Goal: Task Accomplishment & Management: Complete application form

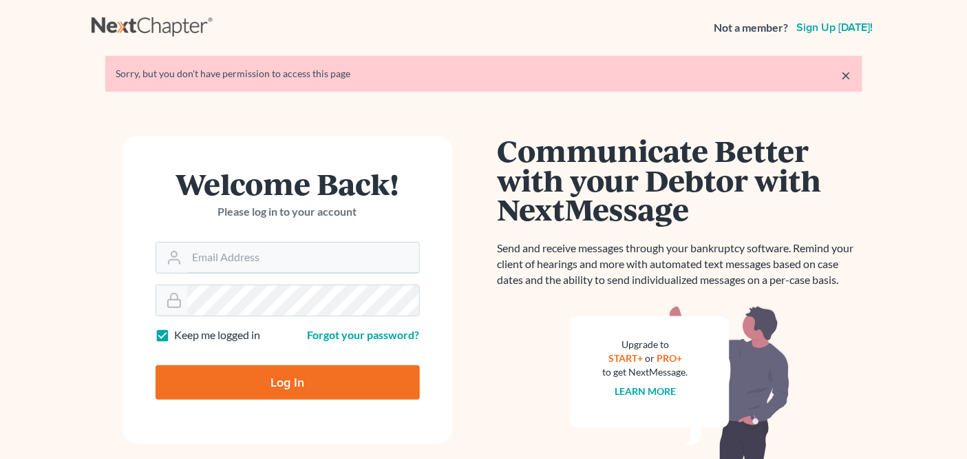
type input "[EMAIL_ADDRESS][DOMAIN_NAME]"
click at [304, 383] on input "Log In" at bounding box center [288, 382] width 264 height 34
type input "Thinking..."
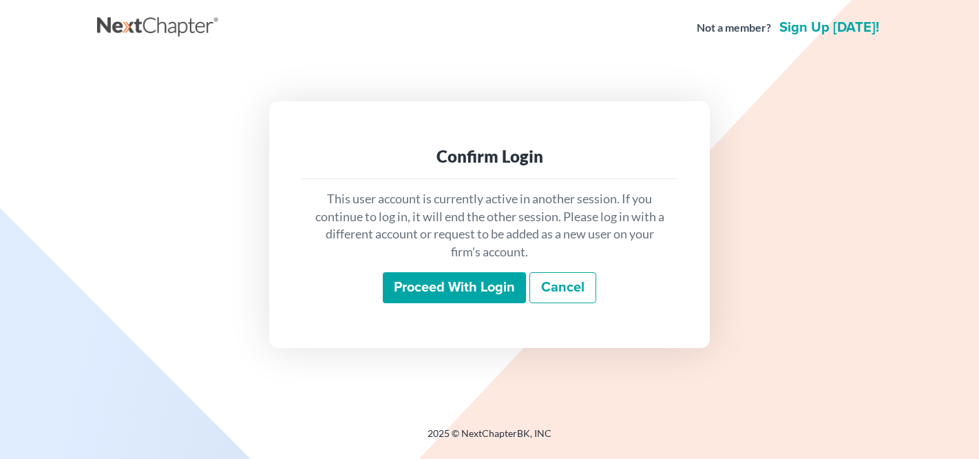
click at [477, 279] on input "Proceed with login" at bounding box center [454, 288] width 143 height 32
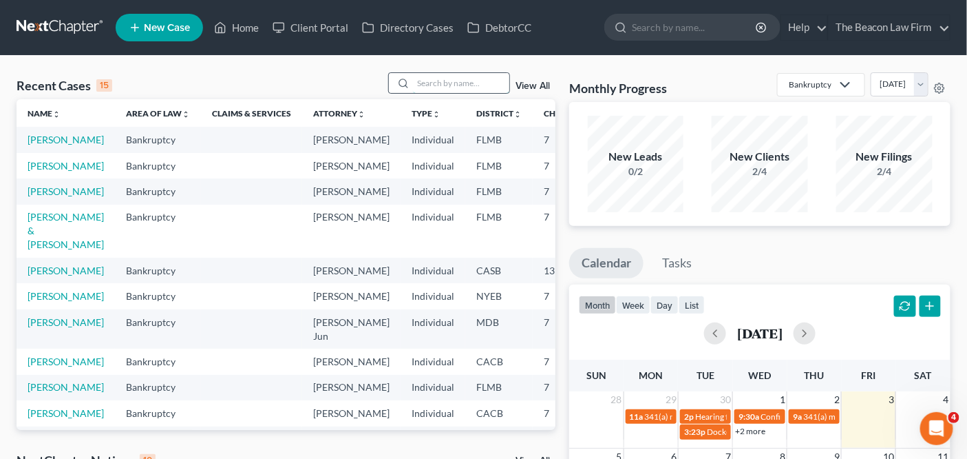
click at [496, 87] on input "search" at bounding box center [461, 83] width 96 height 20
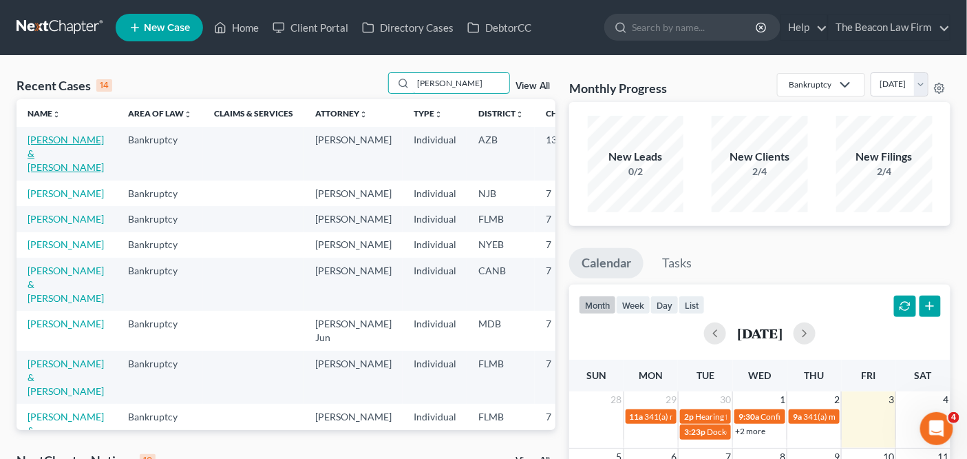
type input "melissa"
click at [43, 165] on link "[PERSON_NAME] & [PERSON_NAME]" at bounding box center [66, 153] width 76 height 39
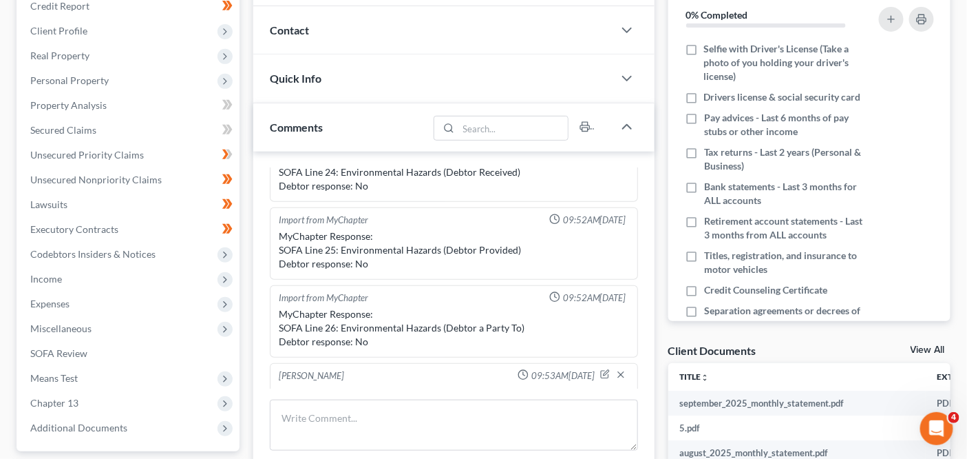
scroll to position [224, 0]
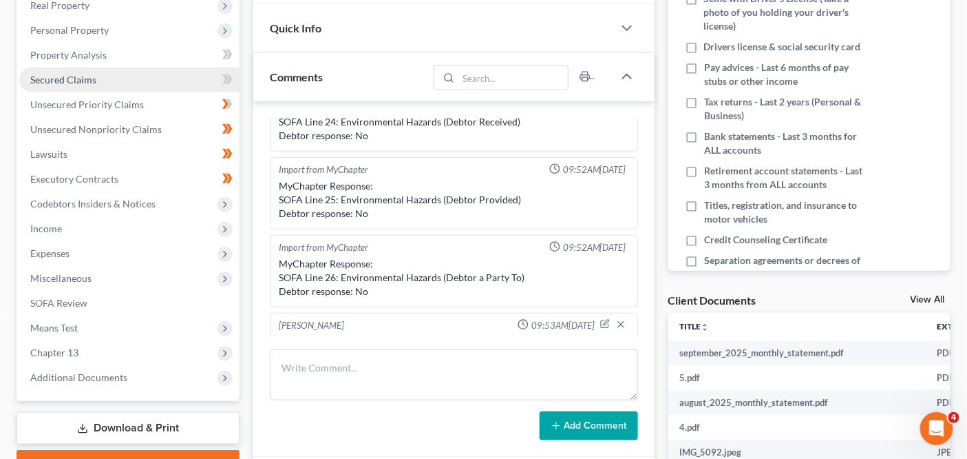
click at [165, 81] on link "Secured Claims" at bounding box center [129, 79] width 220 height 25
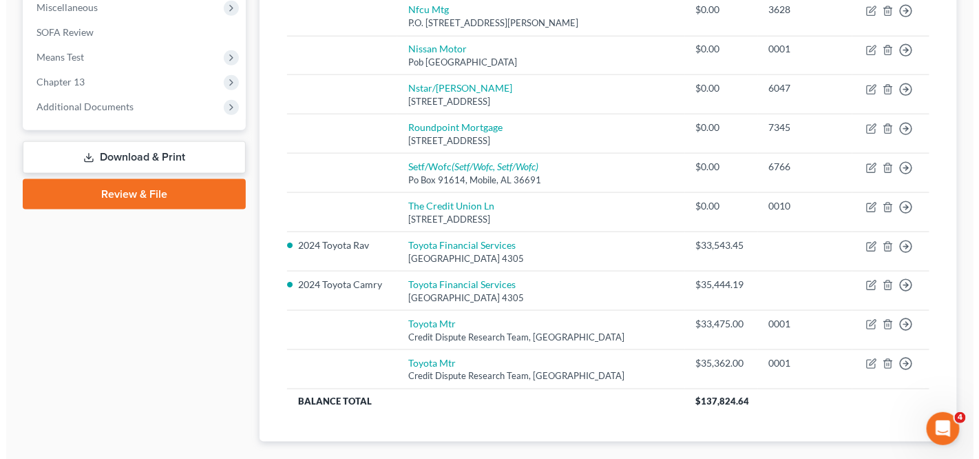
scroll to position [505, 0]
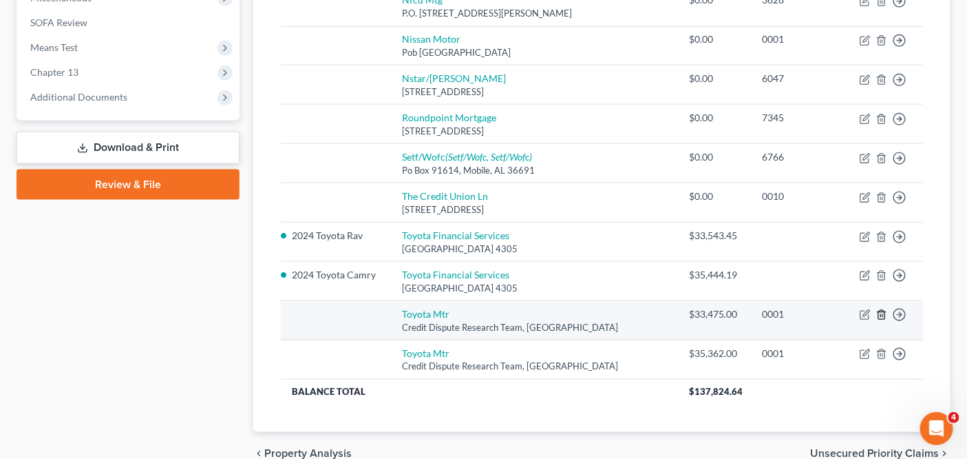
click at [883, 315] on line "button" at bounding box center [883, 316] width 0 height 3
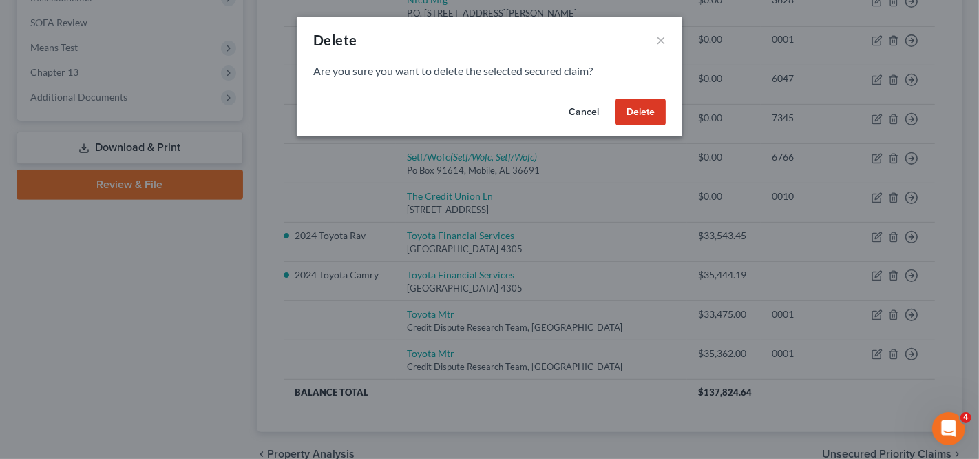
click at [642, 110] on button "Delete" at bounding box center [641, 112] width 50 height 28
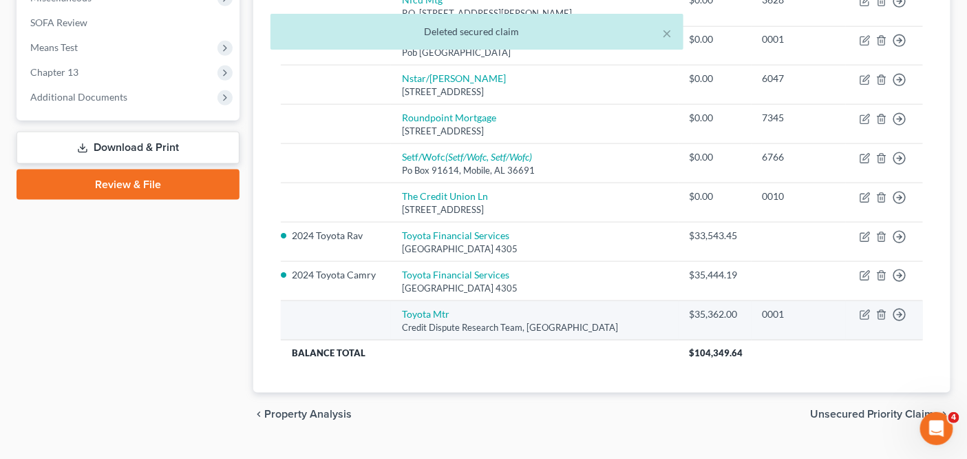
click at [882, 316] on td "Move to E Move to F Move to G Move to Notice Only" at bounding box center [884, 320] width 77 height 39
click at [883, 315] on line "button" at bounding box center [883, 316] width 0 height 3
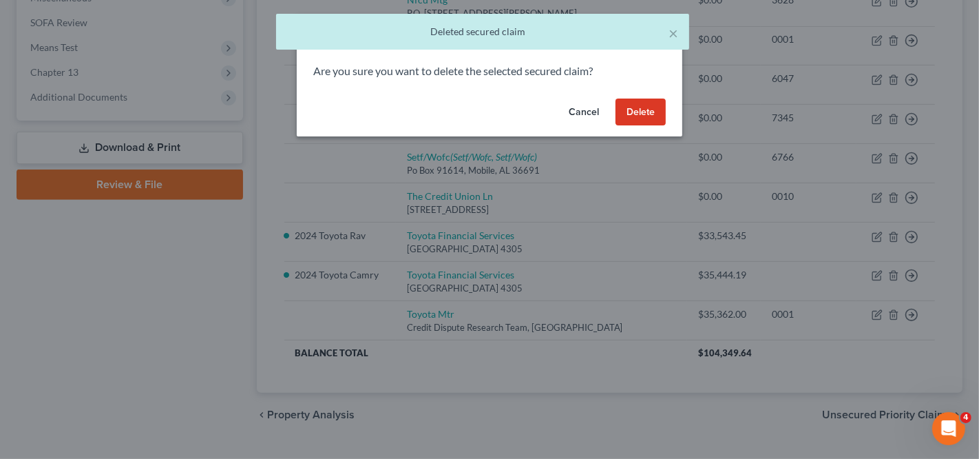
click at [638, 104] on button "Delete" at bounding box center [641, 112] width 50 height 28
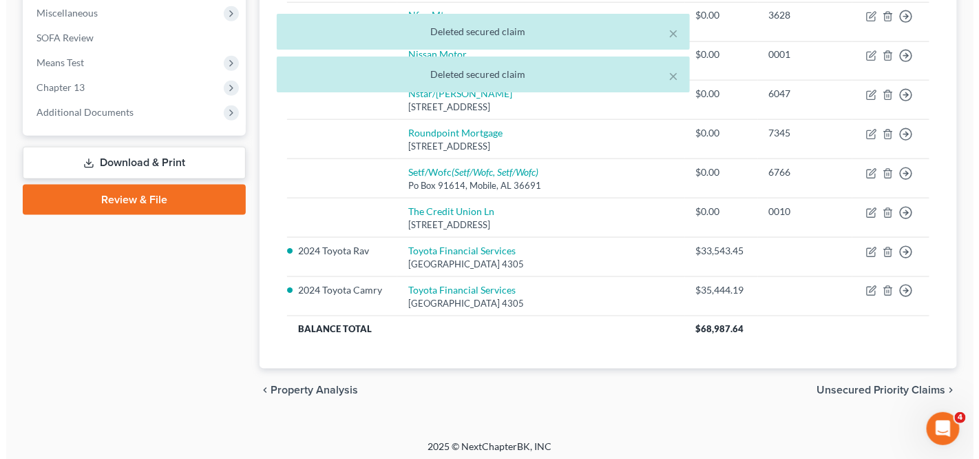
scroll to position [45, 0]
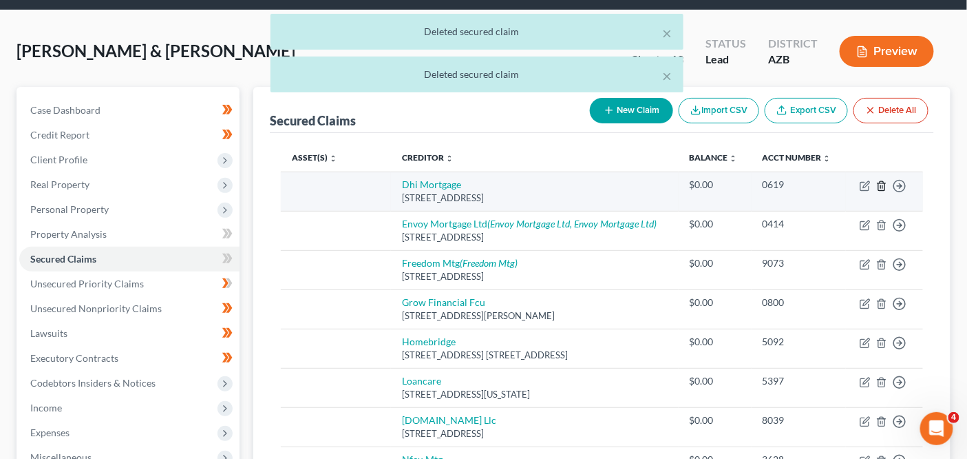
click at [881, 183] on polyline "button" at bounding box center [882, 183] width 8 height 0
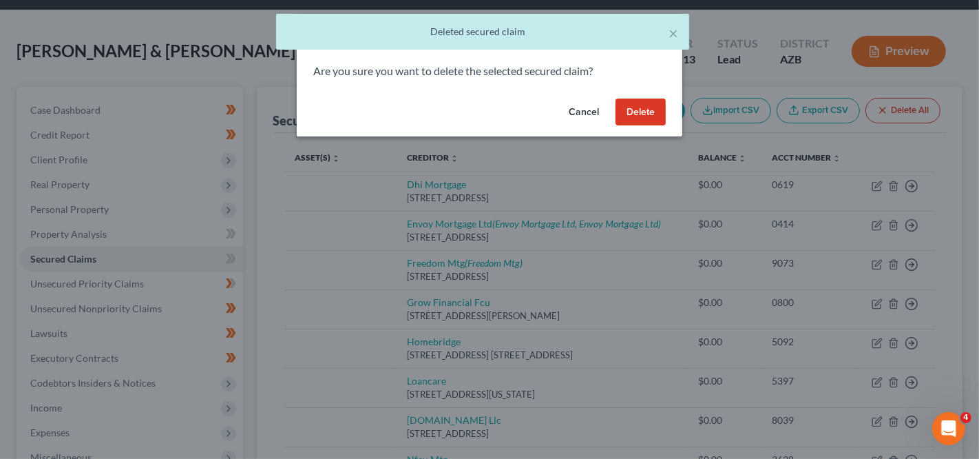
click at [642, 115] on button "Delete" at bounding box center [641, 112] width 50 height 28
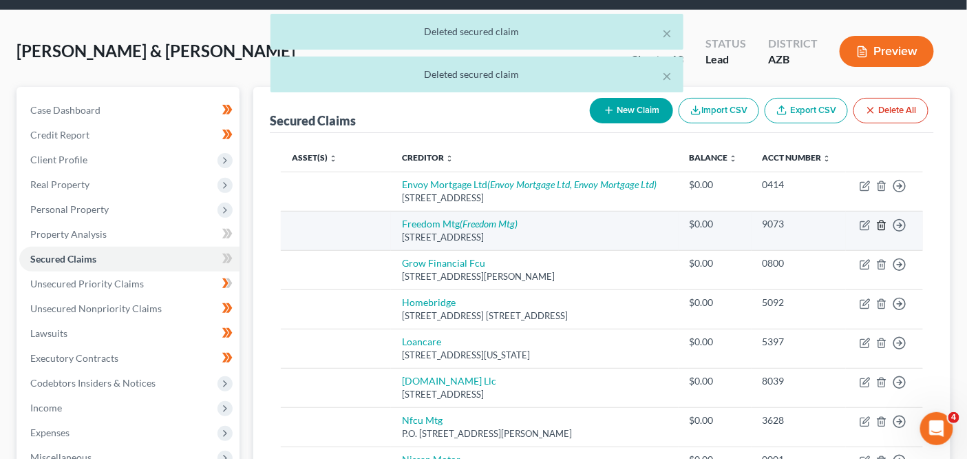
click at [885, 224] on icon "button" at bounding box center [882, 224] width 6 height 9
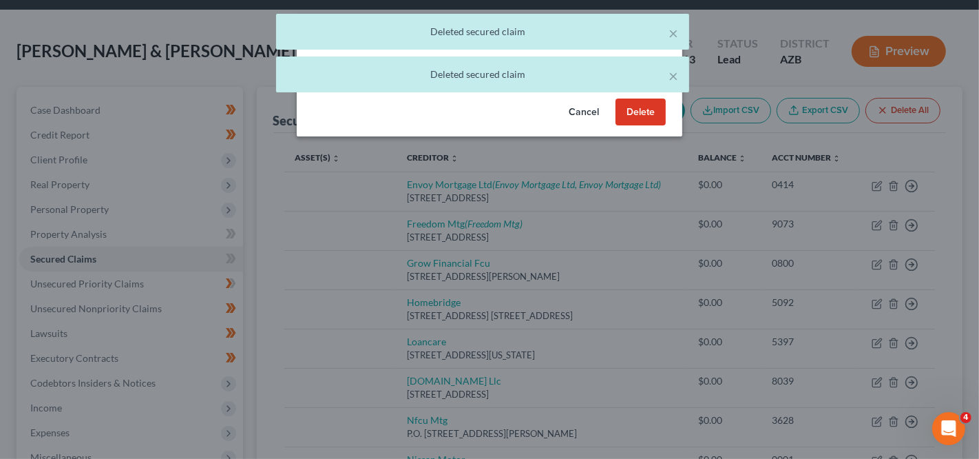
click at [632, 109] on button "Delete" at bounding box center [641, 112] width 50 height 28
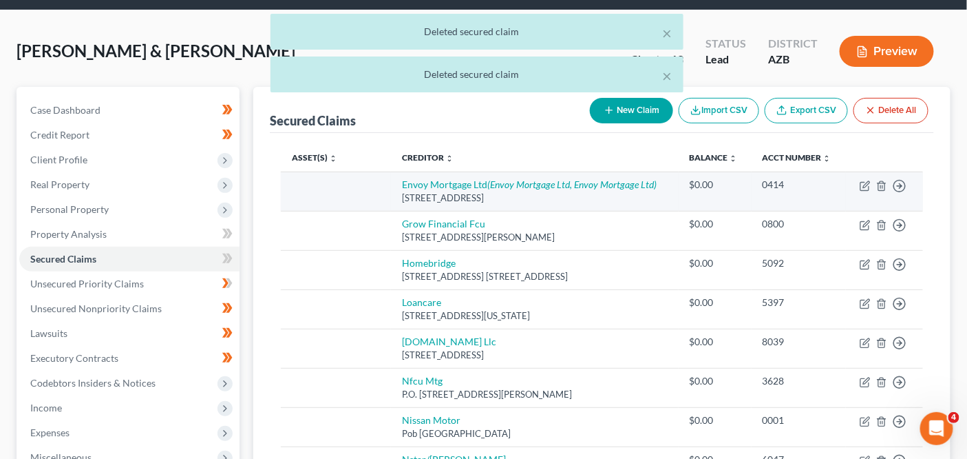
click at [883, 191] on td "Move to E Move to F Move to G Move to Notice Only" at bounding box center [884, 190] width 77 height 39
click at [883, 188] on icon "button" at bounding box center [882, 185] width 11 height 11
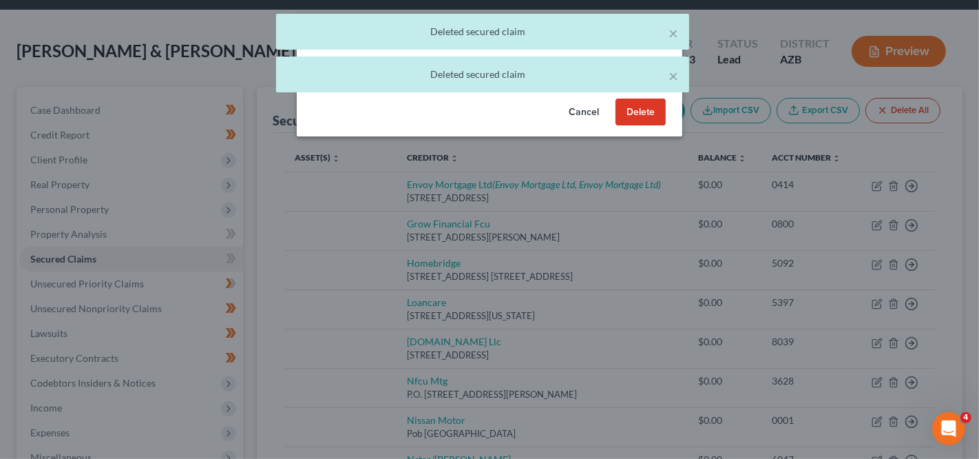
click at [667, 108] on div "Cancel Delete" at bounding box center [490, 115] width 386 height 44
click at [649, 112] on button "Delete" at bounding box center [641, 112] width 50 height 28
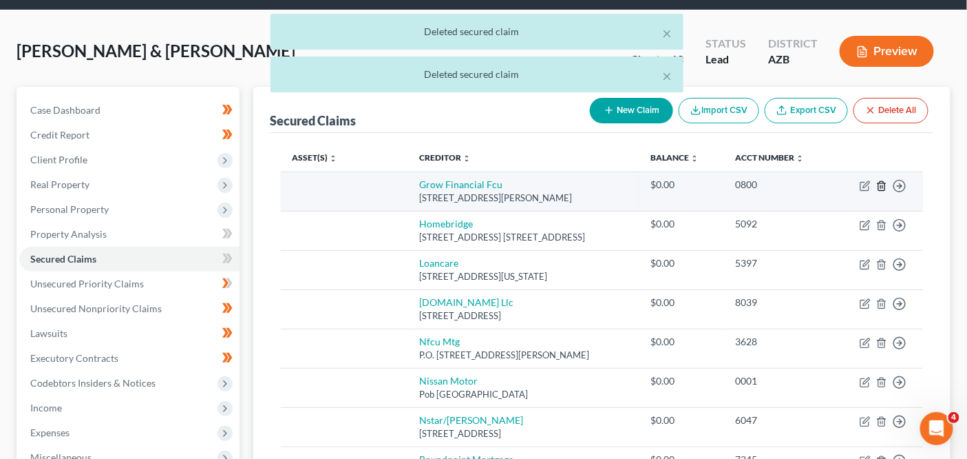
click at [884, 185] on icon "button" at bounding box center [882, 185] width 11 height 11
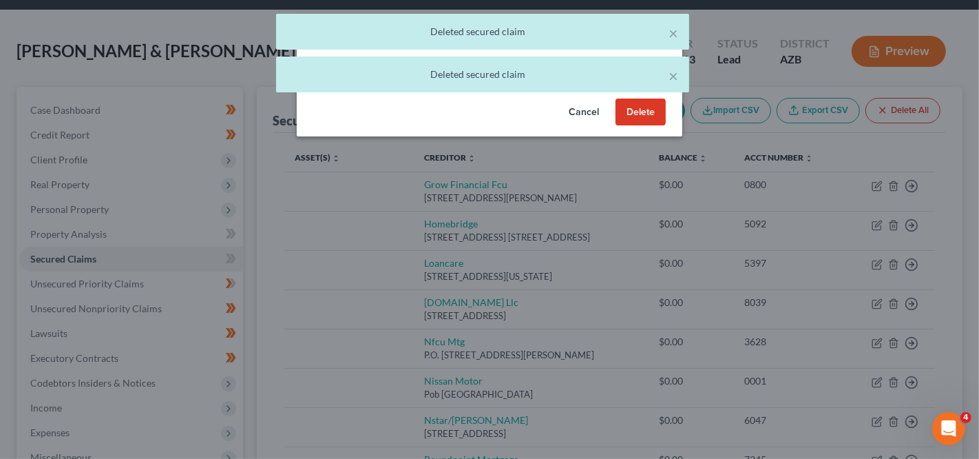
click at [662, 109] on button "Delete" at bounding box center [641, 112] width 50 height 28
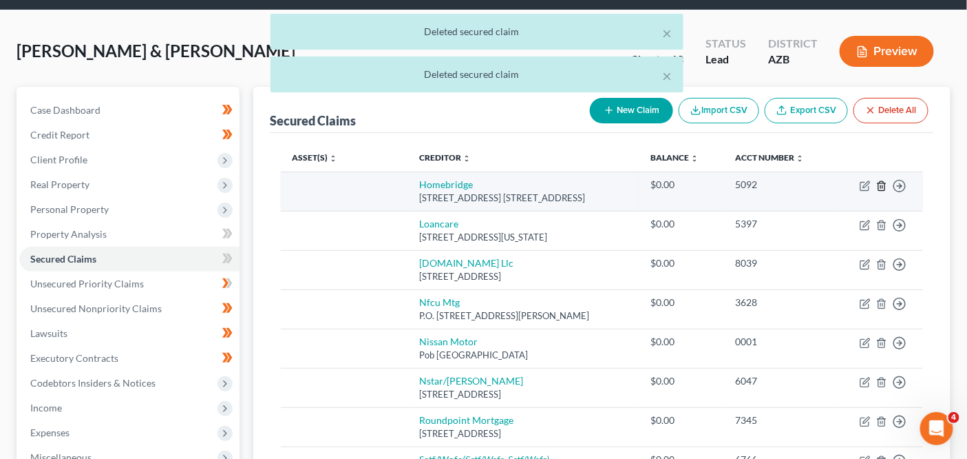
click at [881, 187] on line "button" at bounding box center [881, 186] width 0 height 3
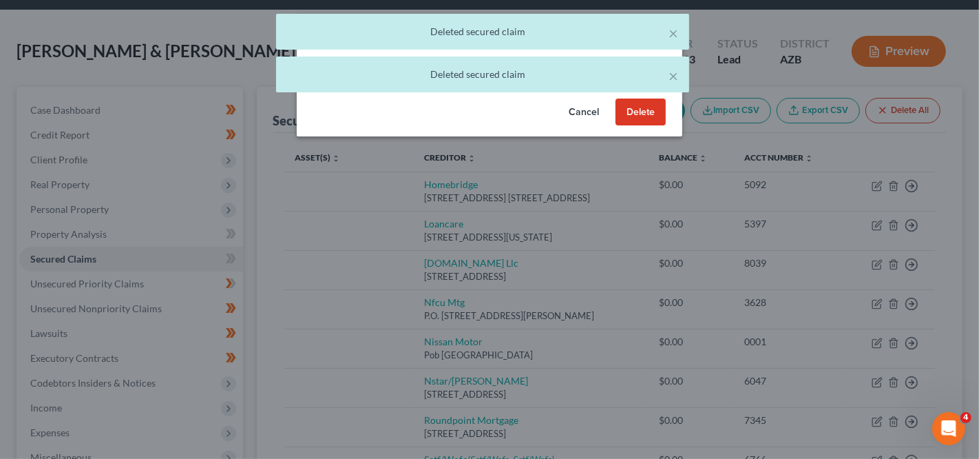
click at [649, 112] on button "Delete" at bounding box center [641, 112] width 50 height 28
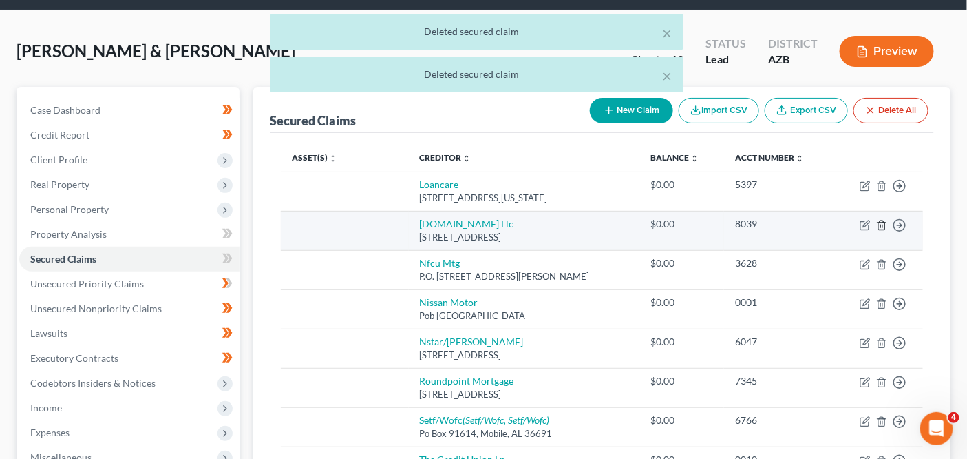
click at [884, 223] on icon "button" at bounding box center [882, 225] width 11 height 11
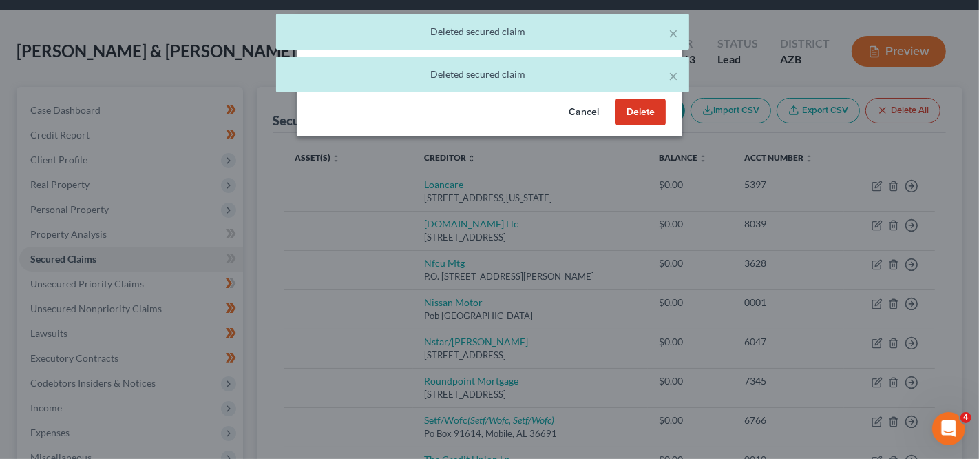
click at [639, 109] on button "Delete" at bounding box center [641, 112] width 50 height 28
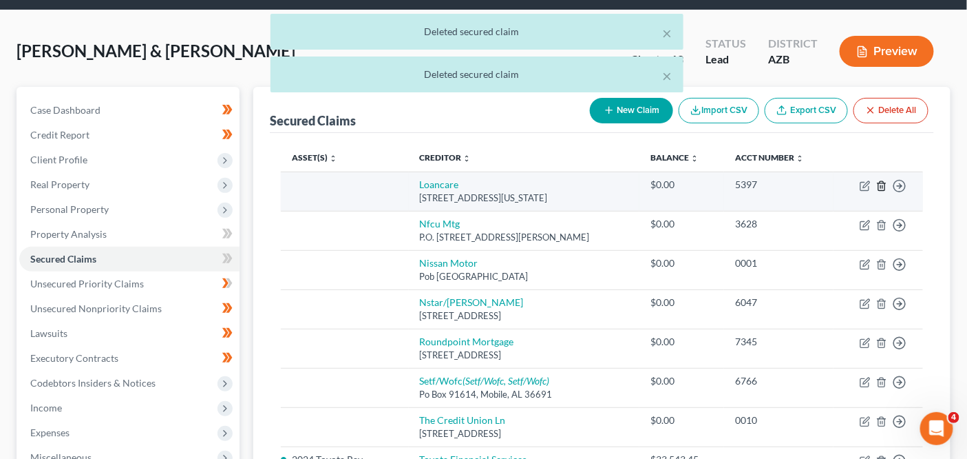
click at [882, 185] on icon "button" at bounding box center [882, 185] width 11 height 11
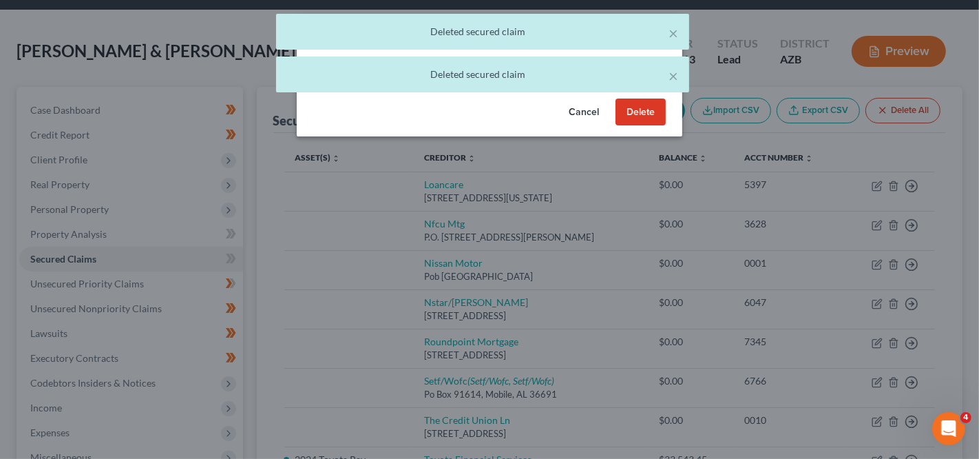
click at [638, 109] on button "Delete" at bounding box center [641, 112] width 50 height 28
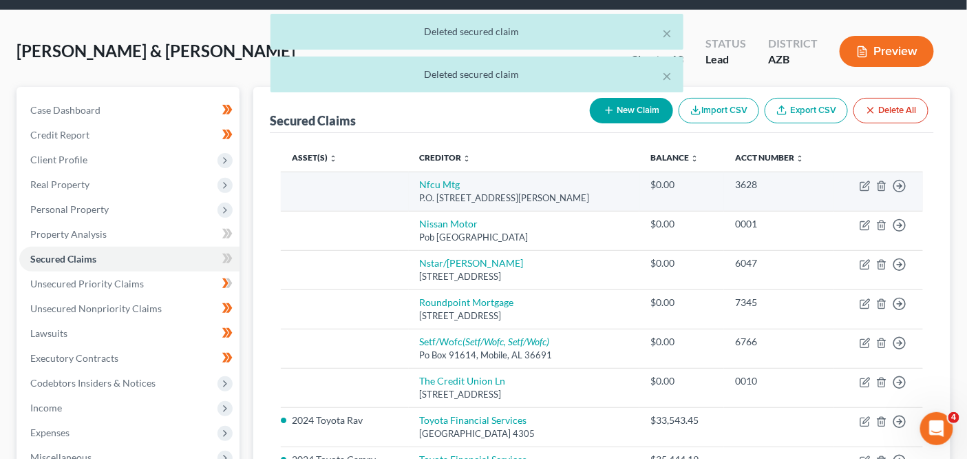
click at [888, 190] on td "Move to E Move to F Move to G Move to Notice Only" at bounding box center [879, 190] width 90 height 39
click at [888, 180] on td "Move to E Move to F Move to G Move to Notice Only" at bounding box center [879, 190] width 90 height 39
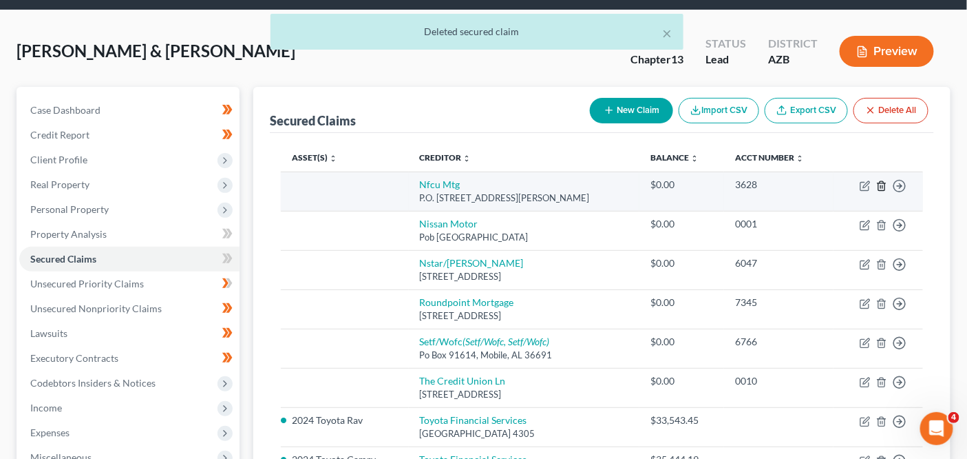
click at [881, 187] on icon "button" at bounding box center [882, 185] width 11 height 11
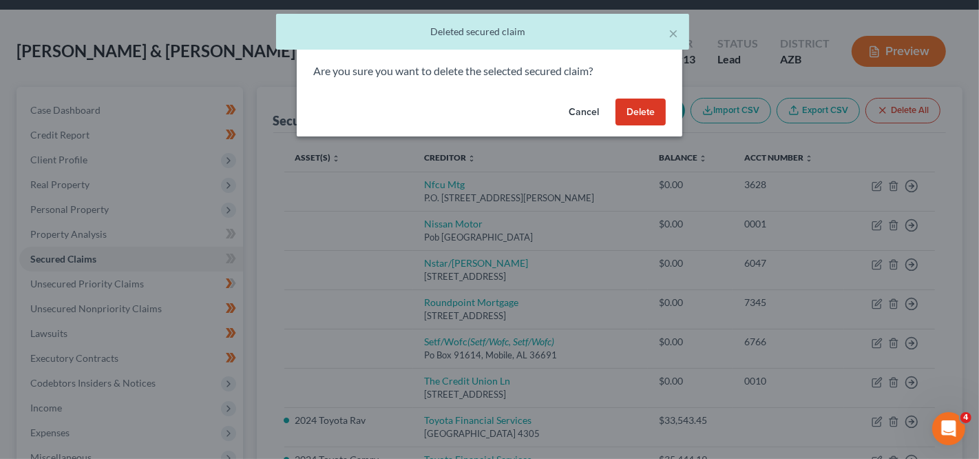
click at [642, 109] on button "Delete" at bounding box center [641, 112] width 50 height 28
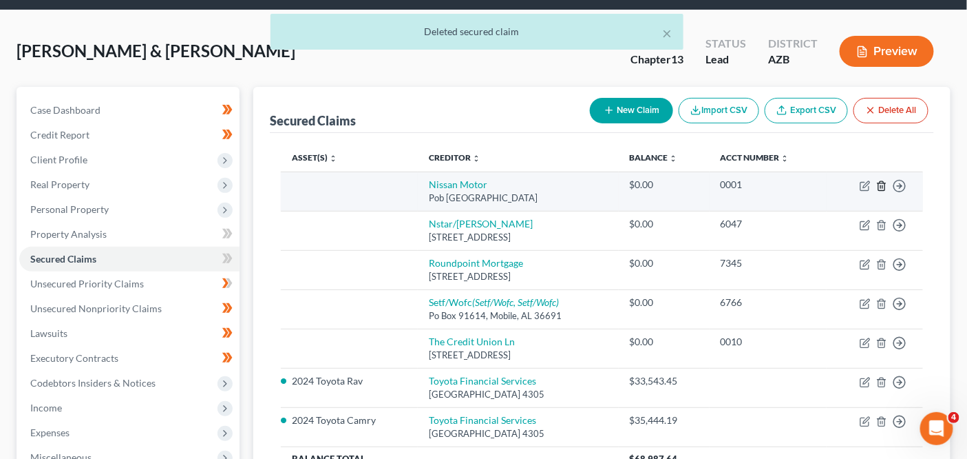
click at [885, 185] on icon "button" at bounding box center [882, 185] width 11 height 11
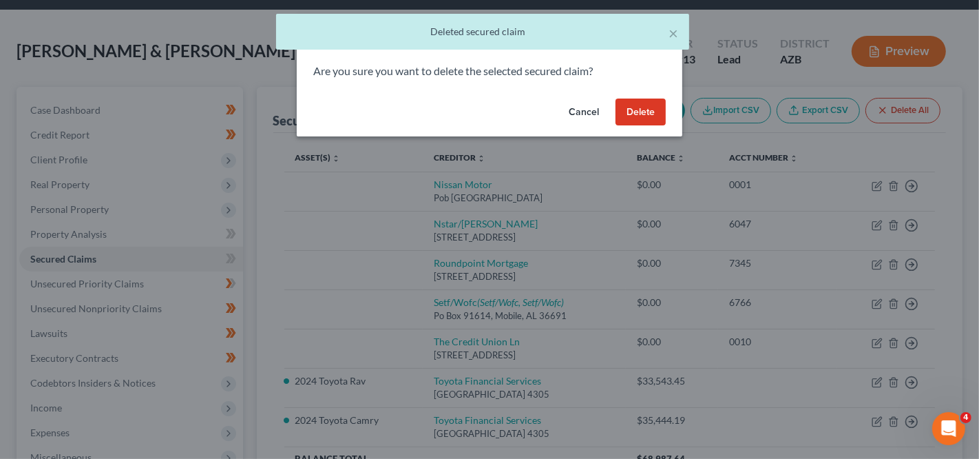
click at [655, 118] on button "Delete" at bounding box center [641, 112] width 50 height 28
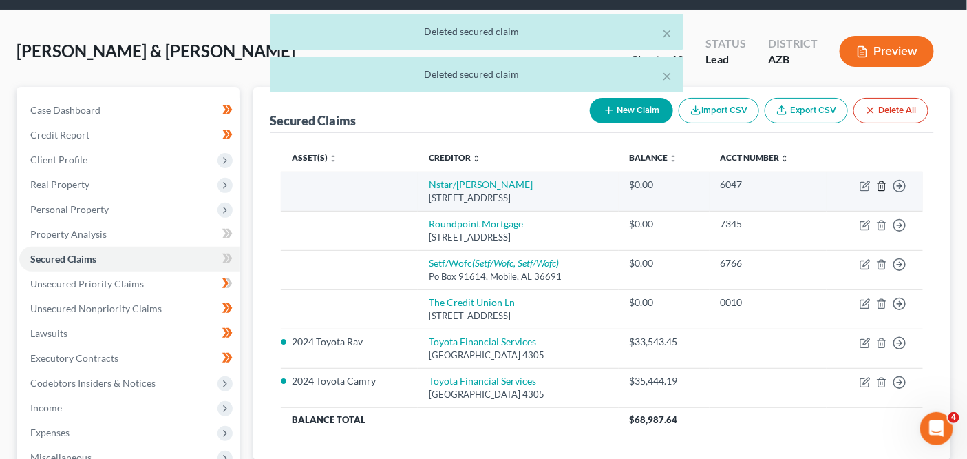
click at [881, 185] on line "button" at bounding box center [881, 186] width 0 height 3
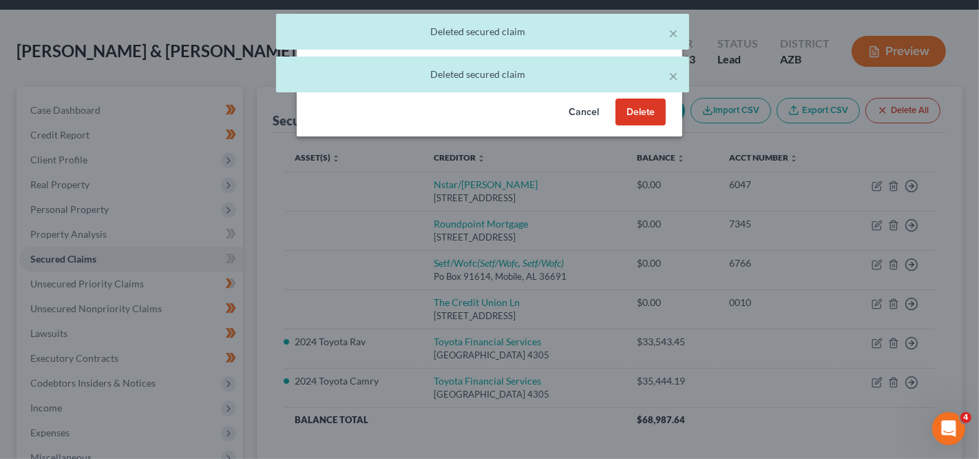
click at [640, 118] on button "Delete" at bounding box center [641, 112] width 50 height 28
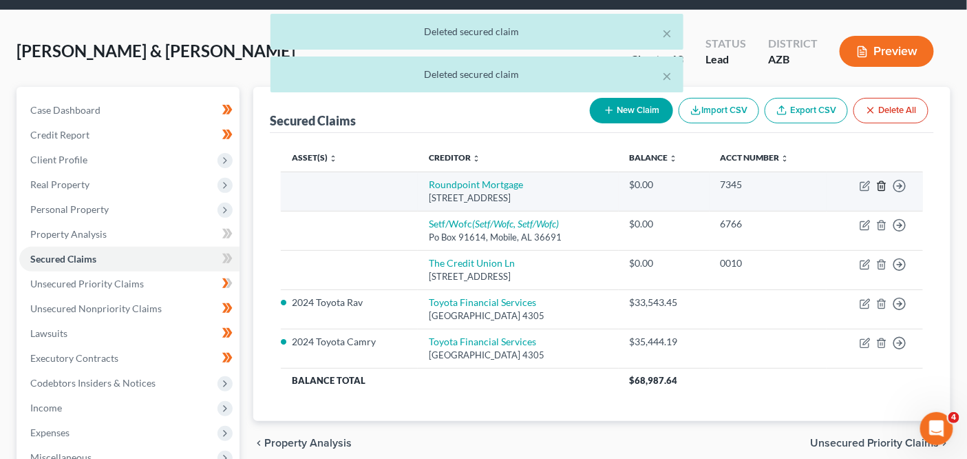
click at [880, 180] on icon "button" at bounding box center [882, 185] width 11 height 11
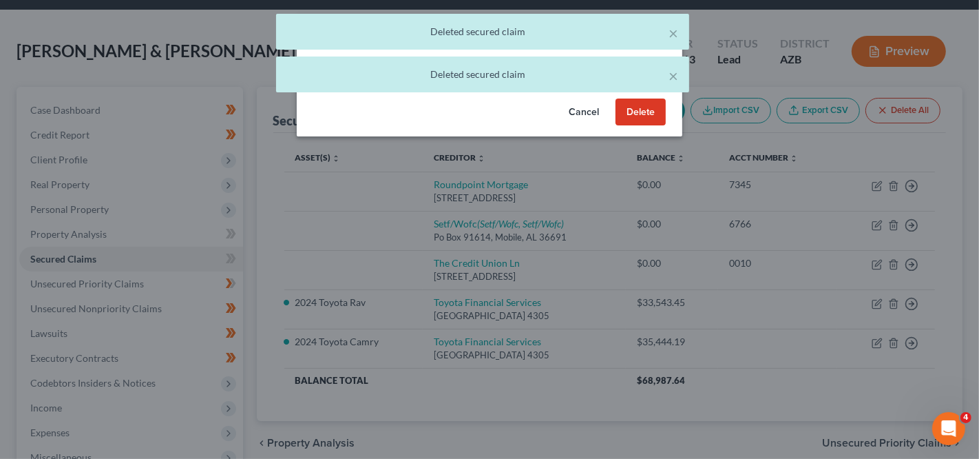
click at [657, 123] on button "Delete" at bounding box center [641, 112] width 50 height 28
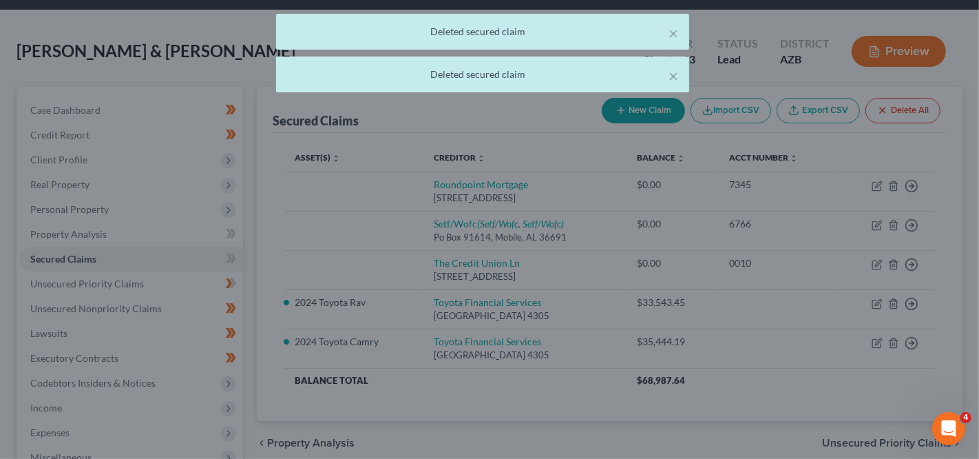
click at [645, 105] on body "Home New Case Client Portal Directory Cases DebtorCC The Beacon Law Firm prenn@…" at bounding box center [489, 333] width 979 height 757
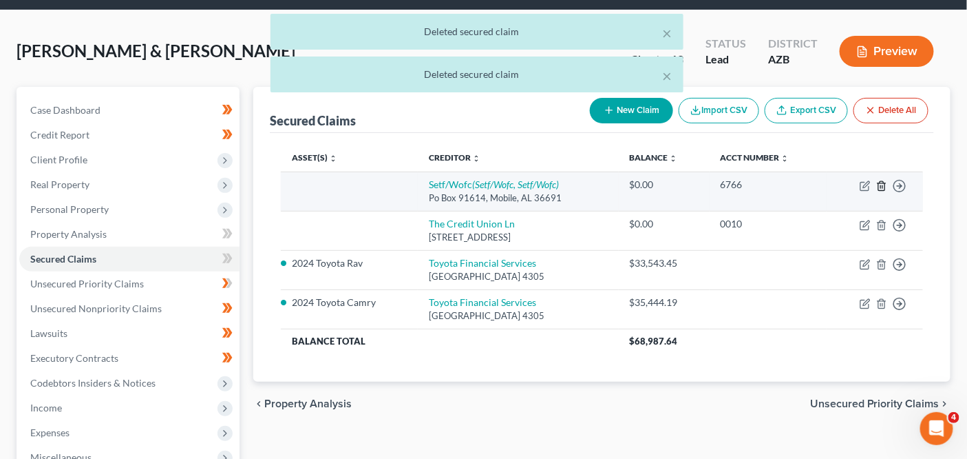
click at [883, 185] on line "button" at bounding box center [883, 186] width 0 height 3
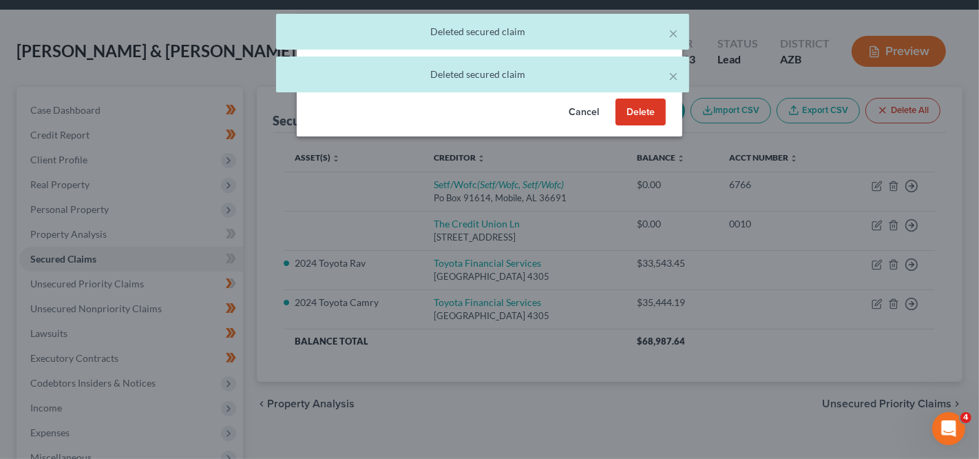
click at [627, 121] on button "Delete" at bounding box center [641, 112] width 50 height 28
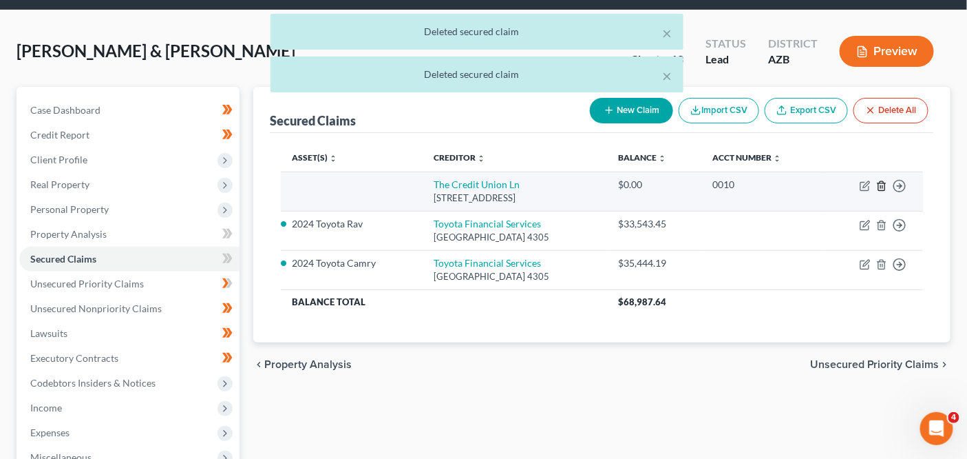
click at [887, 181] on icon "button" at bounding box center [882, 185] width 11 height 11
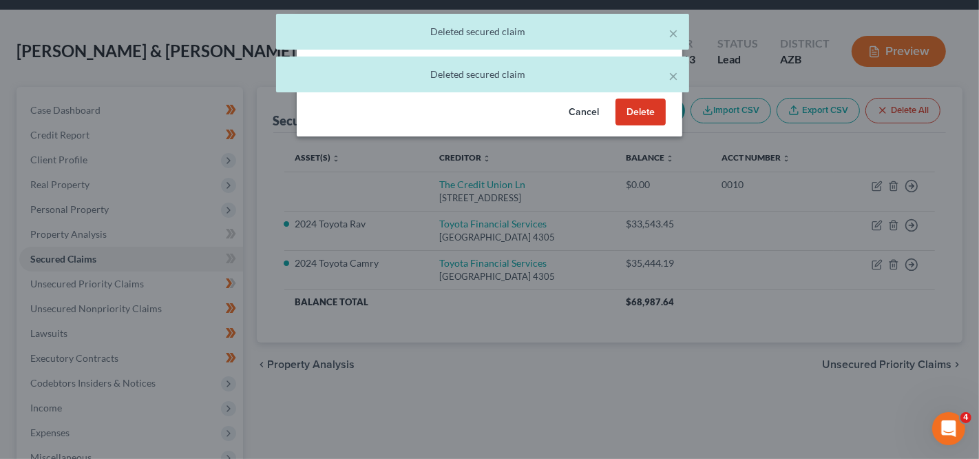
click at [651, 114] on button "Delete" at bounding box center [641, 112] width 50 height 28
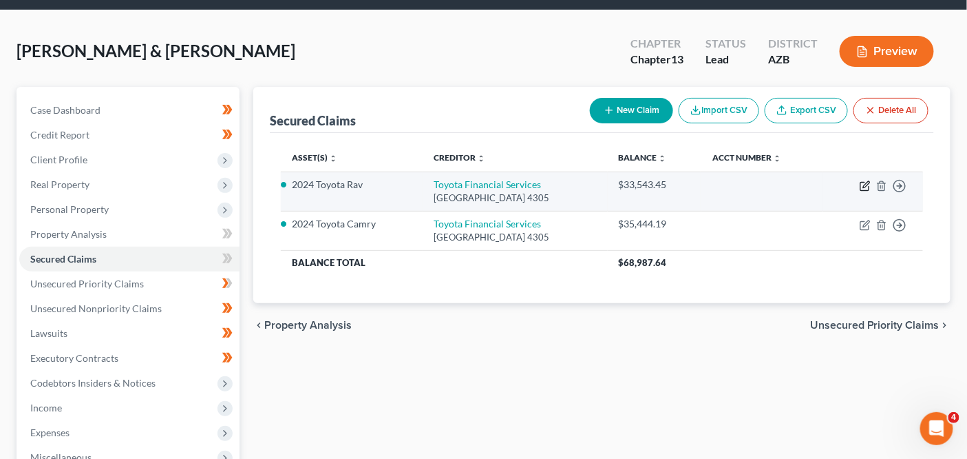
click at [868, 188] on icon "button" at bounding box center [865, 185] width 11 height 11
select select "14"
select select "1"
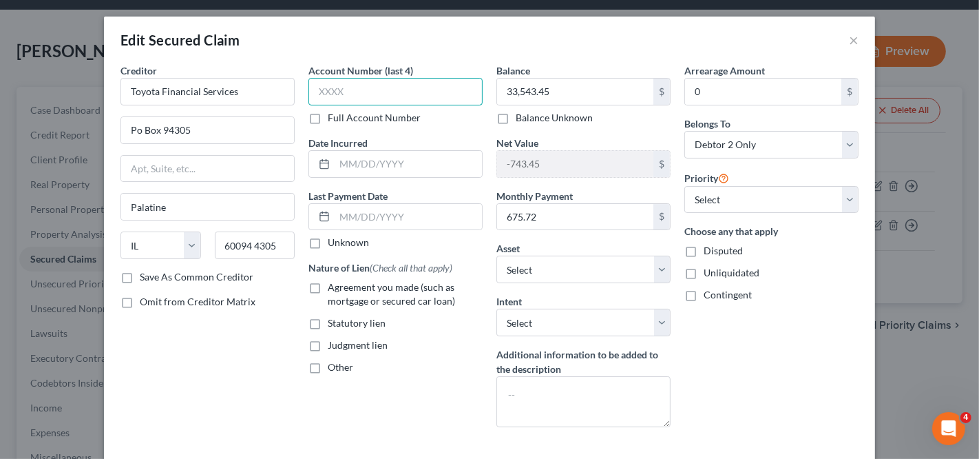
click at [386, 96] on input "text" at bounding box center [395, 92] width 174 height 28
type input "3490"
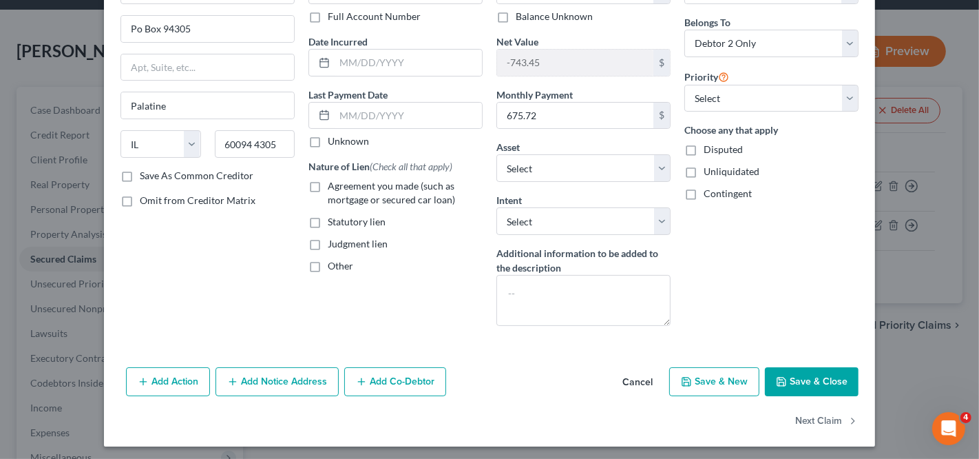
click at [817, 376] on button "Save & Close" at bounding box center [812, 381] width 94 height 29
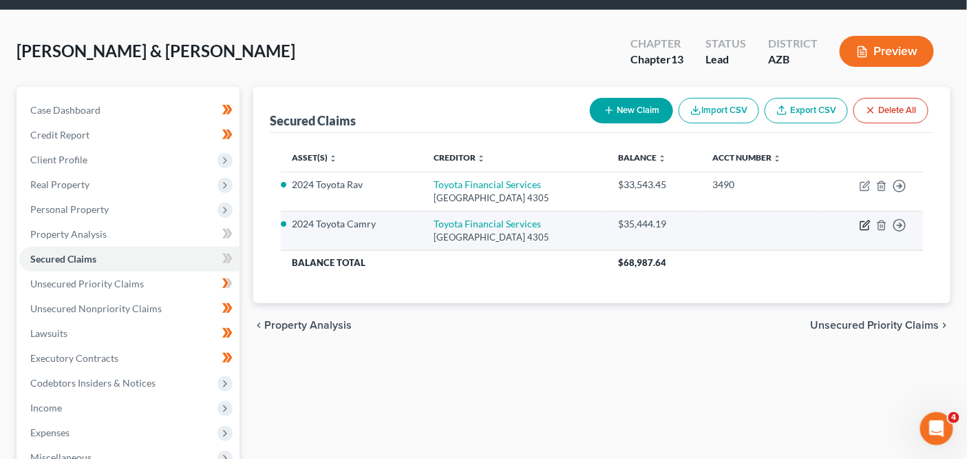
click at [870, 224] on icon "button" at bounding box center [865, 225] width 11 height 11
select select "14"
select select "0"
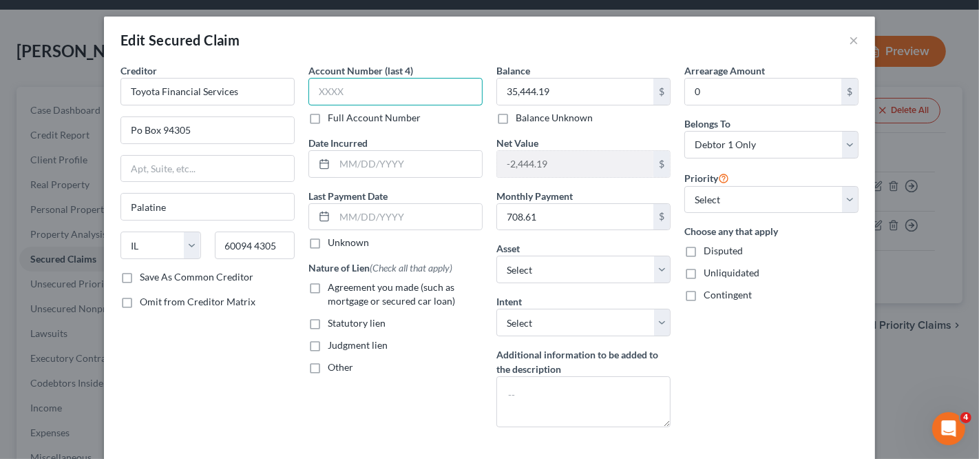
click at [386, 94] on input "text" at bounding box center [395, 92] width 174 height 28
type input "3489"
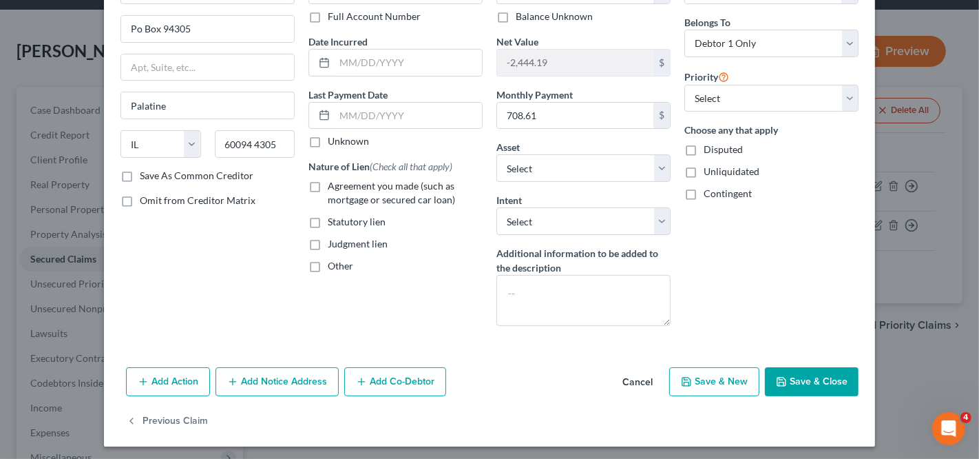
click at [830, 384] on button "Save & Close" at bounding box center [812, 381] width 94 height 29
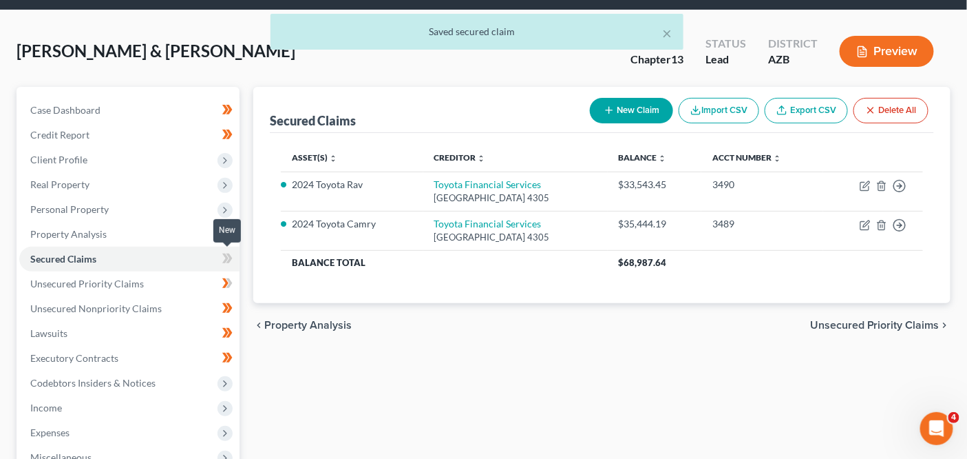
click at [227, 263] on icon at bounding box center [227, 258] width 10 height 17
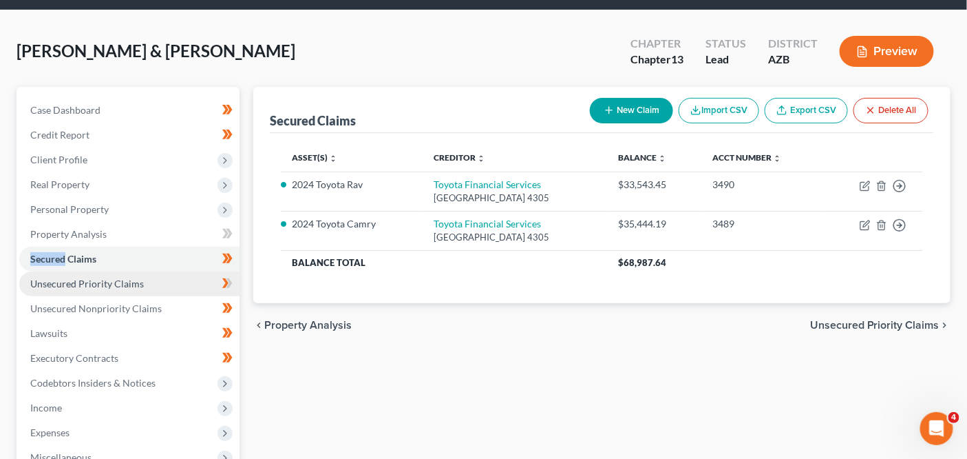
click at [178, 286] on link "Unsecured Priority Claims" at bounding box center [129, 283] width 220 height 25
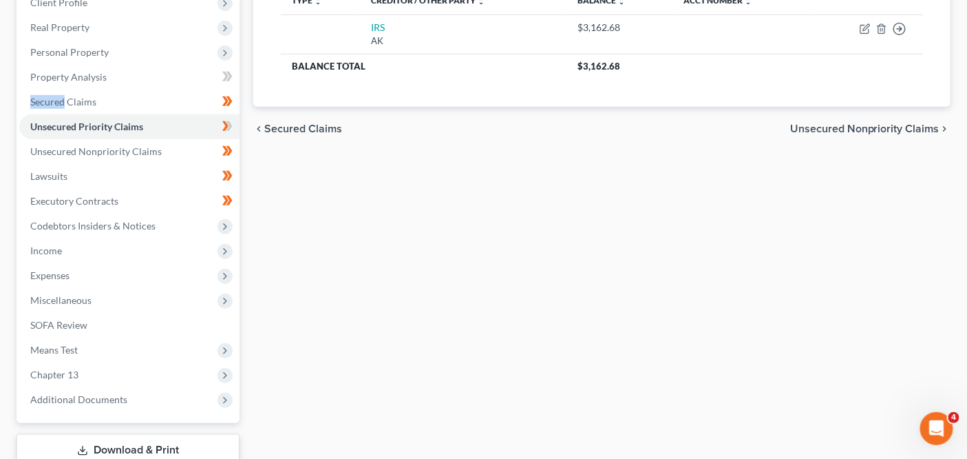
scroll to position [212, 0]
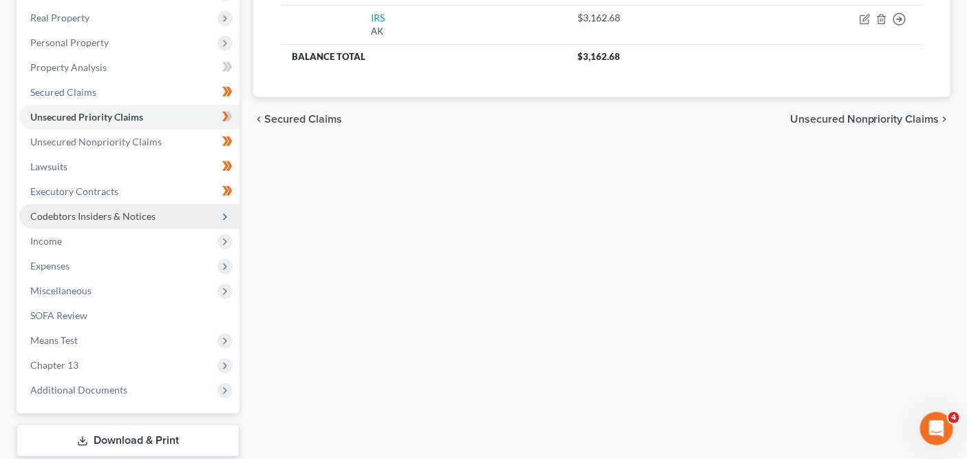
click at [88, 210] on span "Codebtors Insiders & Notices" at bounding box center [92, 216] width 125 height 12
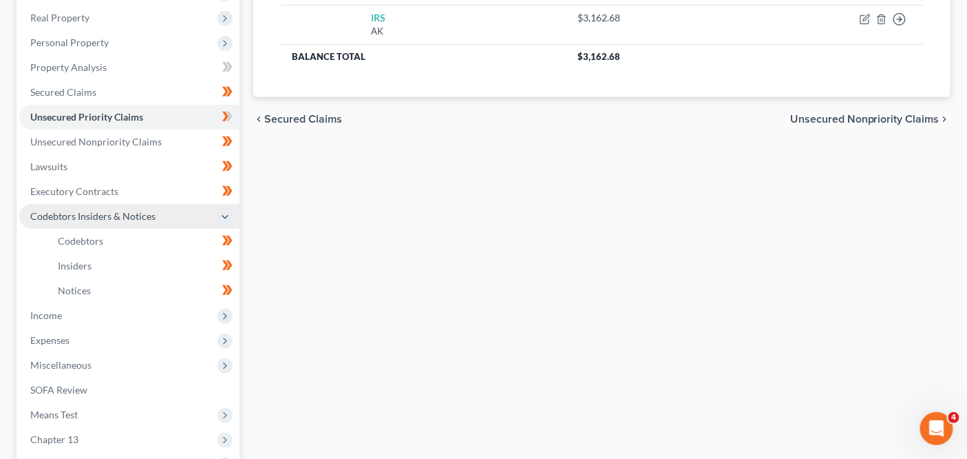
click at [88, 210] on span "Codebtors Insiders & Notices" at bounding box center [92, 216] width 125 height 12
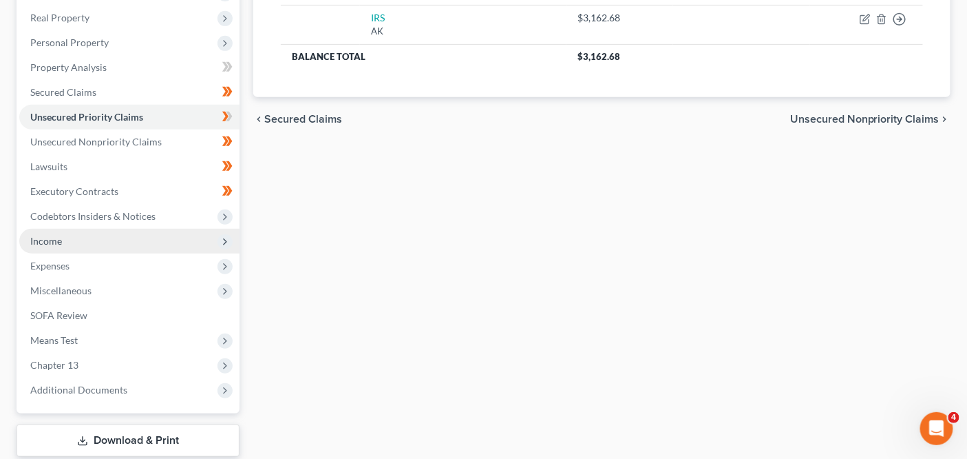
click at [86, 236] on span "Income" at bounding box center [129, 241] width 220 height 25
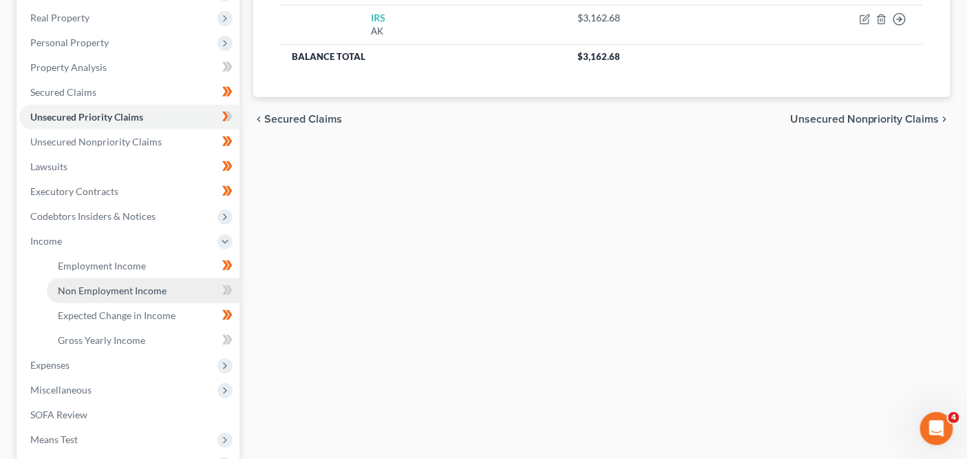
click at [78, 287] on span "Non Employment Income" at bounding box center [112, 290] width 109 height 12
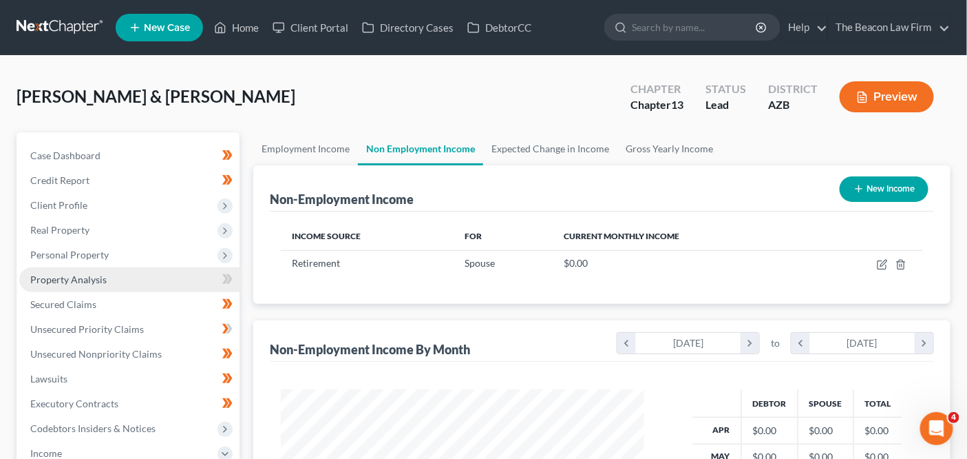
scroll to position [244, 390]
click at [347, 154] on link "Employment Income" at bounding box center [305, 148] width 105 height 33
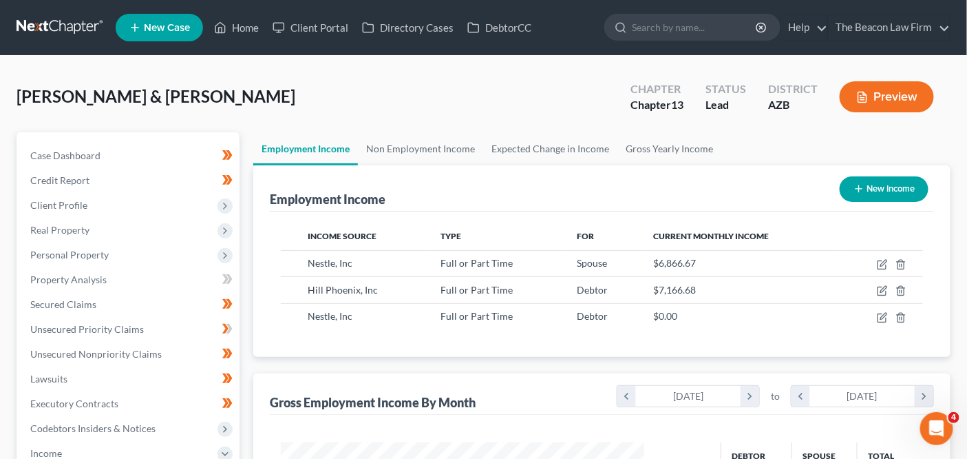
scroll to position [244, 390]
click at [81, 37] on link at bounding box center [61, 27] width 88 height 25
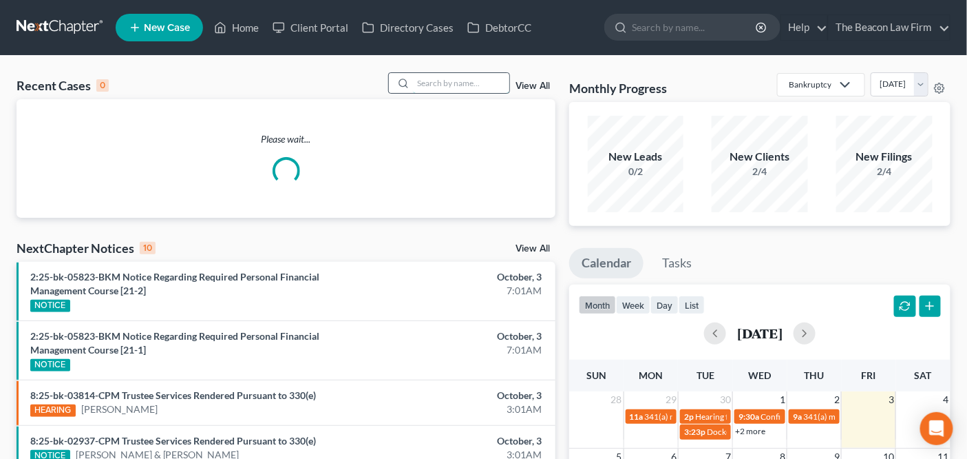
click at [456, 87] on input "search" at bounding box center [461, 83] width 96 height 20
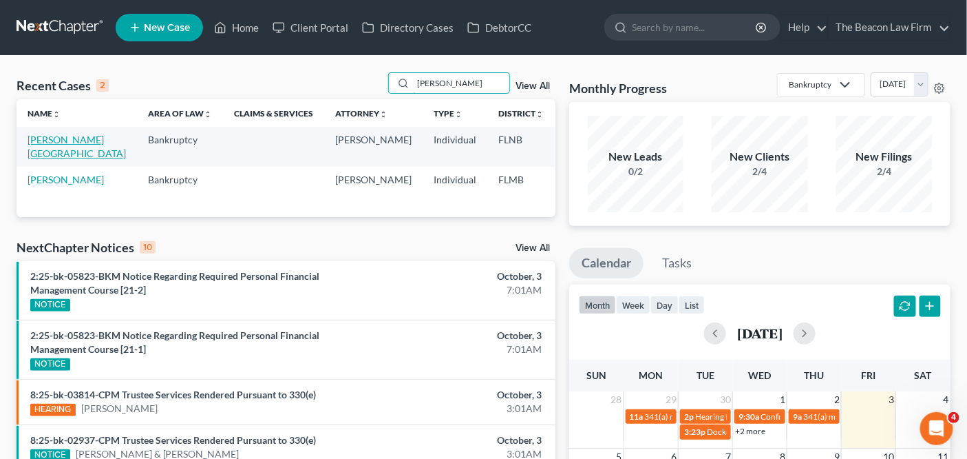
type input "preston"
click at [37, 148] on link "[PERSON_NAME][GEOGRAPHIC_DATA]" at bounding box center [77, 146] width 98 height 25
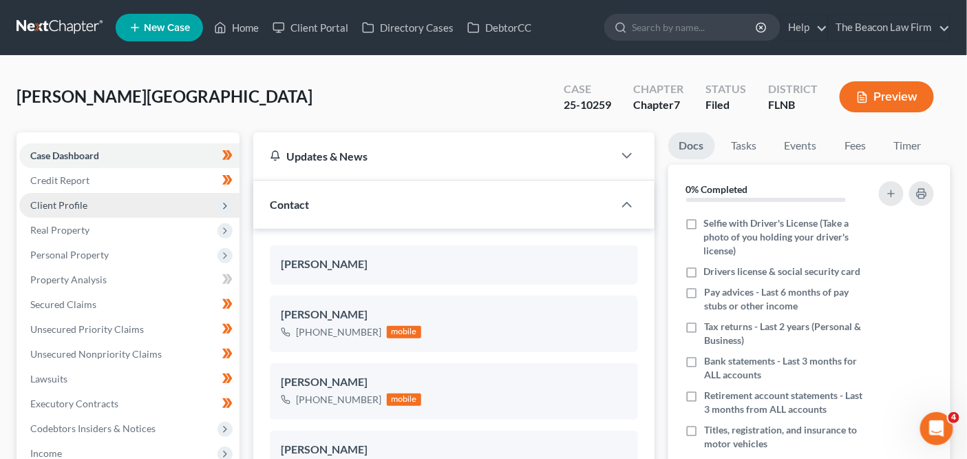
click at [79, 205] on span "Client Profile" at bounding box center [58, 205] width 57 height 12
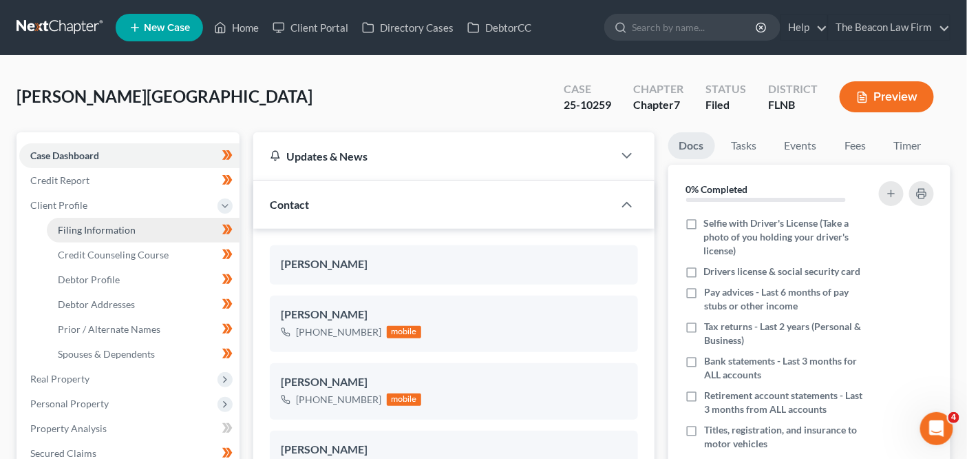
scroll to position [348, 0]
click at [74, 221] on link "Filing Information" at bounding box center [143, 230] width 193 height 25
select select "1"
select select "0"
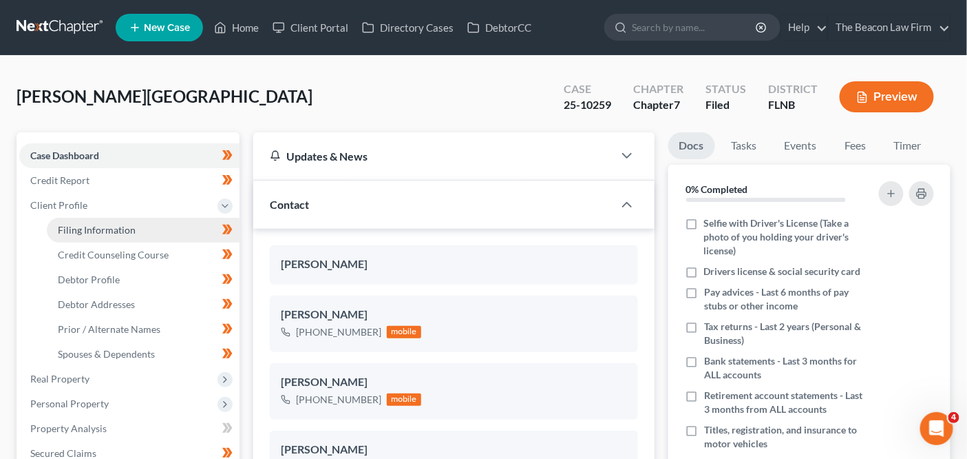
select select "9"
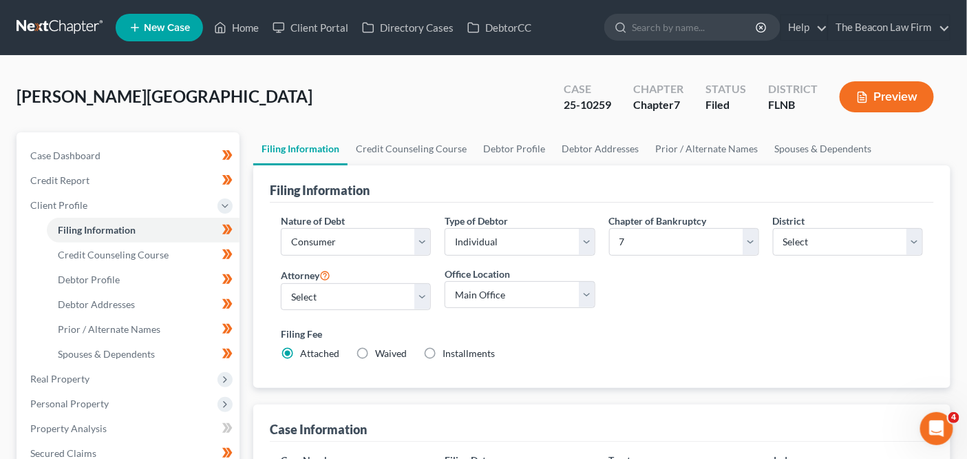
click at [87, 17] on link at bounding box center [61, 27] width 88 height 25
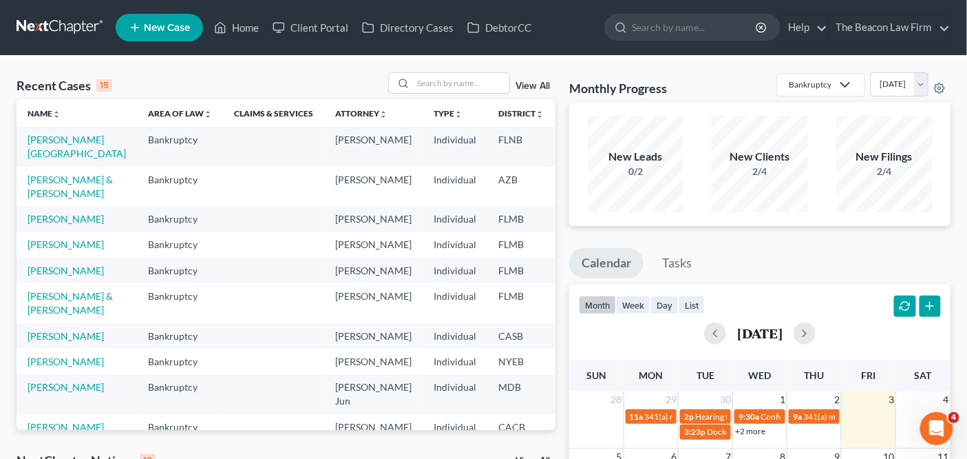
click at [424, 79] on input "search" at bounding box center [461, 83] width 96 height 20
click at [449, 82] on input "search" at bounding box center [461, 83] width 96 height 20
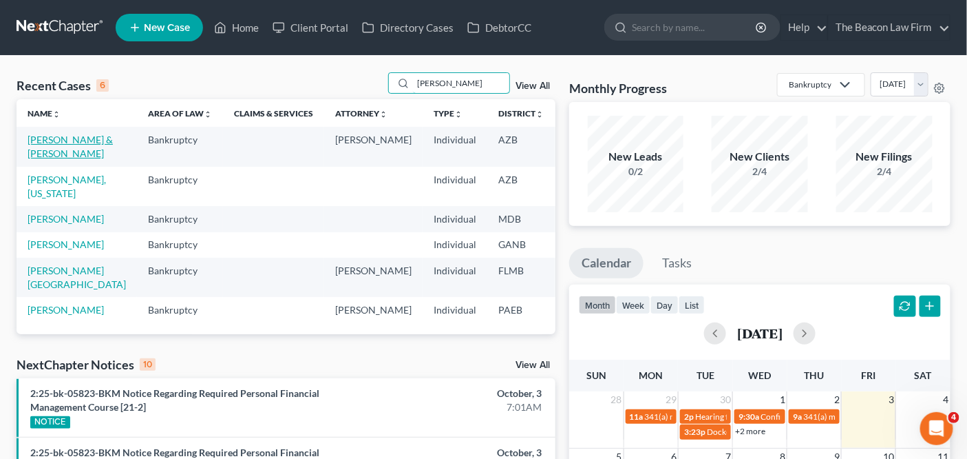
type input "[PERSON_NAME]"
click at [32, 149] on link "[PERSON_NAME] & [PERSON_NAME]" at bounding box center [70, 146] width 85 height 25
click at [43, 159] on td "[PERSON_NAME] & [PERSON_NAME]" at bounding box center [77, 146] width 121 height 39
select select "2"
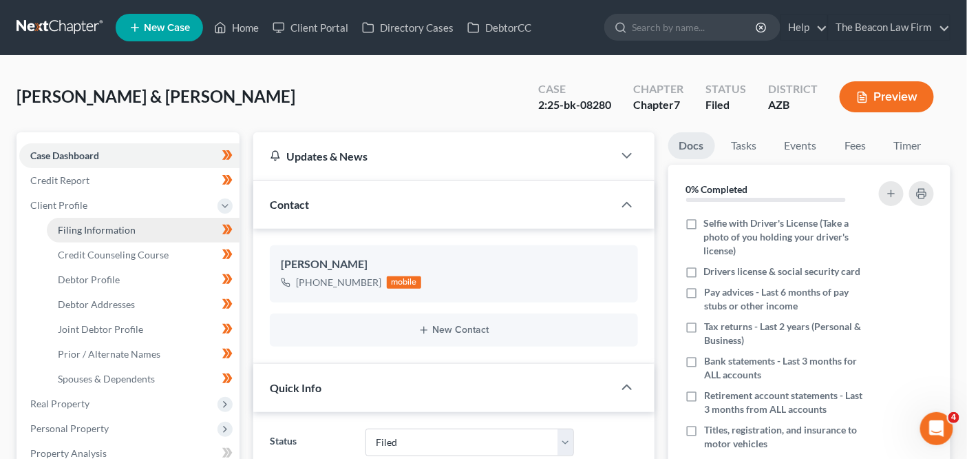
click at [67, 228] on span "Filing Information" at bounding box center [97, 230] width 78 height 12
select select "1"
select select "0"
select select "9"
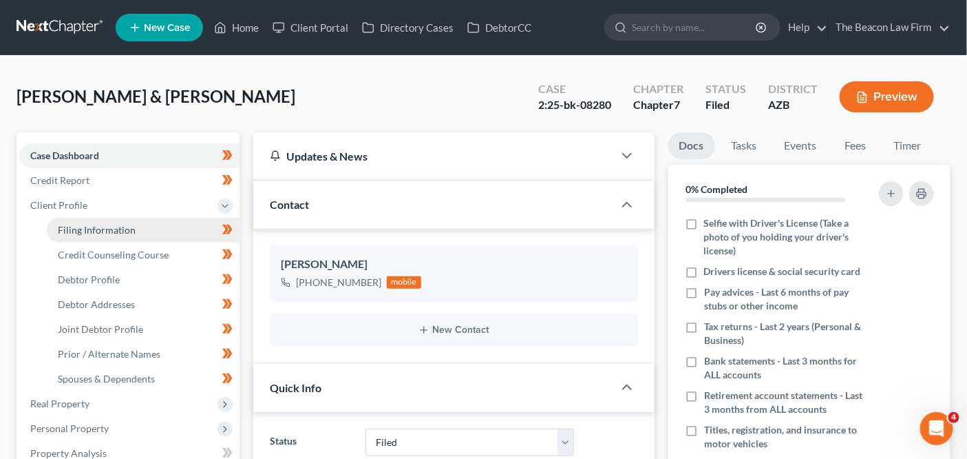
select select "3"
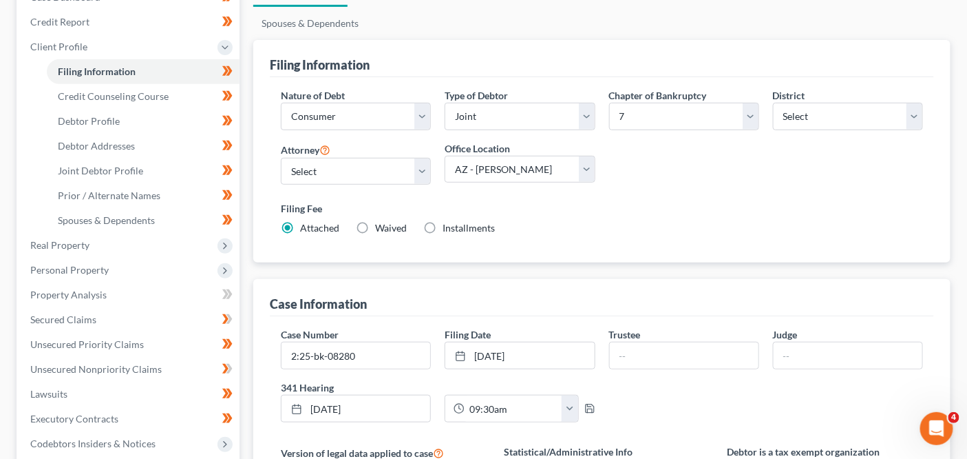
scroll to position [165, 0]
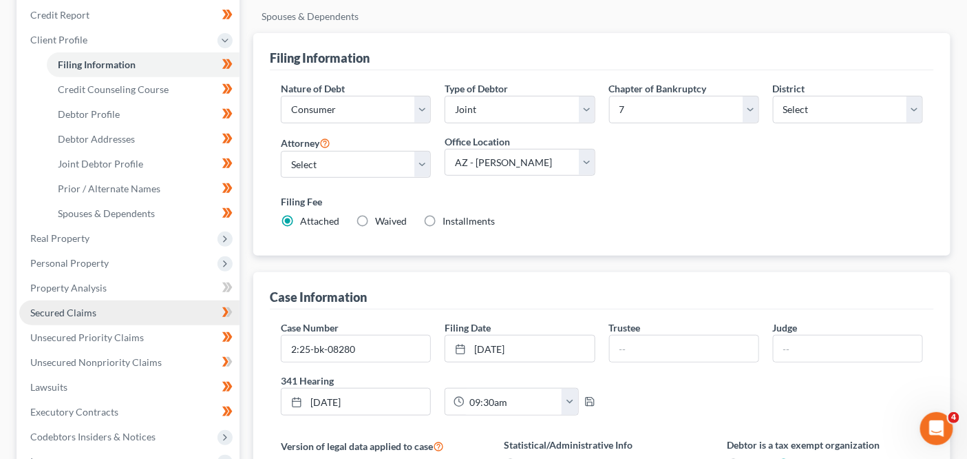
click at [74, 302] on link "Secured Claims" at bounding box center [129, 312] width 220 height 25
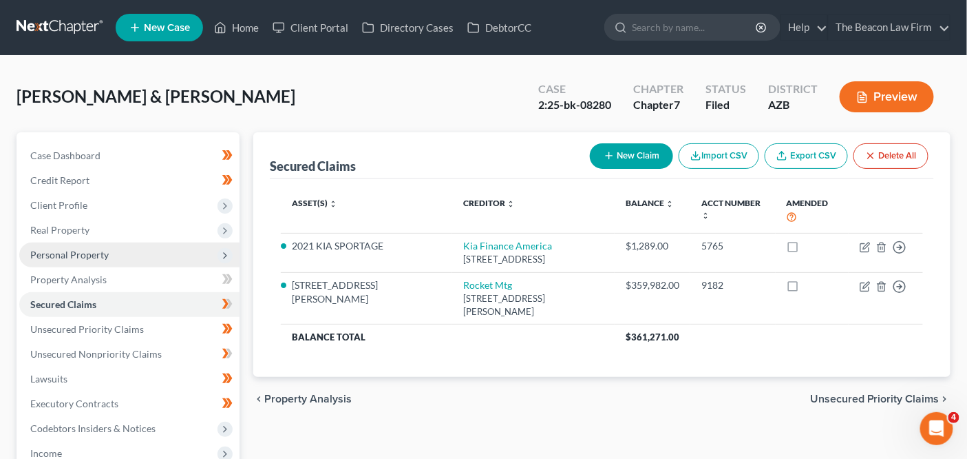
click at [145, 255] on span "Personal Property" at bounding box center [129, 254] width 220 height 25
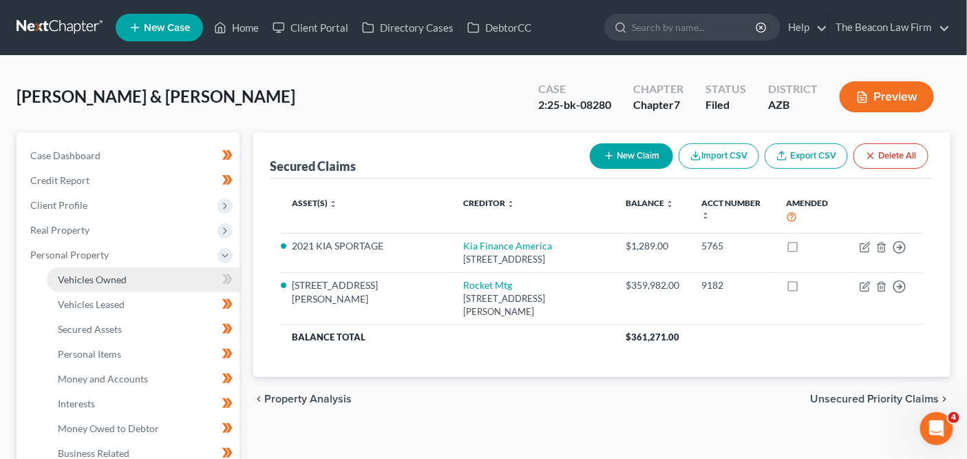
click at [135, 281] on link "Vehicles Owned" at bounding box center [143, 279] width 193 height 25
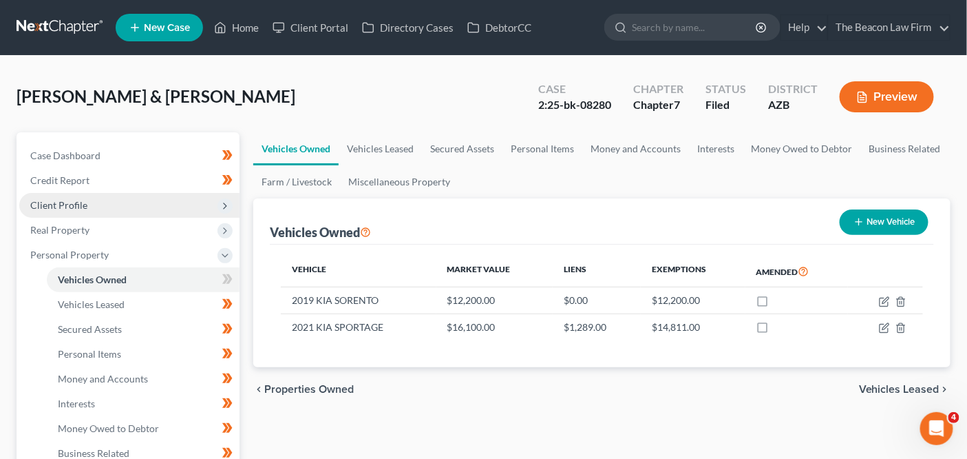
click at [132, 198] on span "Client Profile" at bounding box center [129, 205] width 220 height 25
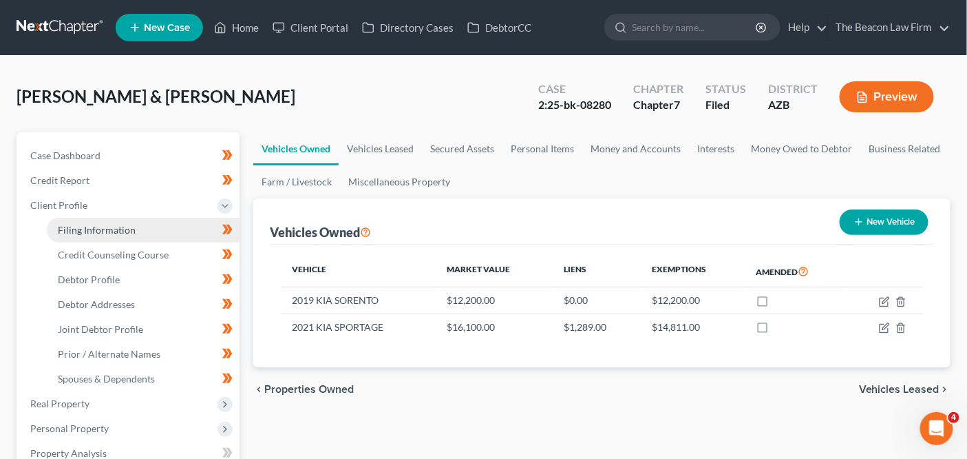
click at [123, 224] on span "Filing Information" at bounding box center [97, 230] width 78 height 12
select select "1"
select select "0"
select select "4"
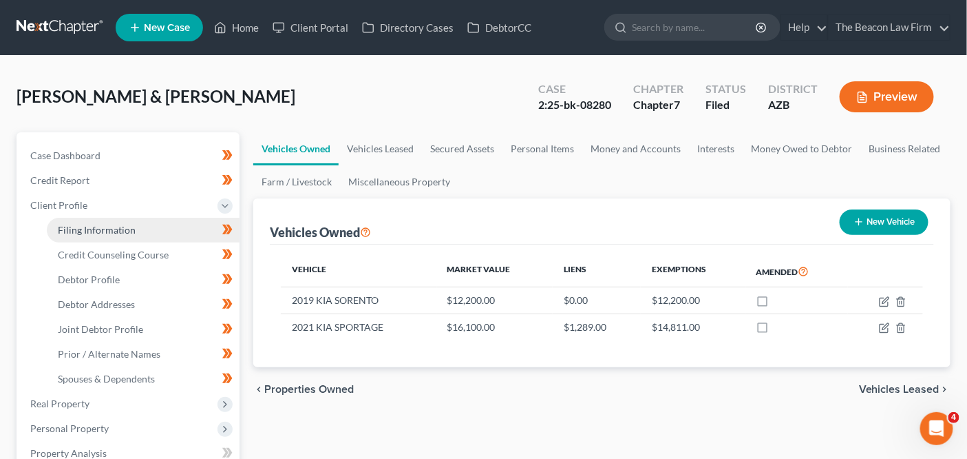
select select "17"
select select "9"
select select "3"
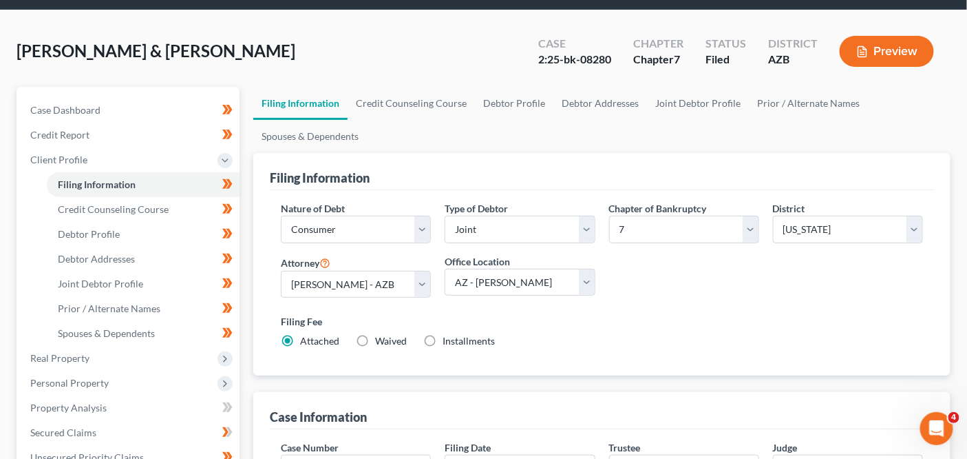
scroll to position [98, 0]
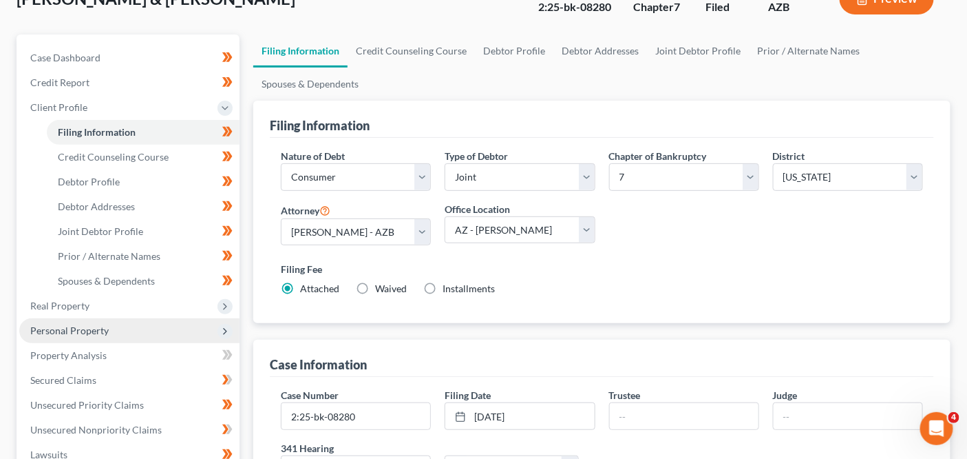
click at [167, 334] on span "Personal Property" at bounding box center [129, 330] width 220 height 25
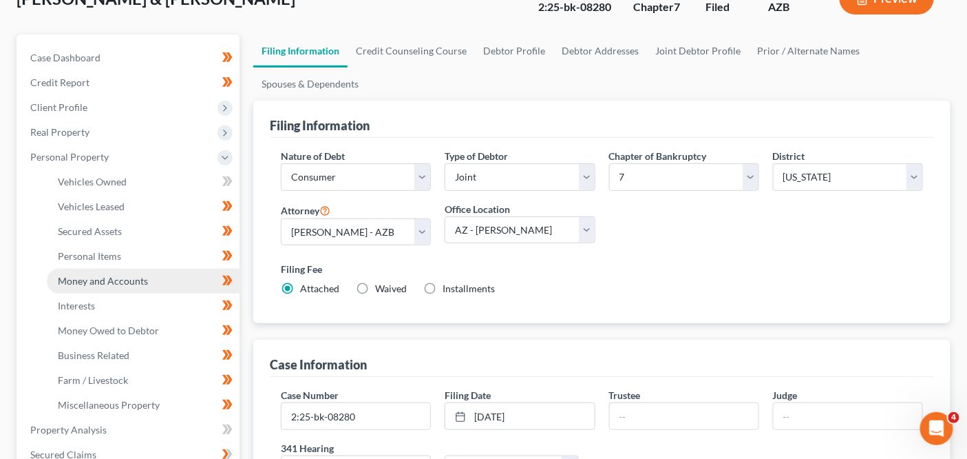
click at [147, 283] on link "Money and Accounts" at bounding box center [143, 281] width 193 height 25
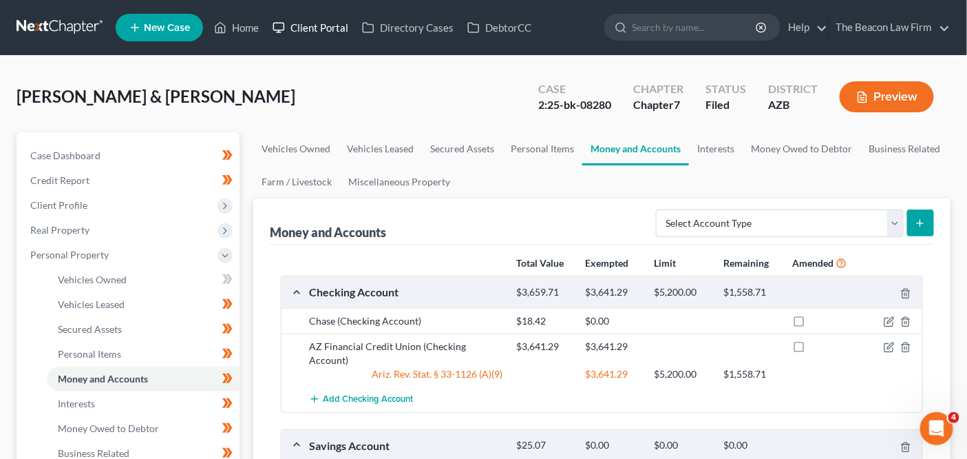
click at [304, 22] on link "Client Portal" at bounding box center [311, 27] width 90 height 25
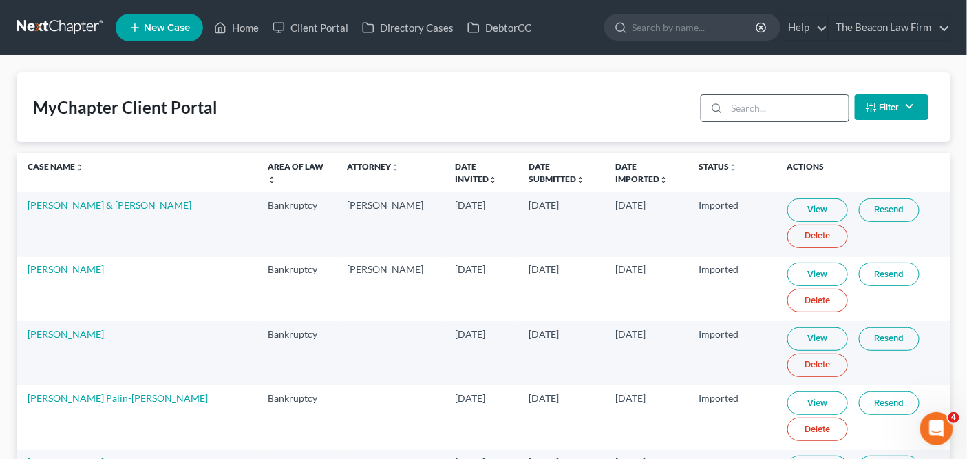
click at [768, 99] on input "search" at bounding box center [788, 108] width 122 height 26
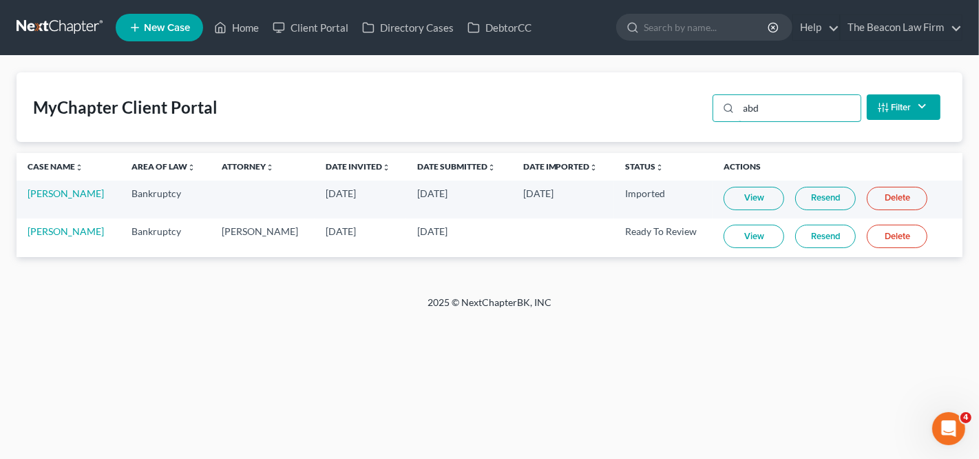
type input "abd"
click at [750, 238] on link "View" at bounding box center [754, 235] width 61 height 23
click at [66, 230] on link "[PERSON_NAME]" at bounding box center [66, 231] width 76 height 12
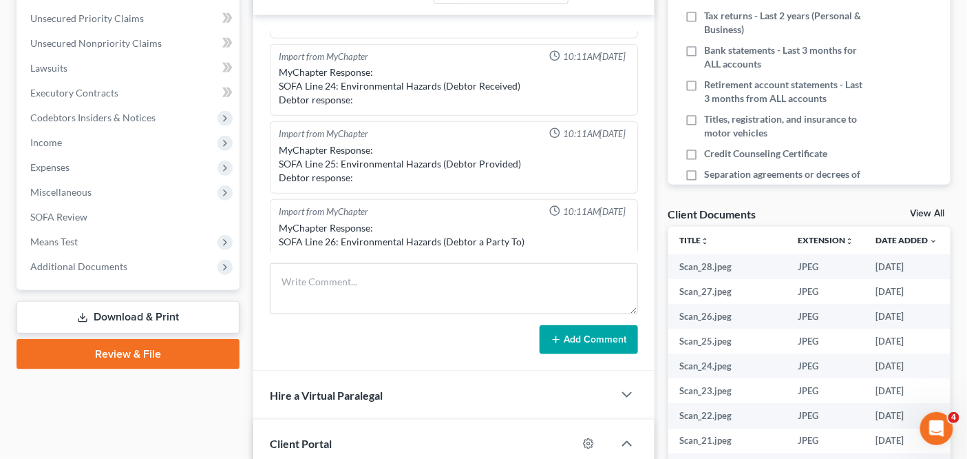
scroll to position [407, 0]
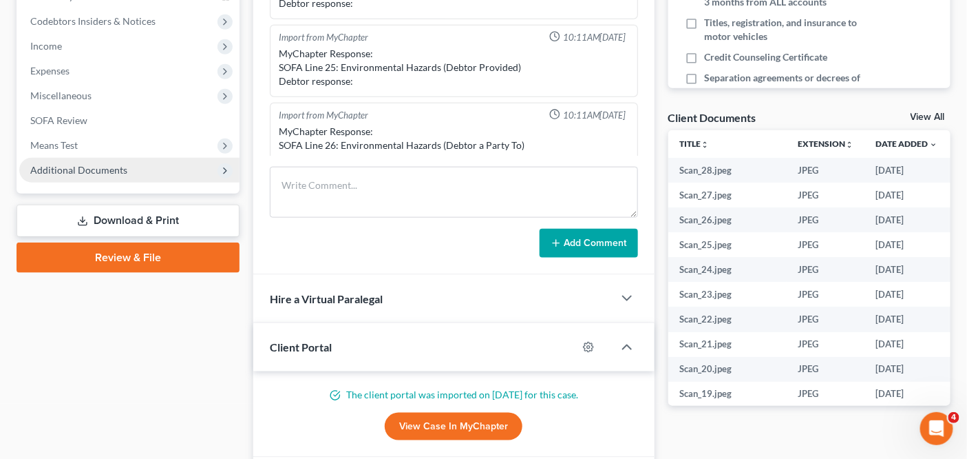
click at [136, 178] on span "Additional Documents" at bounding box center [129, 170] width 220 height 25
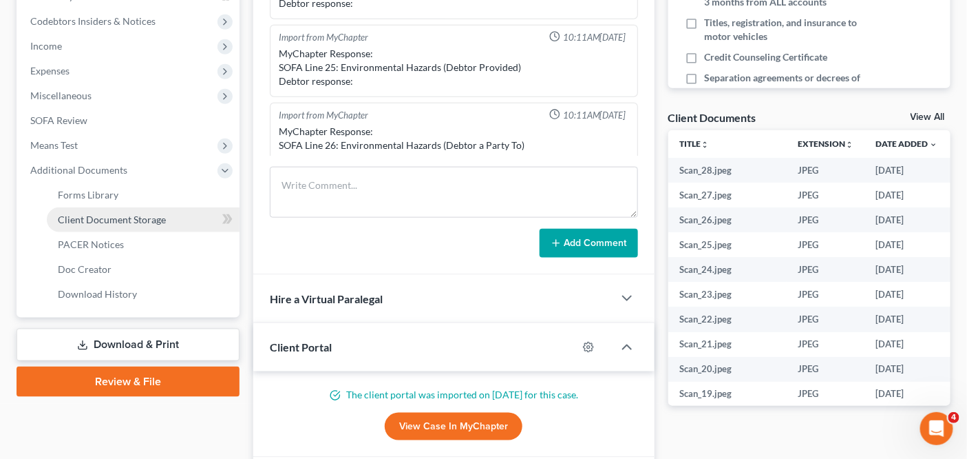
click at [130, 215] on span "Client Document Storage" at bounding box center [112, 219] width 108 height 12
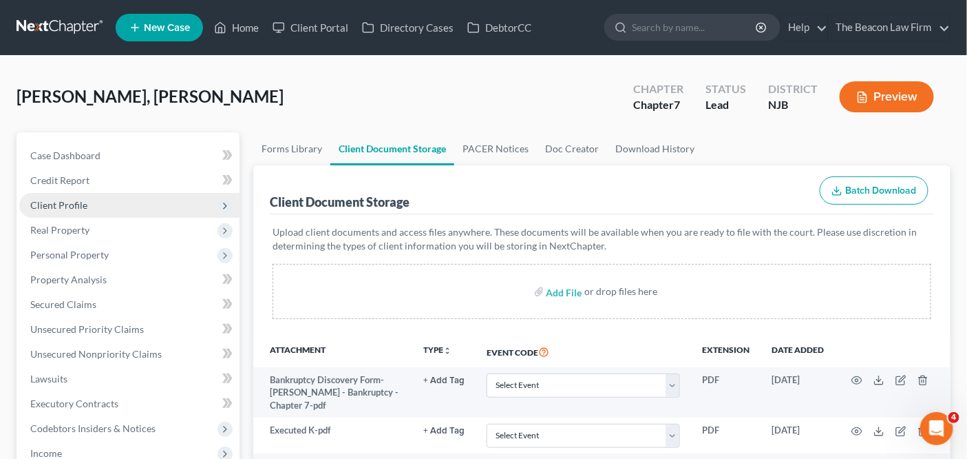
click at [92, 207] on span "Client Profile" at bounding box center [129, 205] width 220 height 25
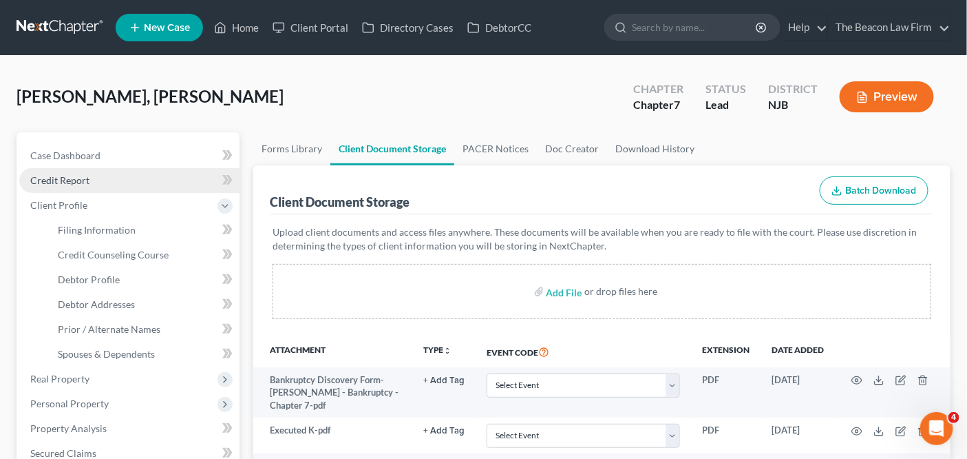
click at [98, 182] on link "Credit Report" at bounding box center [129, 180] width 220 height 25
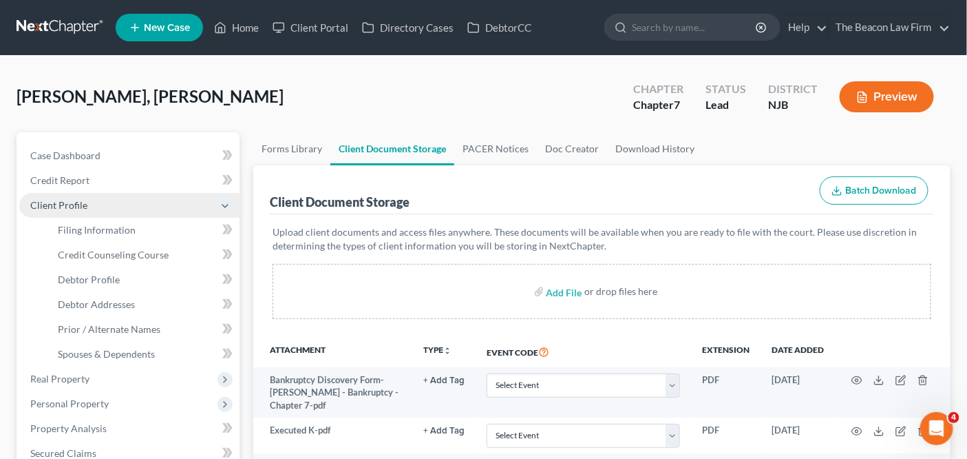
click at [92, 205] on span "Client Profile" at bounding box center [129, 205] width 220 height 25
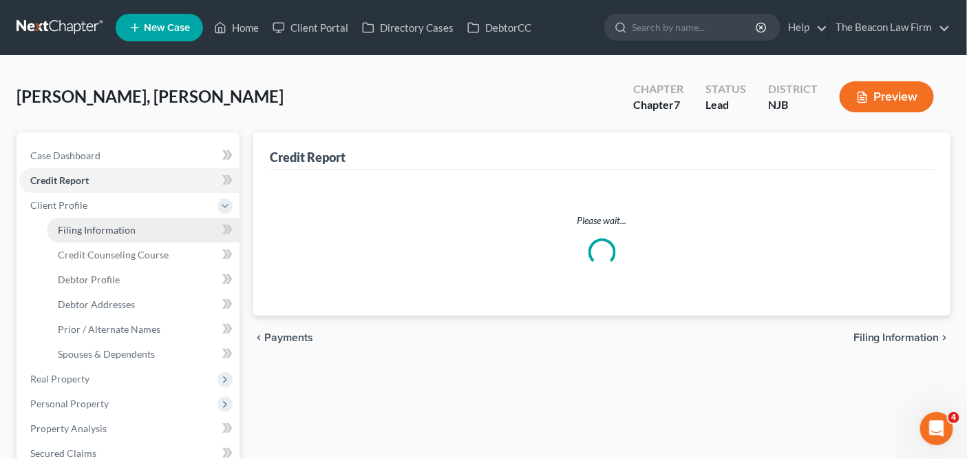
click at [89, 220] on link "Filing Information" at bounding box center [143, 230] width 193 height 25
select select "1"
select select "0"
select select "51"
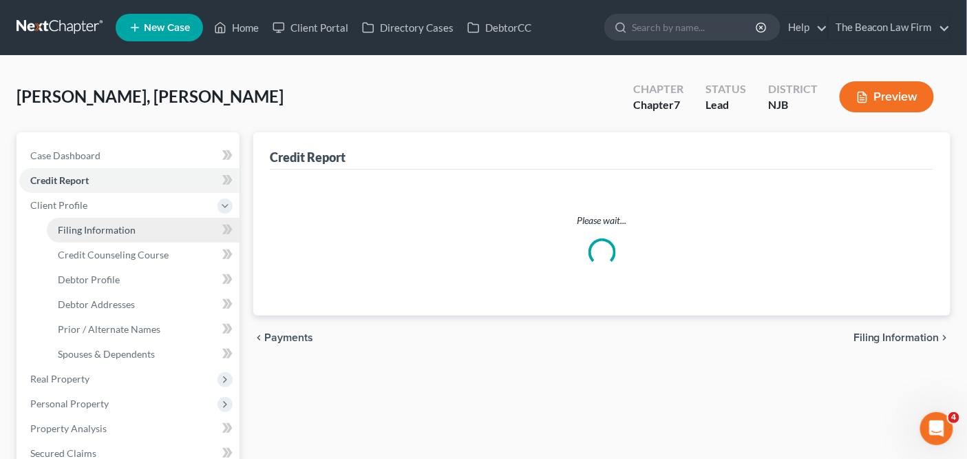
select select "18"
select select "11"
select select "33"
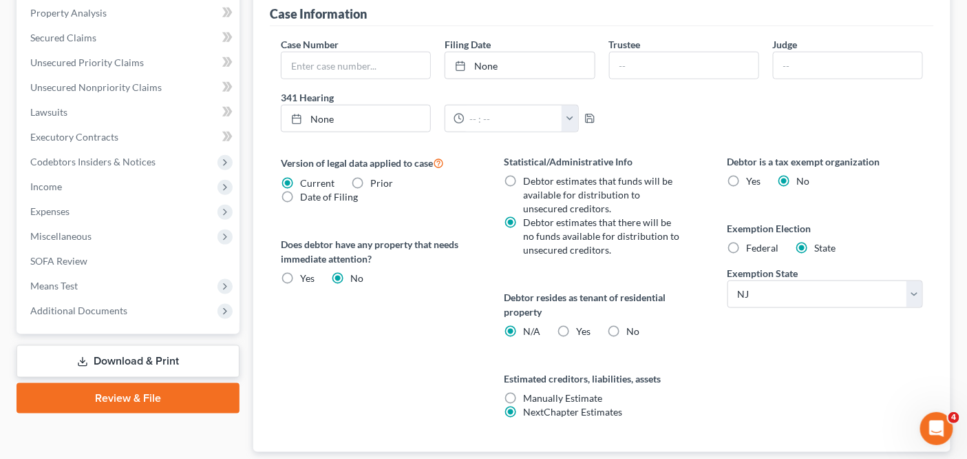
scroll to position [415, 0]
click at [576, 329] on label "Yes Yes" at bounding box center [583, 332] width 14 height 14
click at [582, 329] on input "Yes Yes" at bounding box center [586, 329] width 9 height 9
radio input "true"
radio input "false"
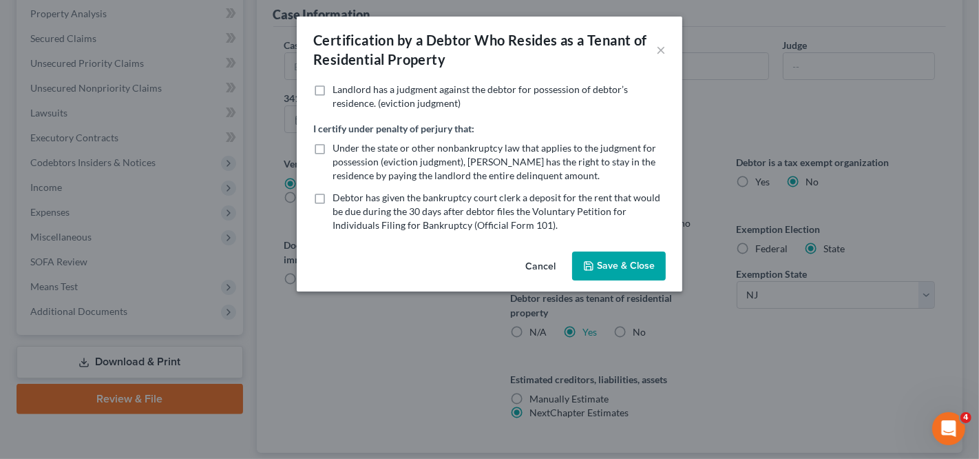
click at [526, 272] on button "Cancel" at bounding box center [540, 267] width 52 height 28
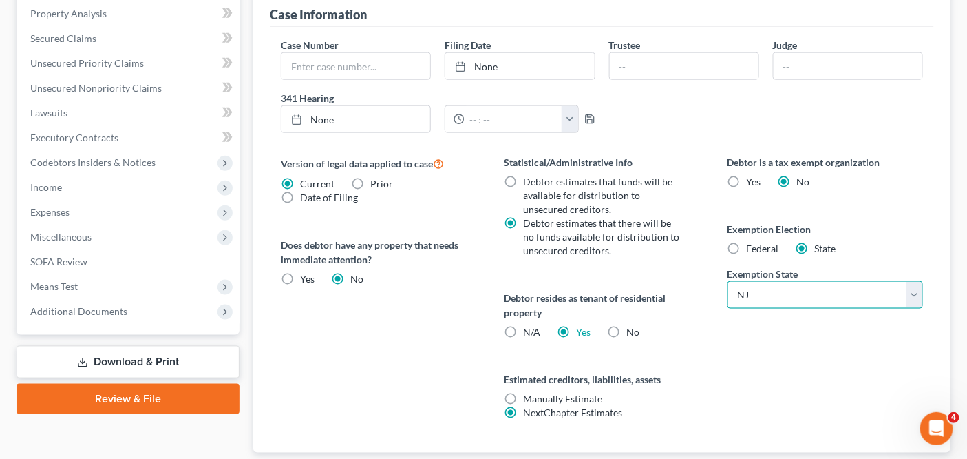
click at [761, 288] on select "State [US_STATE] AK AR AZ CA CO CT DE DC [GEOGRAPHIC_DATA] [GEOGRAPHIC_DATA] GU…" at bounding box center [826, 295] width 196 height 28
click at [764, 243] on span "Federal" at bounding box center [763, 248] width 32 height 12
click at [762, 243] on input "Federal" at bounding box center [757, 246] width 9 height 9
radio input "true"
radio input "false"
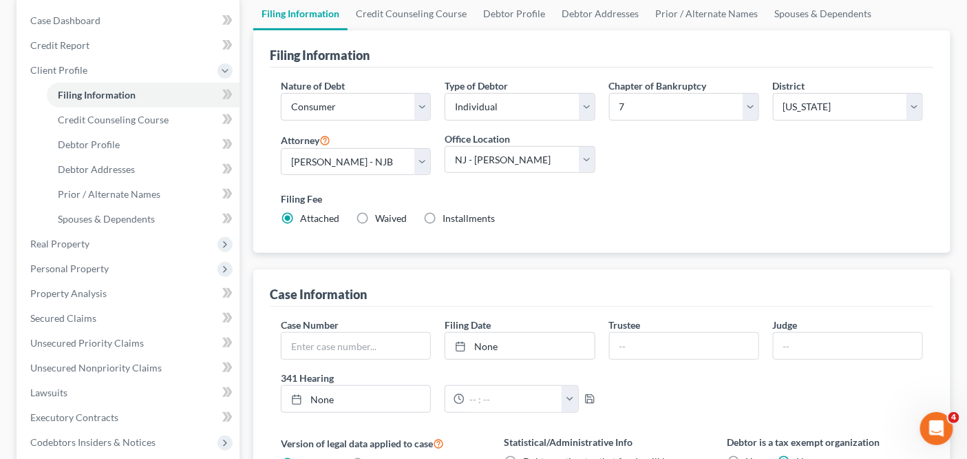
scroll to position [124, 0]
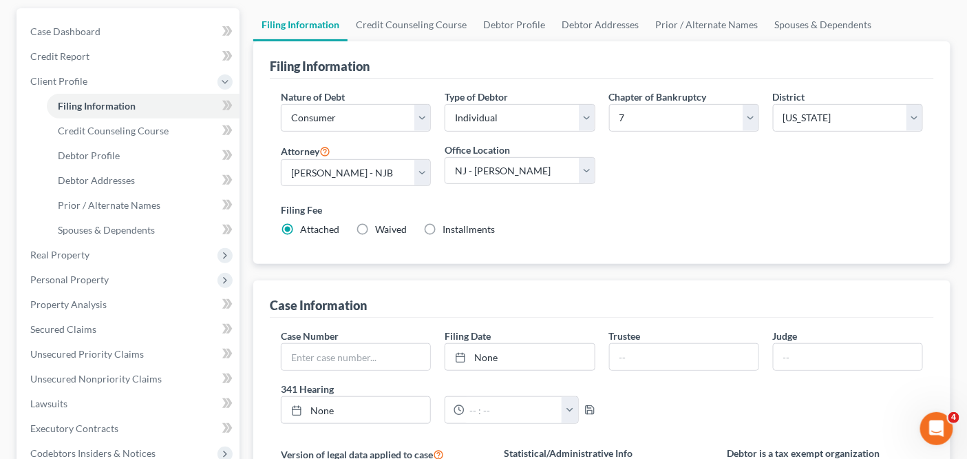
click at [221, 106] on span at bounding box center [228, 107] width 24 height 21
click at [179, 156] on link "Debtor Profile" at bounding box center [143, 155] width 193 height 25
select select "0"
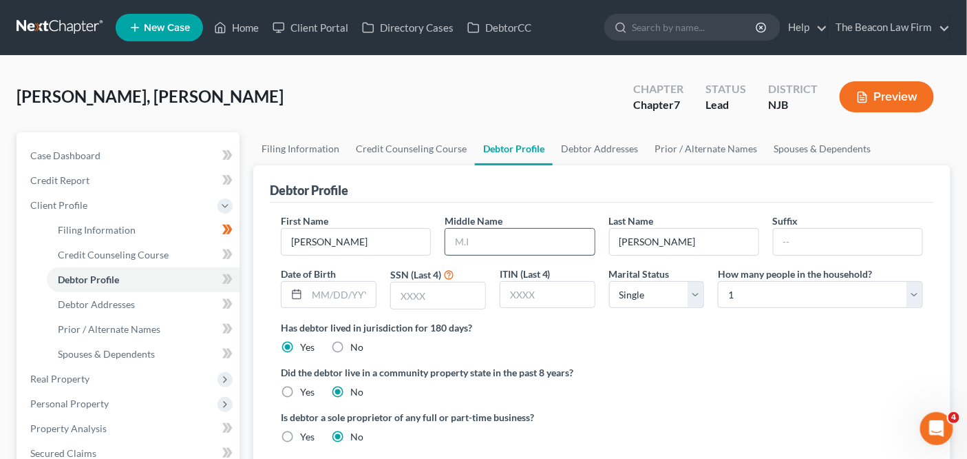
click at [474, 237] on input "text" at bounding box center [520, 242] width 149 height 26
type input "Bin"
click at [844, 296] on select "Select 1 2 3 4 5 6 7 8 9 10 11 12 13 14 15 16 17 18 19 20" at bounding box center [820, 295] width 205 height 28
select select "1"
click at [665, 294] on select "Select Single Married Separated Divorced Widowed" at bounding box center [657, 295] width 96 height 28
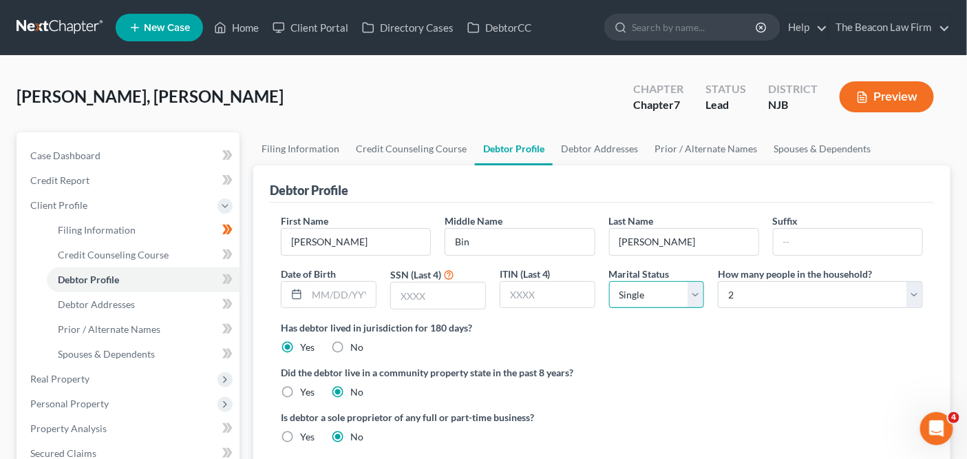
select select "1"
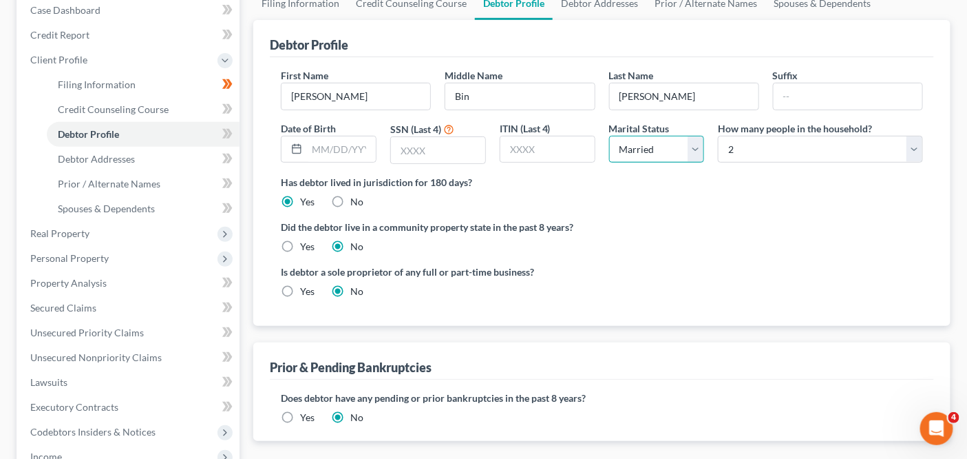
scroll to position [145, 0]
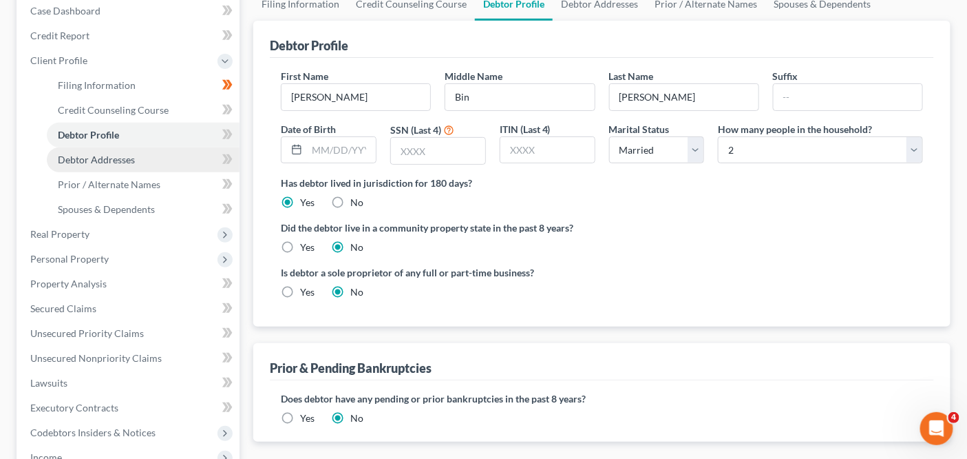
click at [70, 163] on span "Debtor Addresses" at bounding box center [96, 160] width 77 height 12
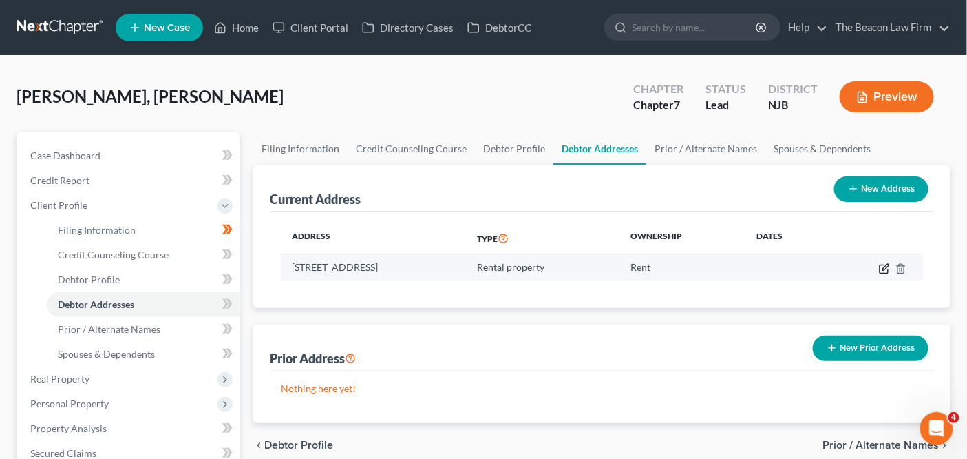
click at [883, 268] on icon "button" at bounding box center [886, 267] width 6 height 6
select select "33"
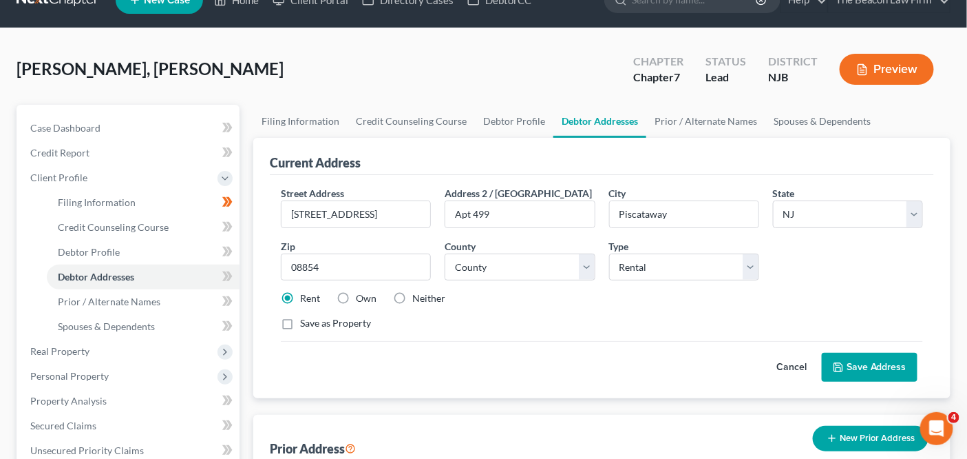
scroll to position [32, 0]
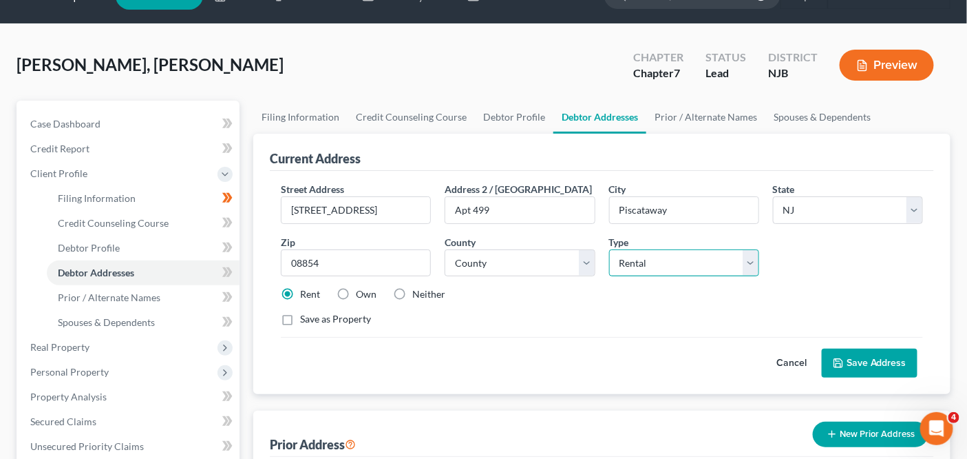
click at [710, 260] on select "Select Residential Mailing Rental Business" at bounding box center [684, 263] width 150 height 28
select select "0"
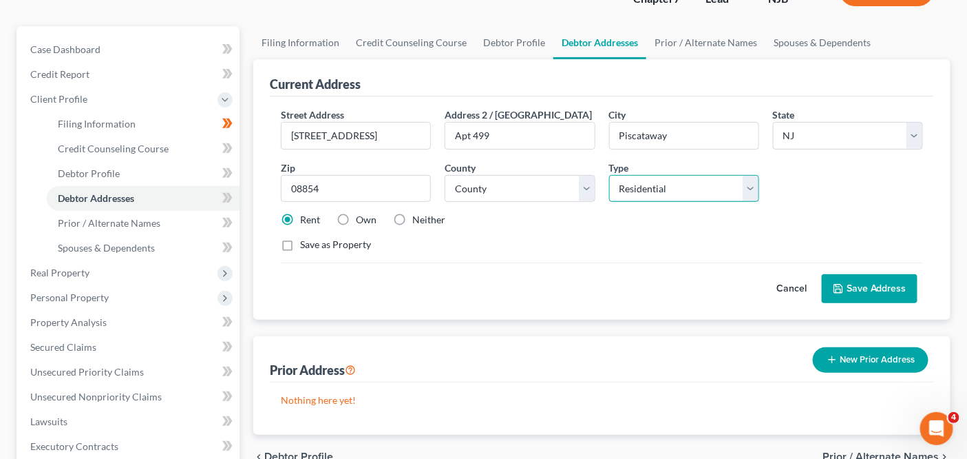
scroll to position [120, 0]
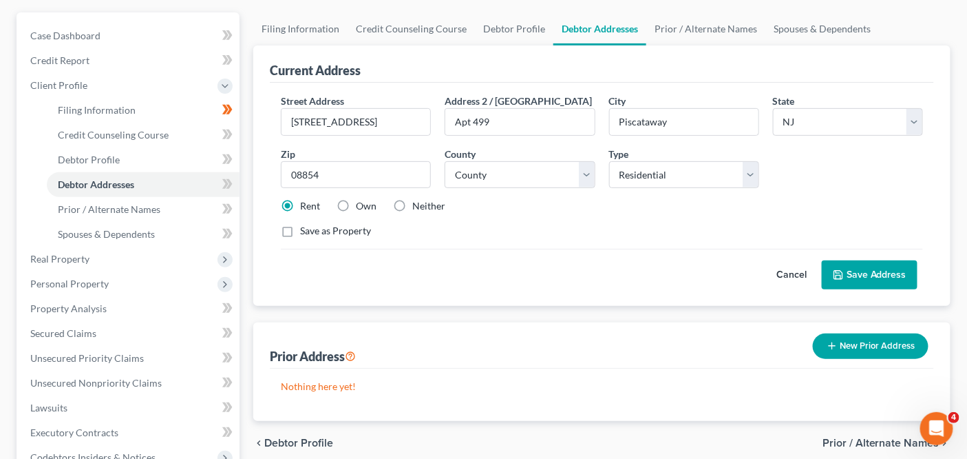
click at [901, 275] on button "Save Address" at bounding box center [870, 274] width 96 height 29
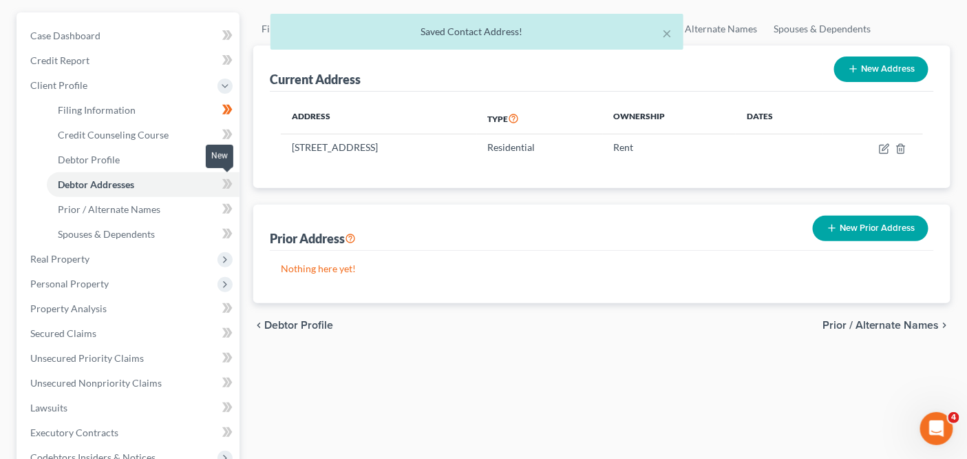
click at [235, 186] on span at bounding box center [228, 186] width 24 height 21
click at [194, 205] on link "Prior / Alternate Names" at bounding box center [143, 209] width 193 height 25
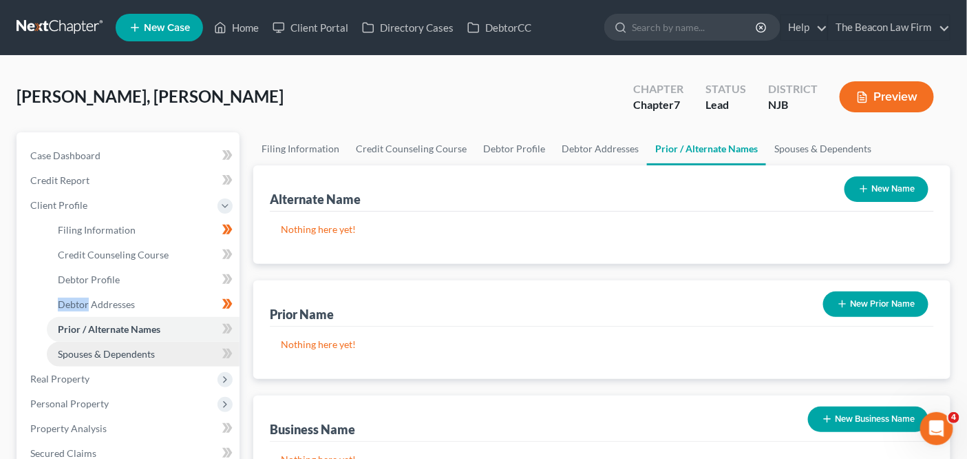
click at [164, 350] on link "Spouses & Dependents" at bounding box center [143, 354] width 193 height 25
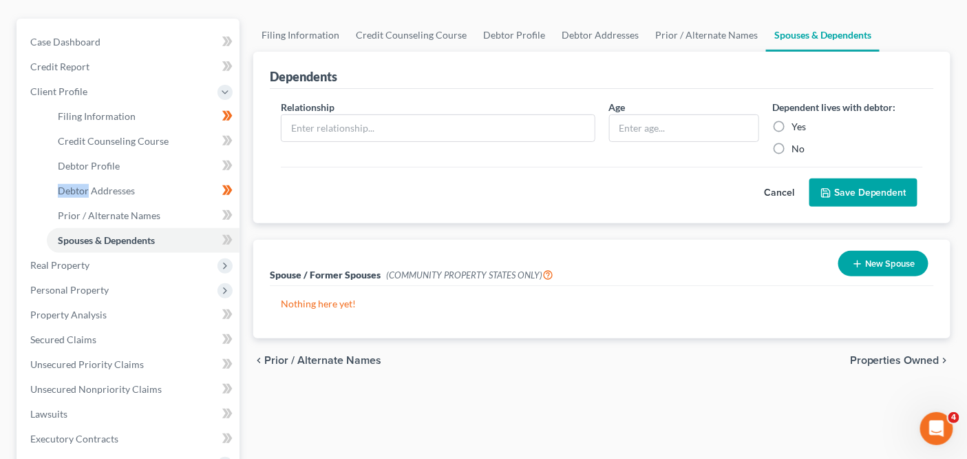
scroll to position [114, 0]
click at [226, 236] on icon at bounding box center [225, 239] width 6 height 10
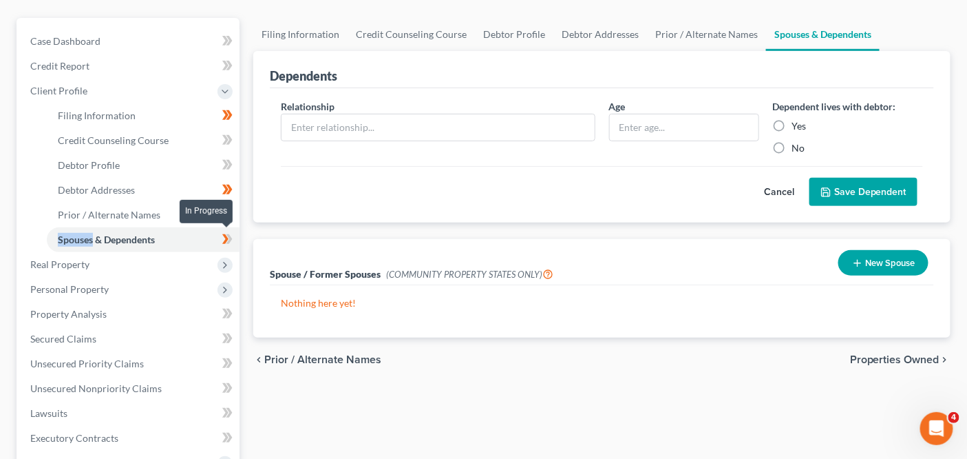
click at [226, 236] on icon at bounding box center [225, 239] width 6 height 10
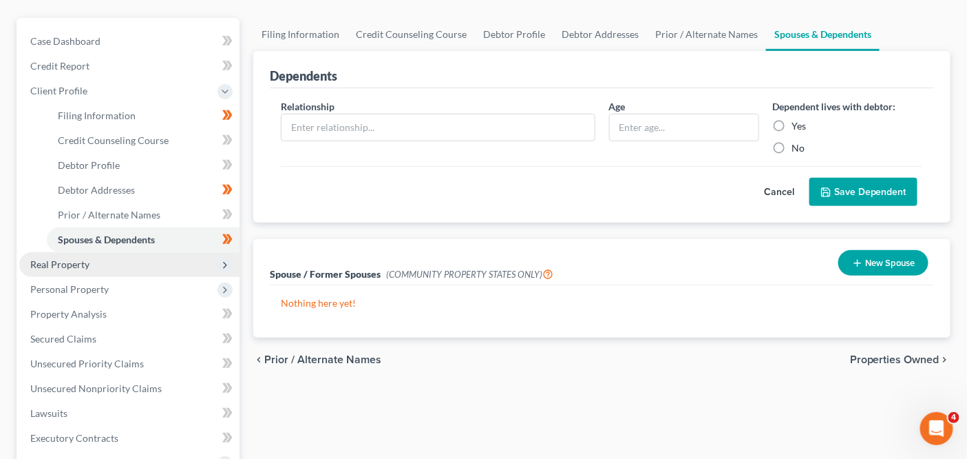
click at [191, 262] on span "Real Property" at bounding box center [129, 264] width 220 height 25
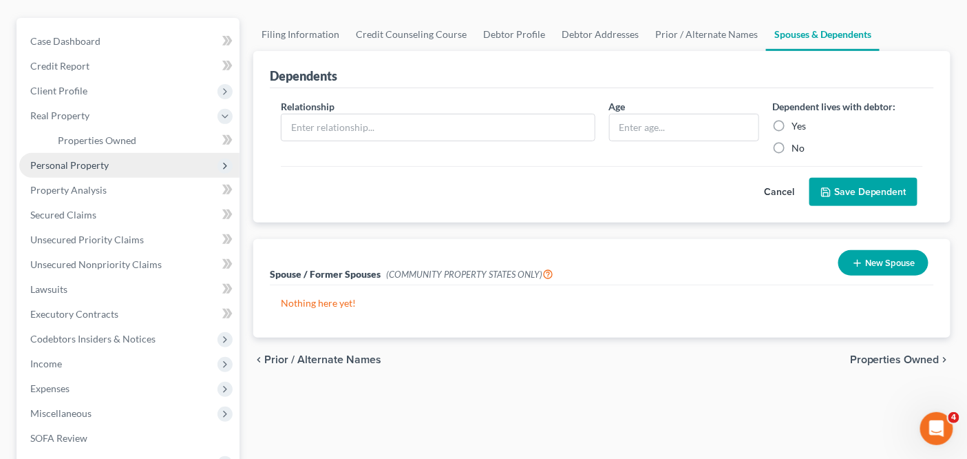
click at [191, 154] on span "Personal Property" at bounding box center [129, 165] width 220 height 25
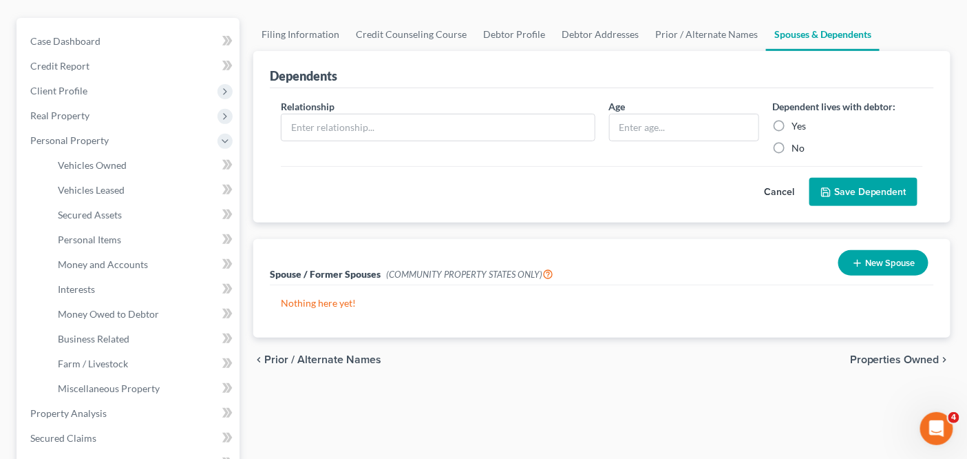
click at [193, 143] on span "Personal Property" at bounding box center [129, 140] width 220 height 25
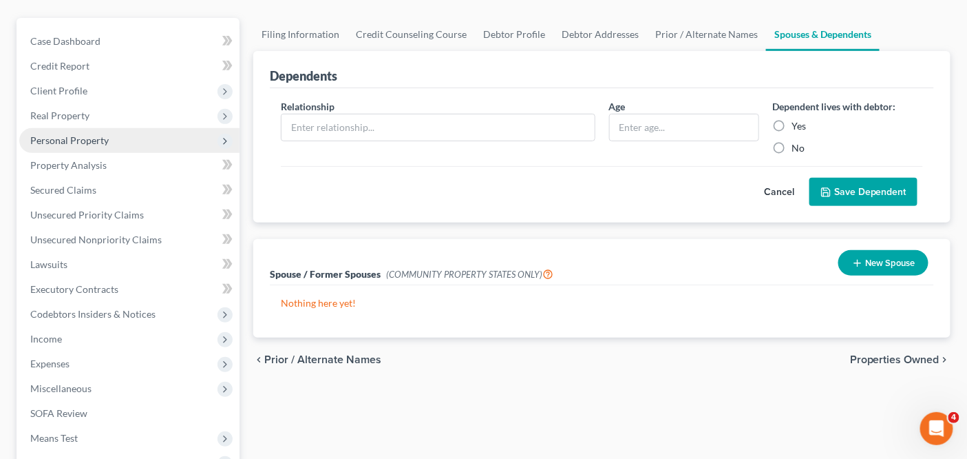
click at [197, 134] on span "Personal Property" at bounding box center [129, 140] width 220 height 25
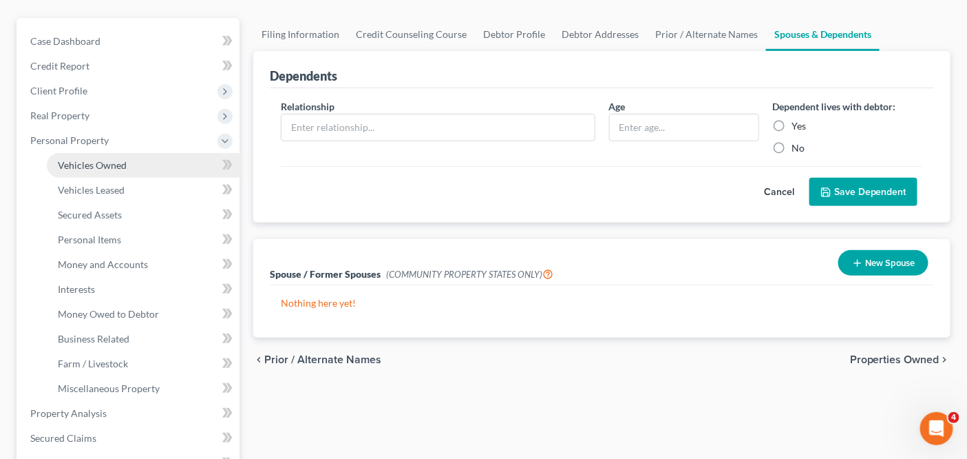
click at [195, 154] on link "Vehicles Owned" at bounding box center [143, 165] width 193 height 25
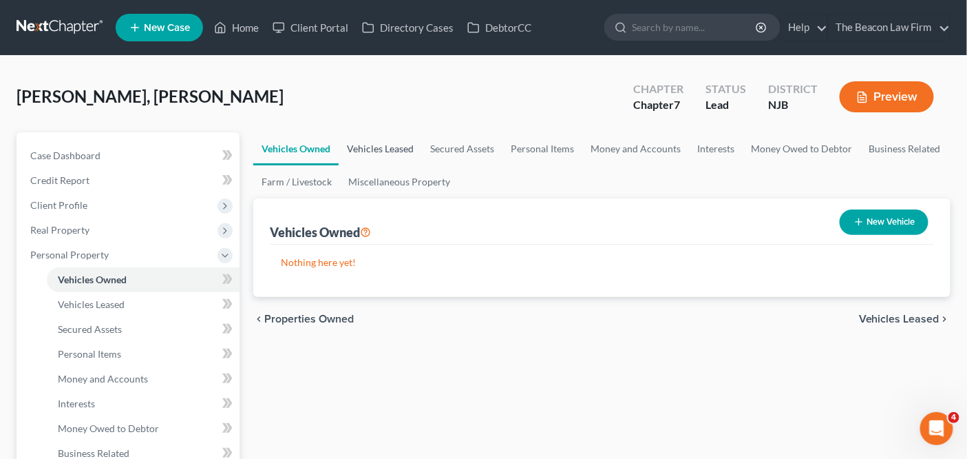
click at [360, 149] on link "Vehicles Leased" at bounding box center [380, 148] width 83 height 33
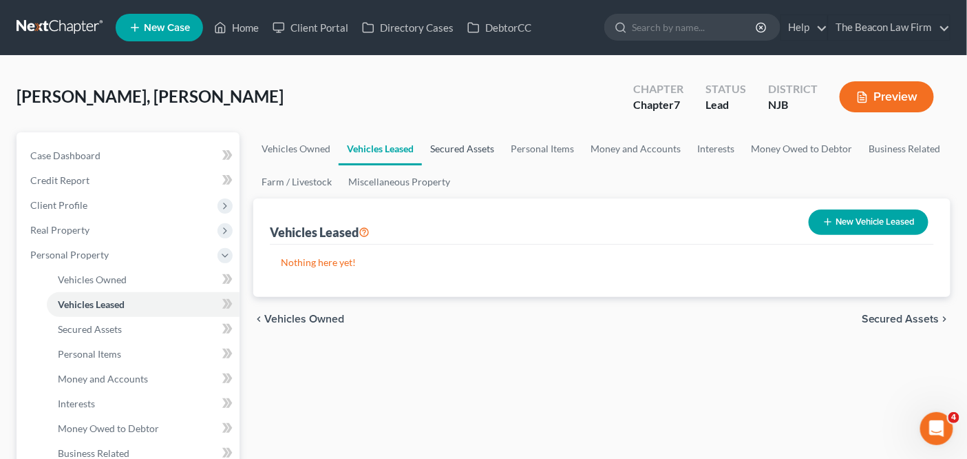
click at [474, 149] on link "Secured Assets" at bounding box center [462, 148] width 81 height 33
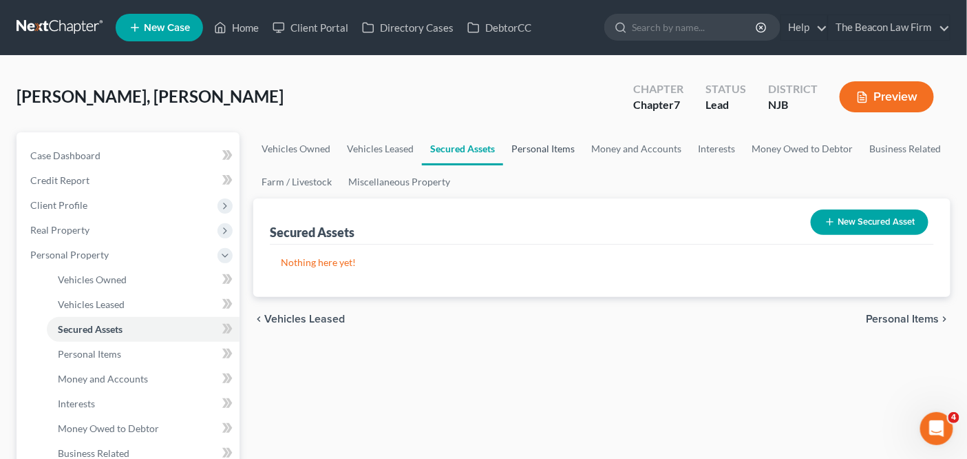
click at [519, 149] on link "Personal Items" at bounding box center [543, 148] width 80 height 33
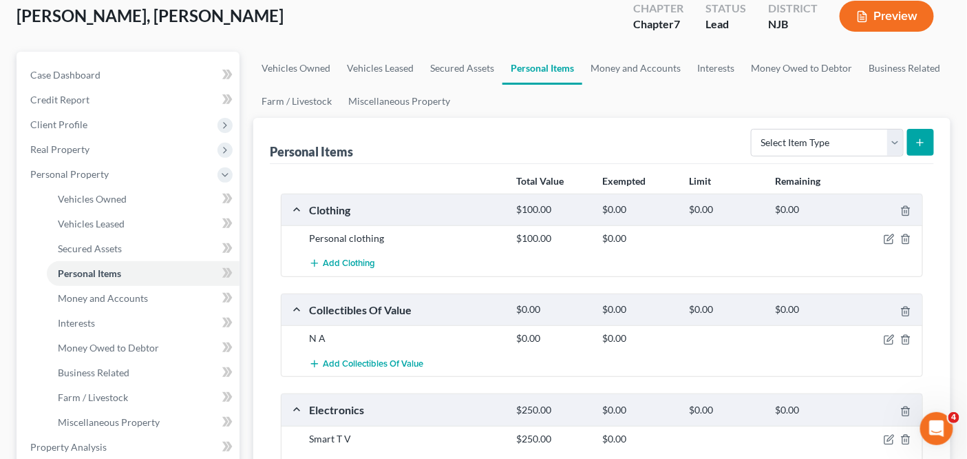
scroll to position [125, 0]
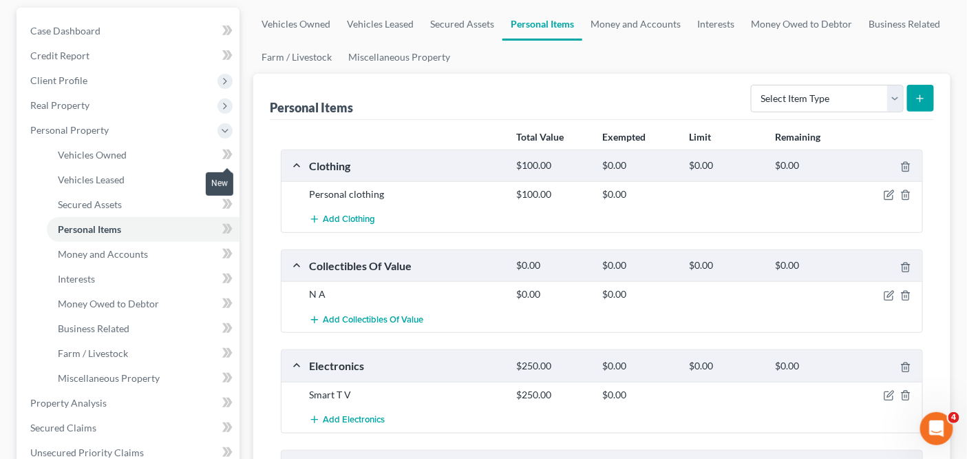
click at [234, 147] on span at bounding box center [228, 156] width 24 height 21
click at [230, 182] on icon at bounding box center [227, 179] width 10 height 17
click at [227, 196] on icon at bounding box center [227, 204] width 10 height 17
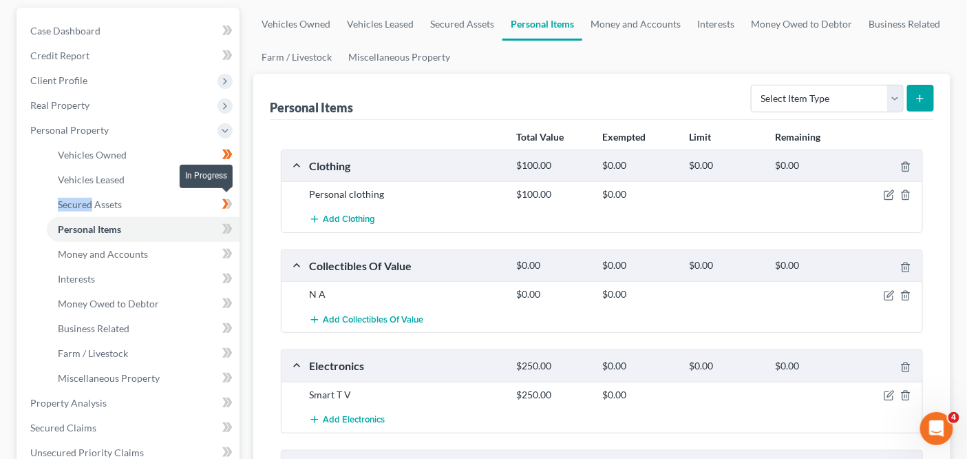
click at [227, 196] on icon at bounding box center [227, 204] width 10 height 17
click at [894, 297] on icon "button" at bounding box center [889, 295] width 11 height 11
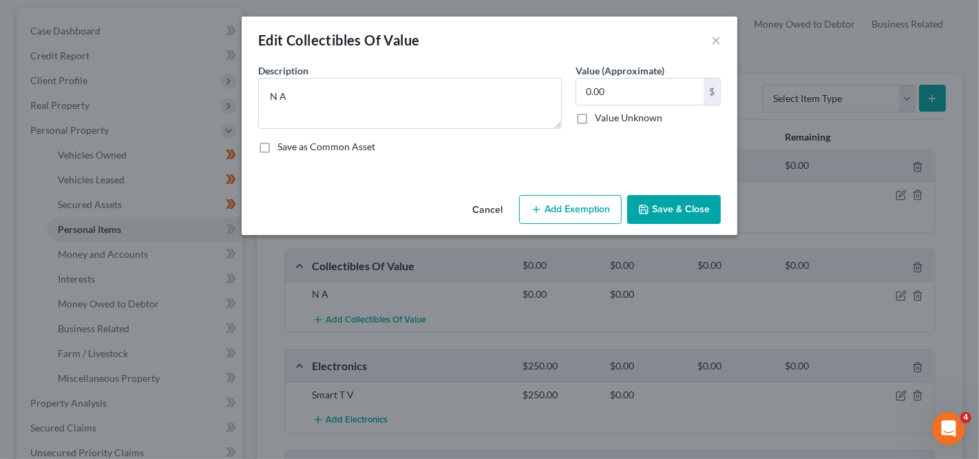
click at [894, 293] on div "Edit Collectibles Of Value × An exemption set must first be selected from the F…" at bounding box center [489, 229] width 979 height 459
click at [680, 216] on button "Save & Close" at bounding box center [674, 209] width 94 height 29
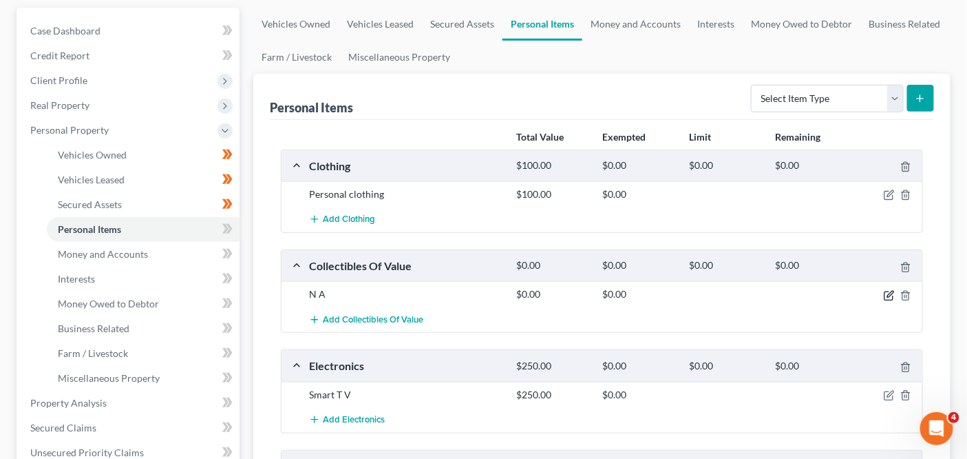
click at [887, 292] on icon "button" at bounding box center [889, 295] width 11 height 11
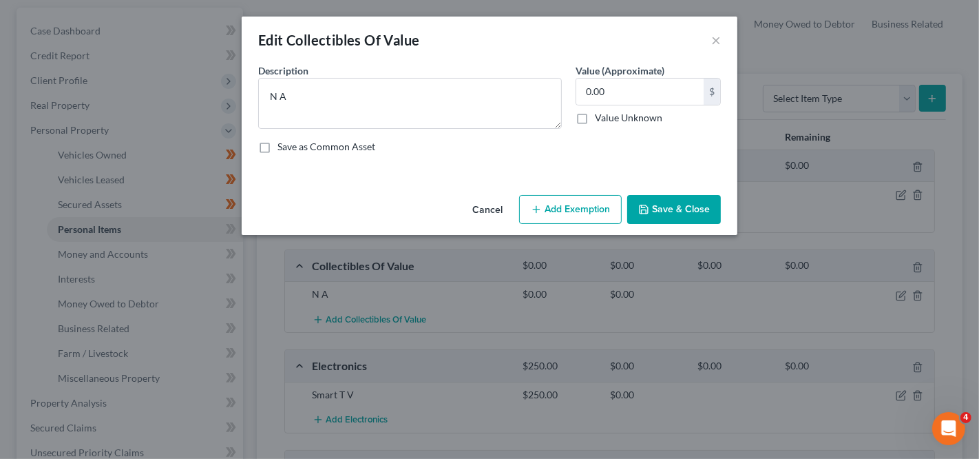
click at [508, 206] on button "Cancel" at bounding box center [487, 210] width 52 height 28
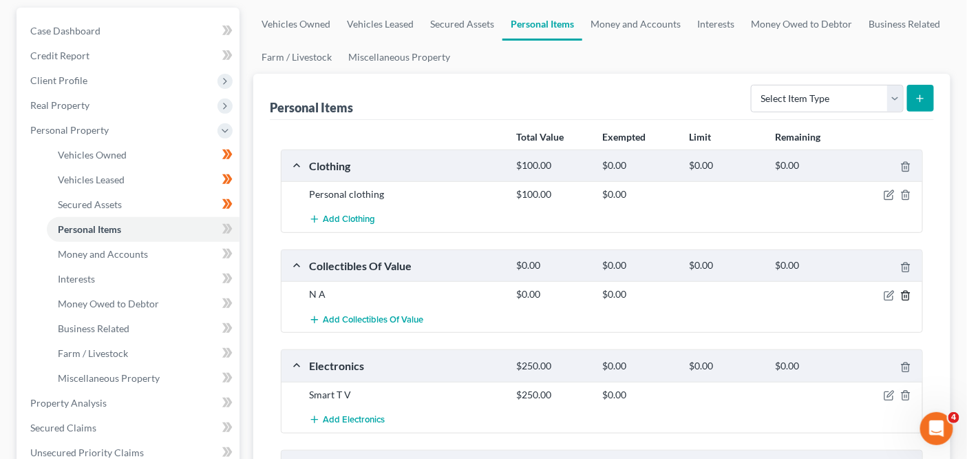
click at [903, 290] on icon "button" at bounding box center [906, 295] width 11 height 11
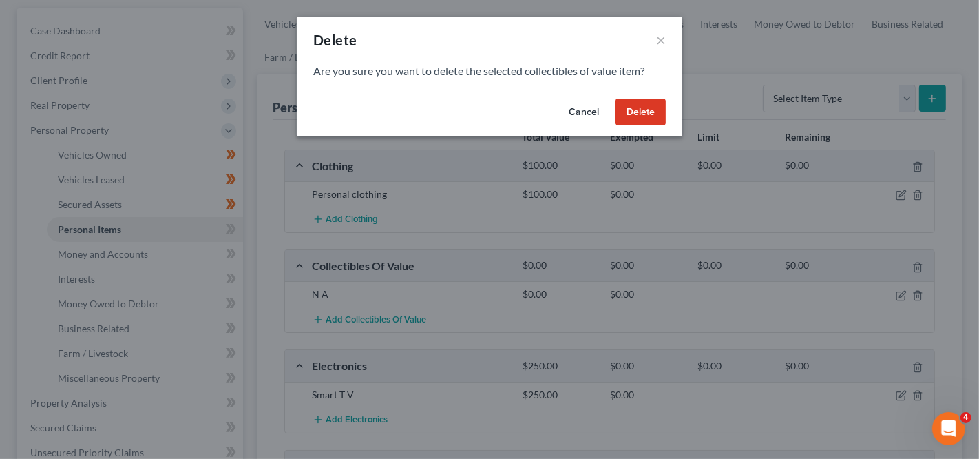
click at [643, 112] on button "Delete" at bounding box center [641, 112] width 50 height 28
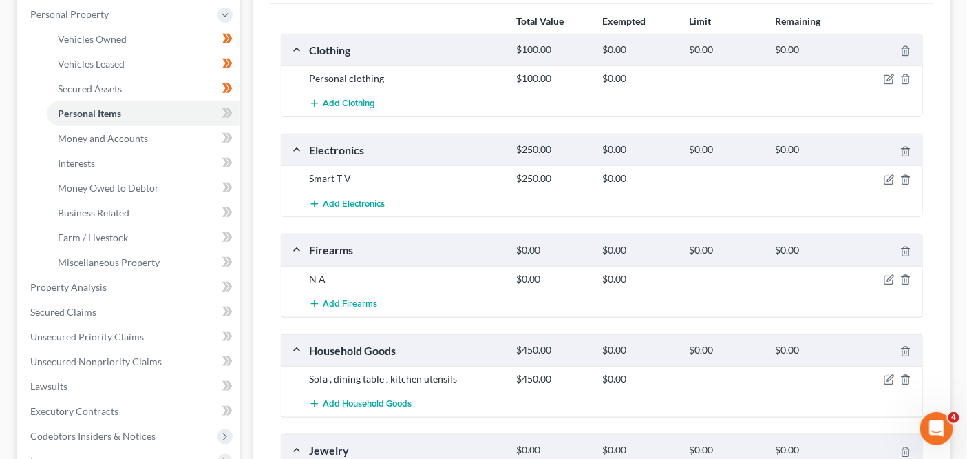
scroll to position [253, 0]
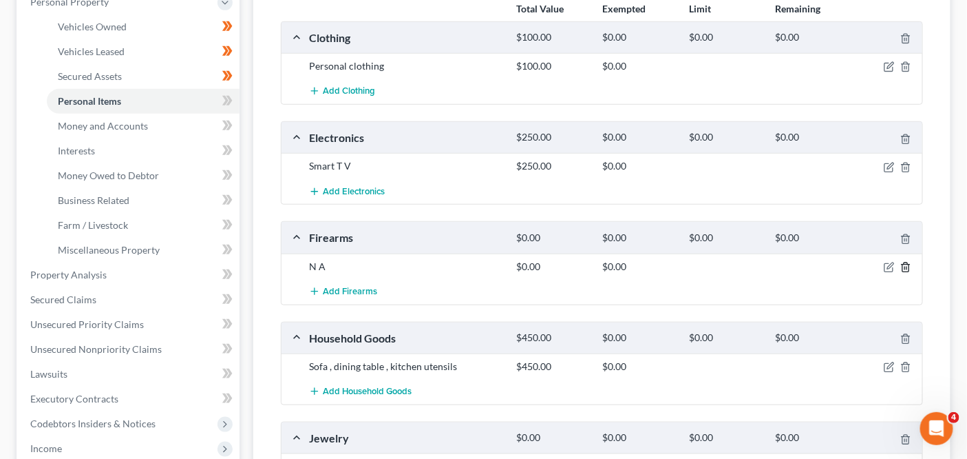
click at [903, 262] on icon "button" at bounding box center [906, 266] width 6 height 9
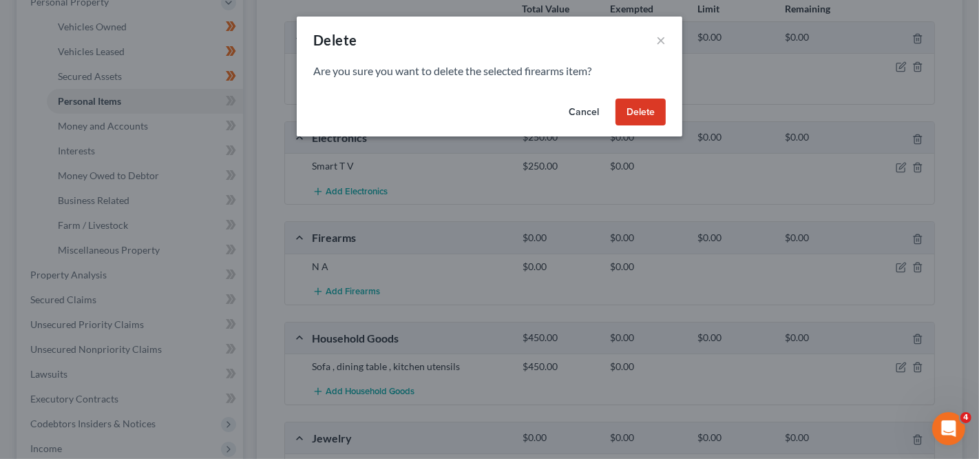
click at [633, 105] on button "Delete" at bounding box center [641, 112] width 50 height 28
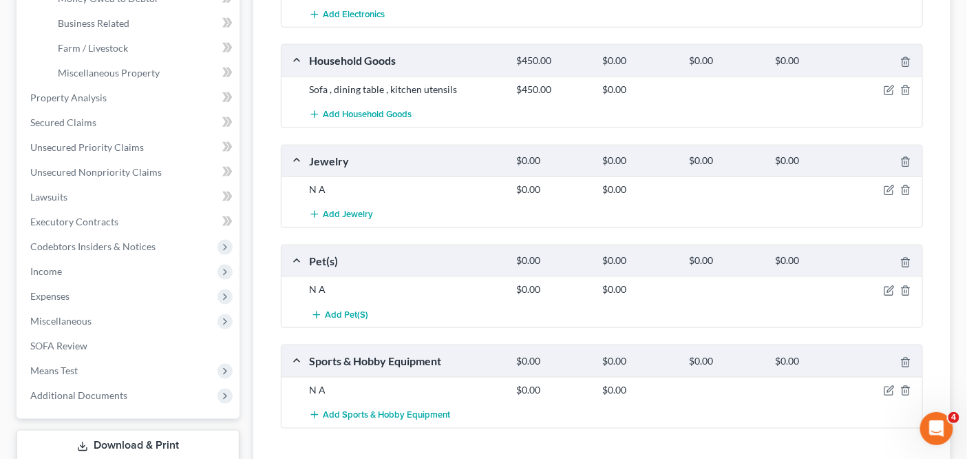
scroll to position [515, 0]
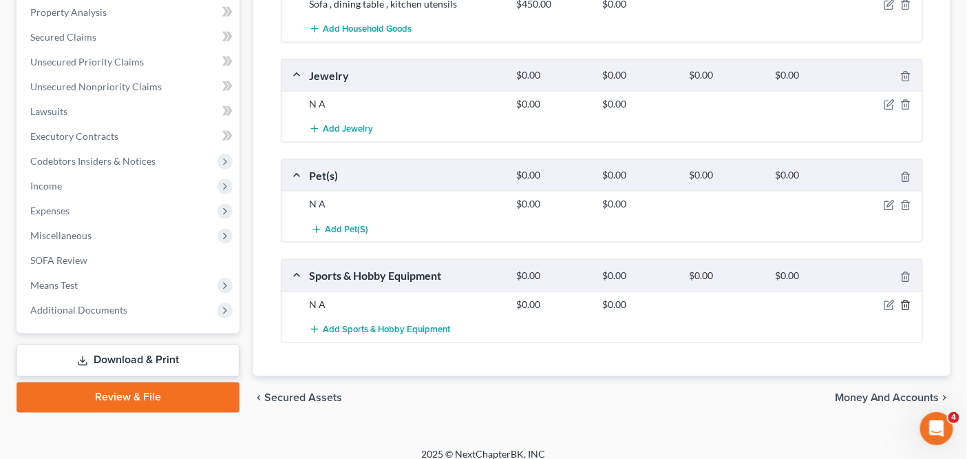
click at [907, 301] on icon "button" at bounding box center [906, 305] width 11 height 11
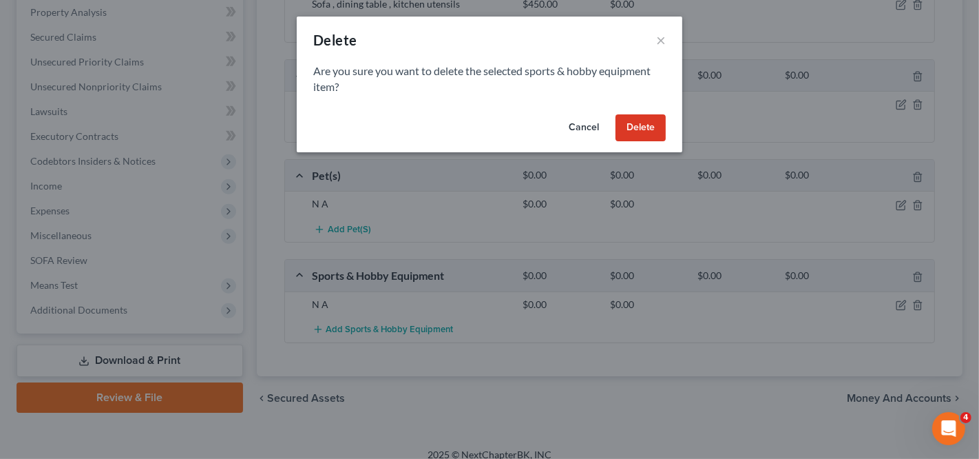
click at [623, 126] on button "Delete" at bounding box center [641, 128] width 50 height 28
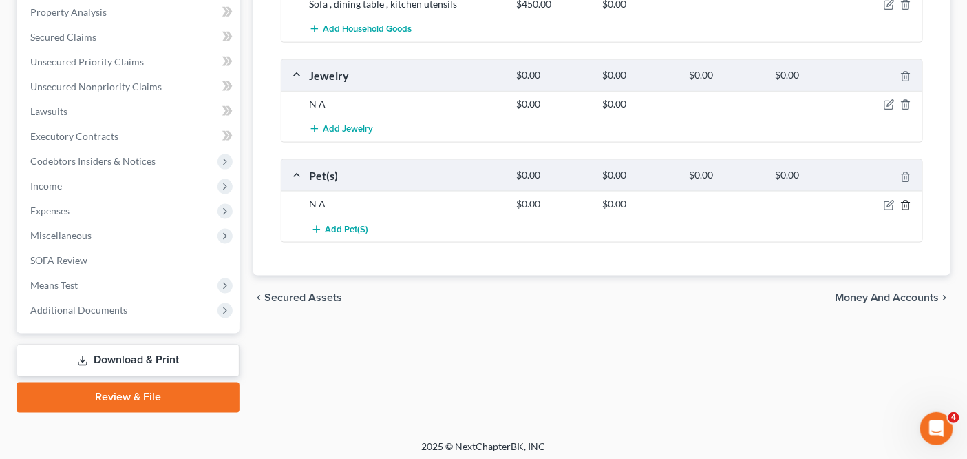
click at [907, 205] on line "button" at bounding box center [907, 206] width 0 height 3
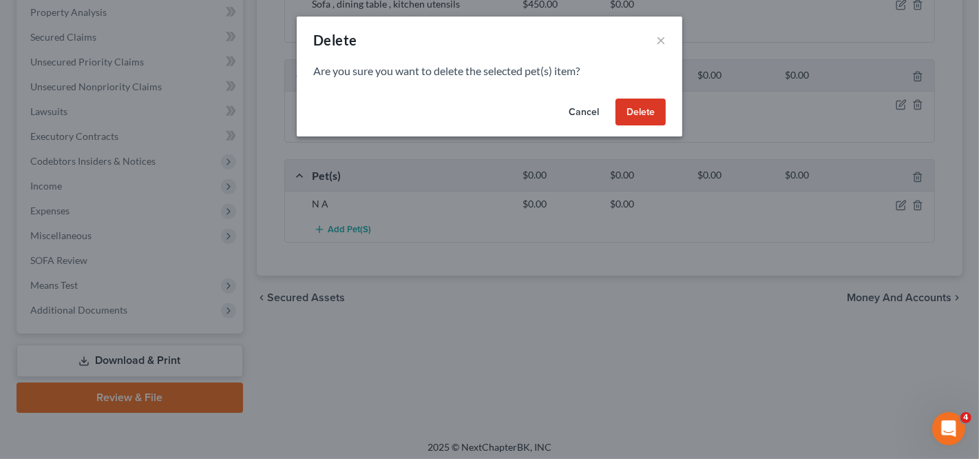
drag, startPoint x: 659, startPoint y: 127, endPoint x: 658, endPoint y: 112, distance: 15.2
click at [659, 125] on div "Cancel Delete" at bounding box center [490, 115] width 386 height 44
click at [658, 112] on button "Delete" at bounding box center [641, 112] width 50 height 28
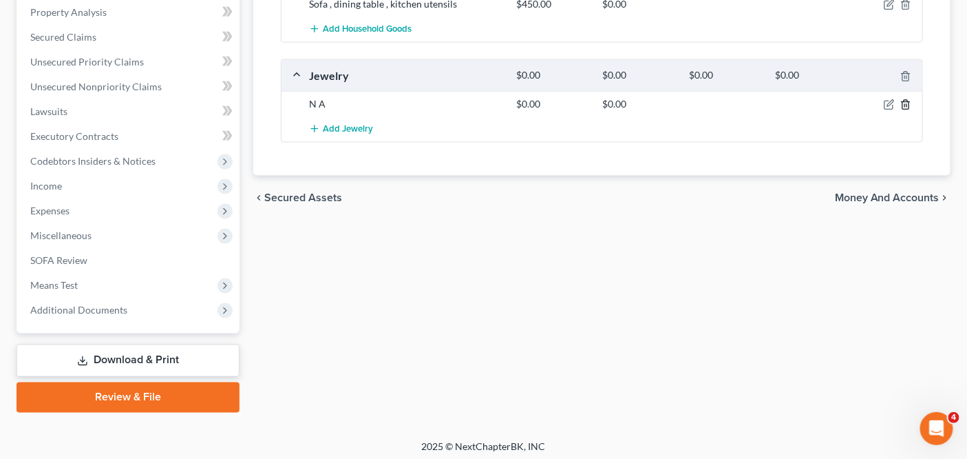
click at [905, 101] on icon "button" at bounding box center [906, 104] width 11 height 11
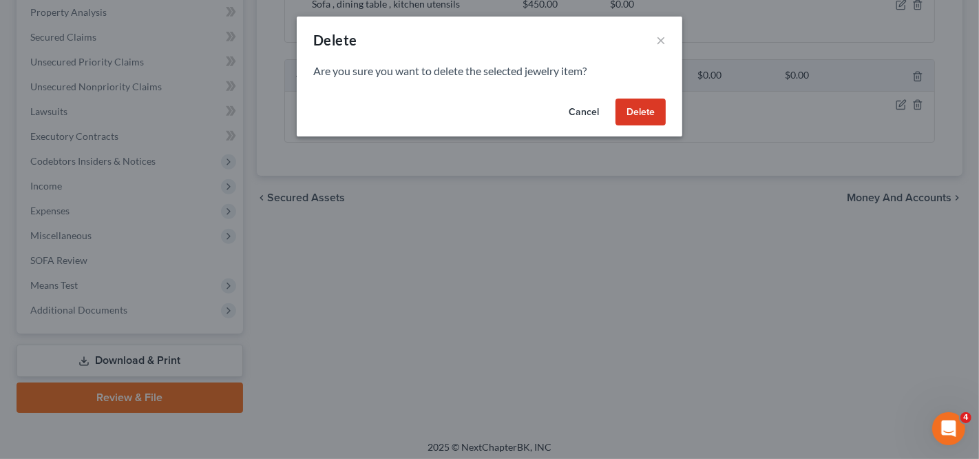
click at [662, 103] on button "Delete" at bounding box center [641, 112] width 50 height 28
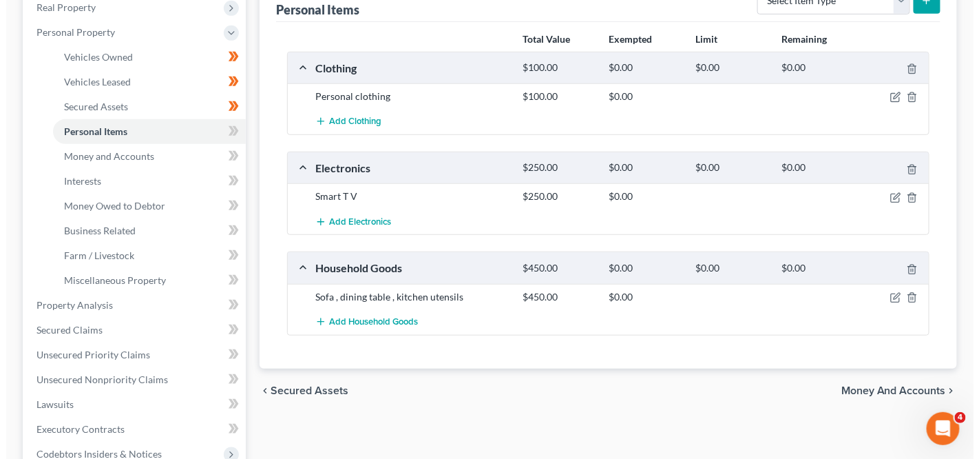
scroll to position [132, 0]
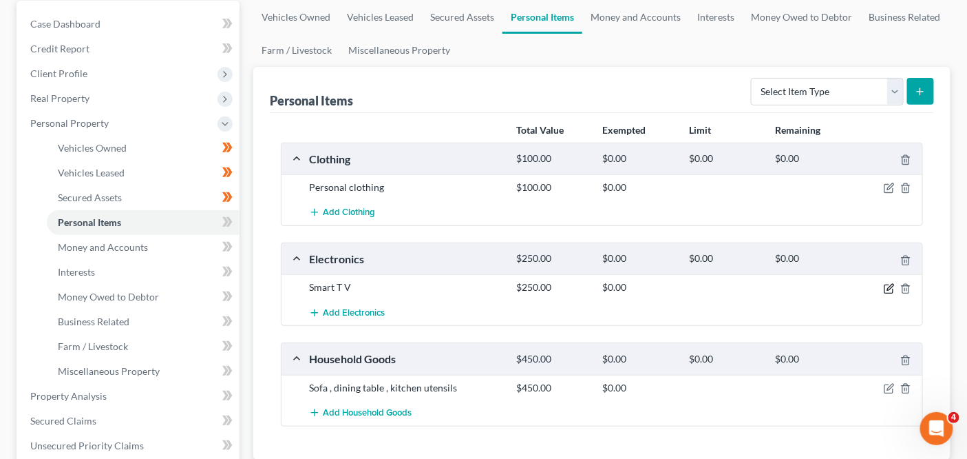
click at [888, 284] on icon "button" at bounding box center [889, 288] width 11 height 11
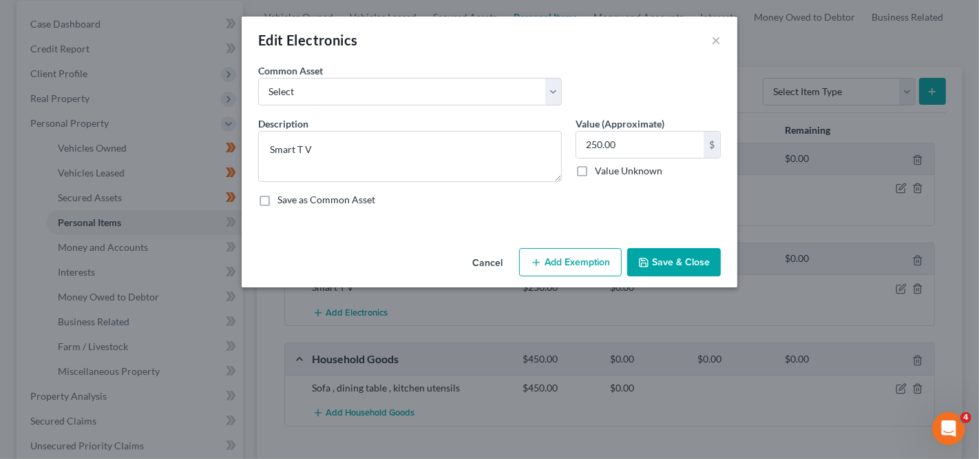
click at [494, 265] on button "Cancel" at bounding box center [487, 263] width 52 height 28
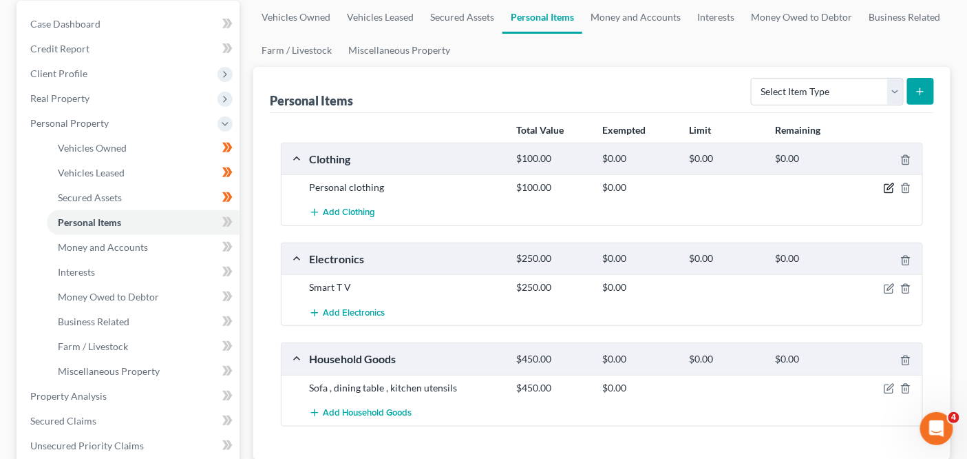
click at [890, 188] on icon "button" at bounding box center [889, 187] width 11 height 11
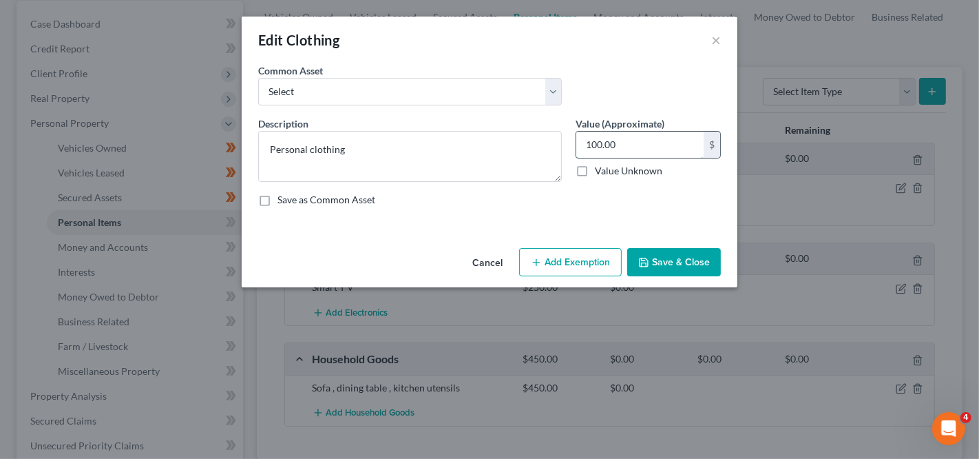
click at [629, 142] on input "100.00" at bounding box center [639, 145] width 127 height 26
type input "200"
click at [560, 261] on button "Add Exemption" at bounding box center [570, 262] width 103 height 29
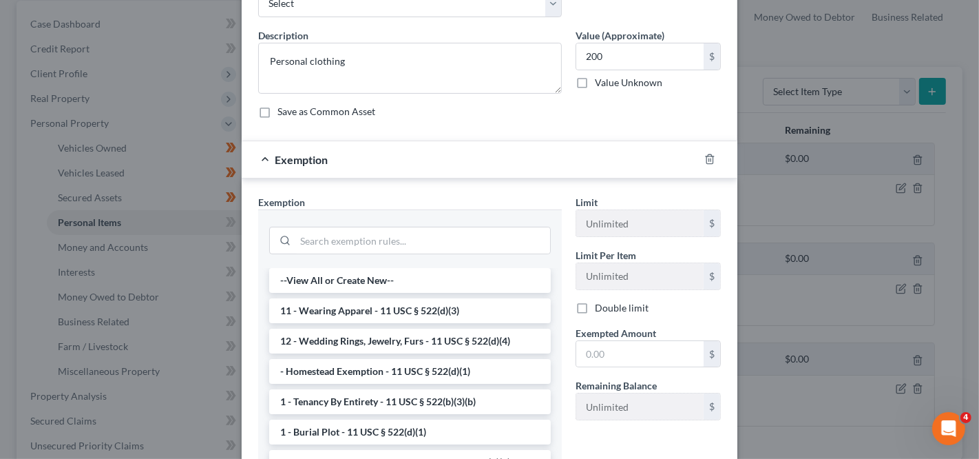
scroll to position [97, 0]
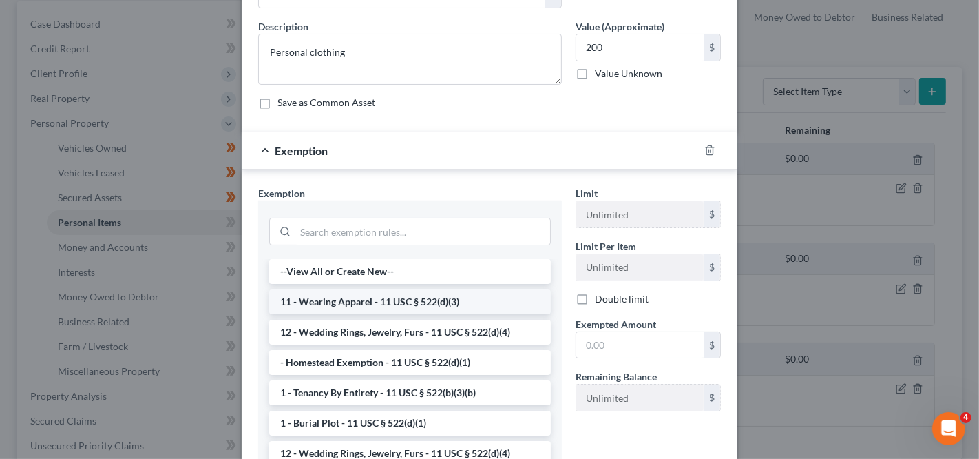
click at [509, 308] on li "11 - Wearing Apparel - 11 USC § 522(d)(3)" at bounding box center [410, 301] width 282 height 25
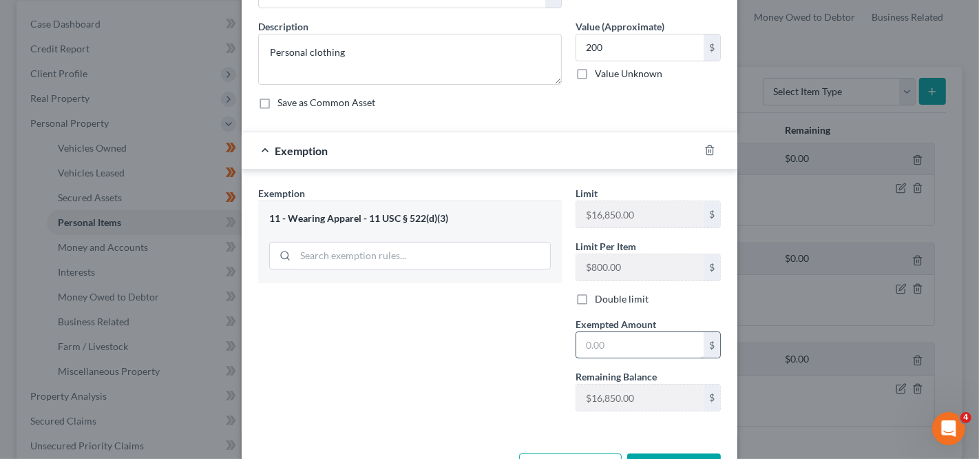
click at [605, 342] on input "text" at bounding box center [639, 345] width 127 height 26
type input "200"
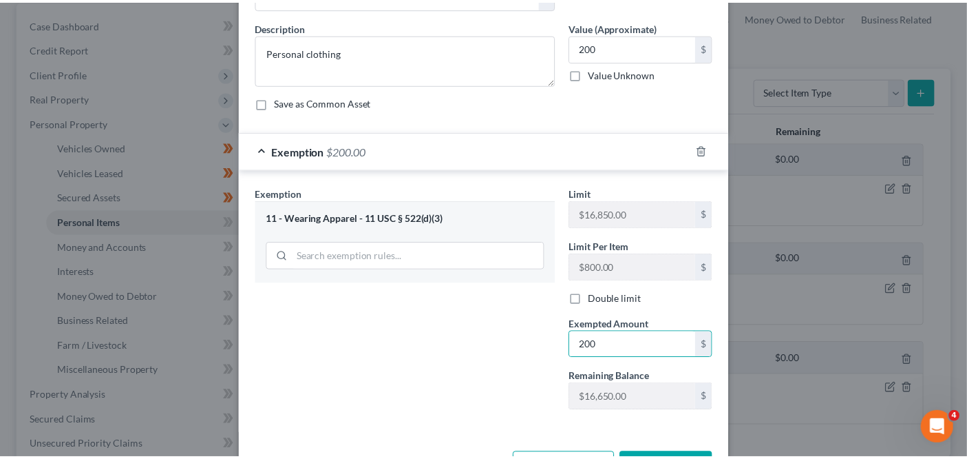
scroll to position [143, 0]
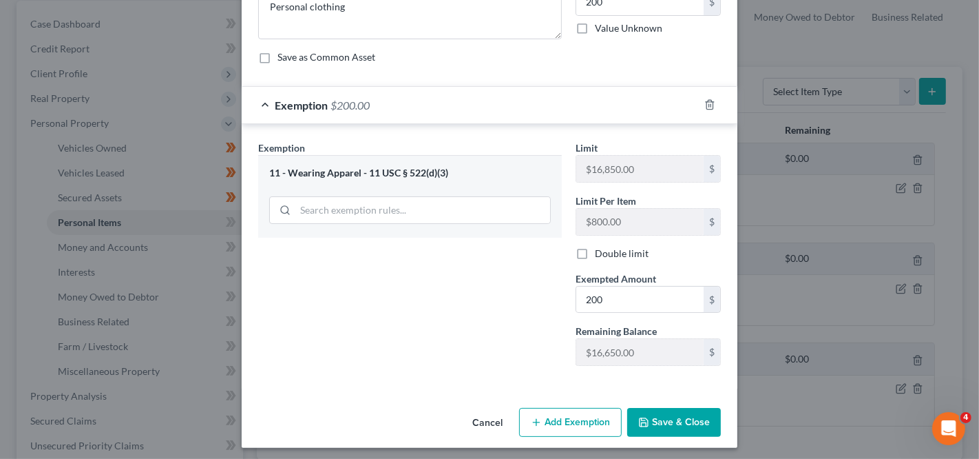
click at [657, 410] on button "Save & Close" at bounding box center [674, 422] width 94 height 29
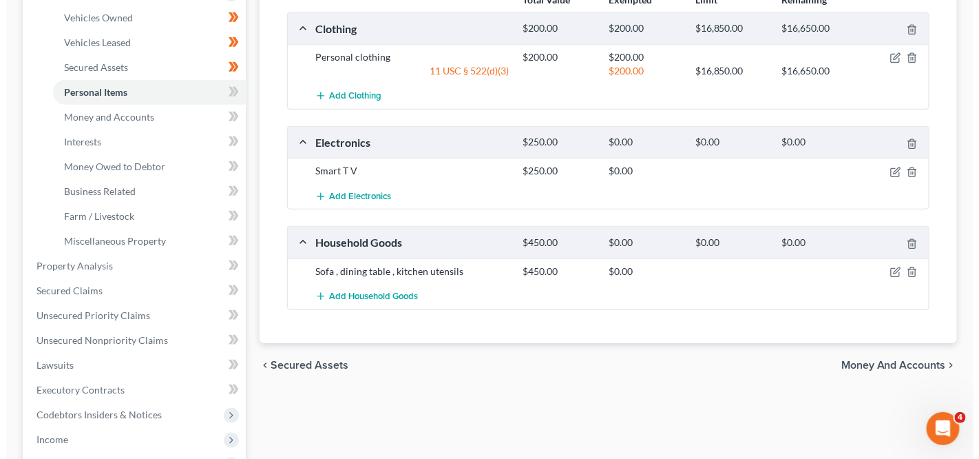
scroll to position [271, 0]
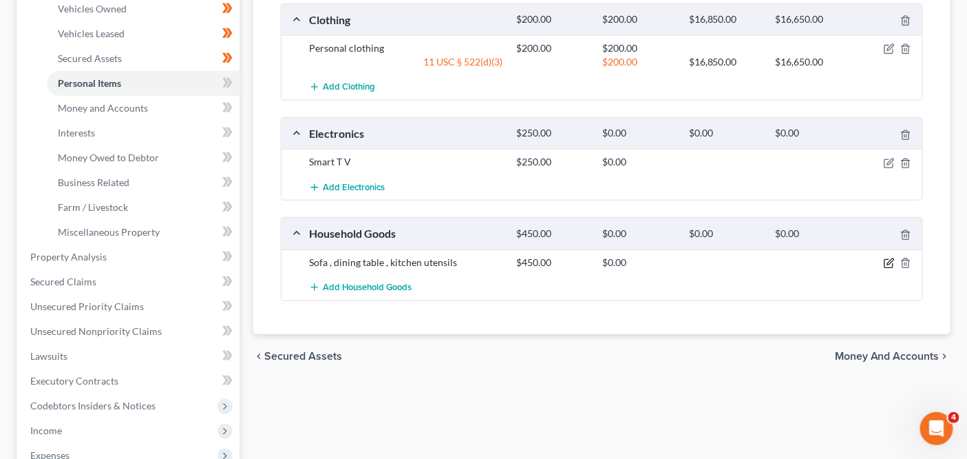
click at [892, 261] on icon "button" at bounding box center [889, 263] width 11 height 11
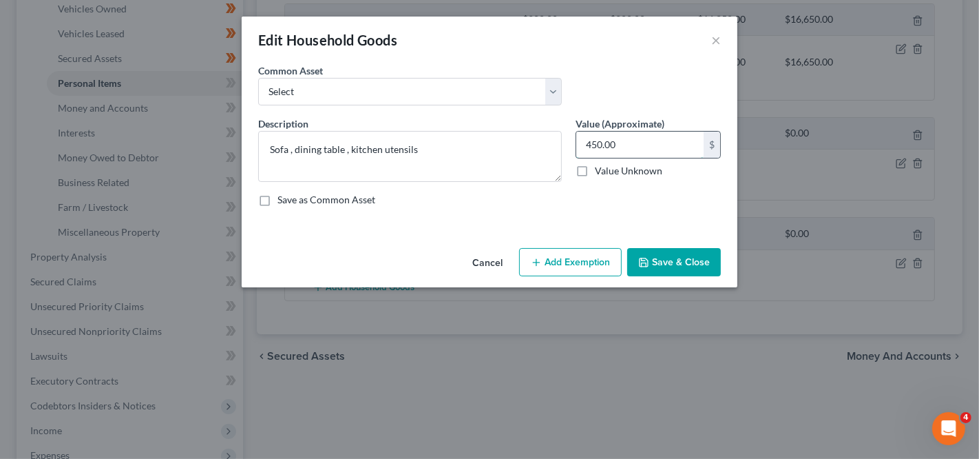
click at [664, 143] on input "450.00" at bounding box center [639, 145] width 127 height 26
type input "500"
click at [585, 259] on button "Add Exemption" at bounding box center [570, 262] width 103 height 29
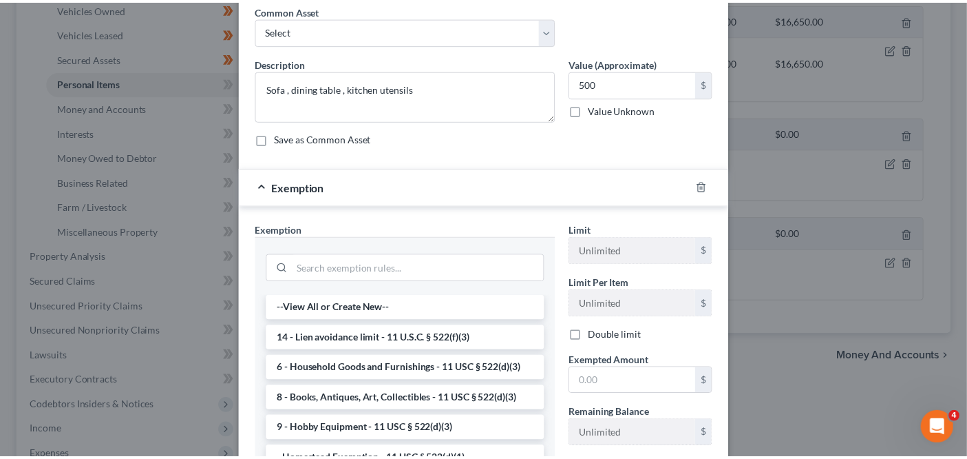
scroll to position [114, 0]
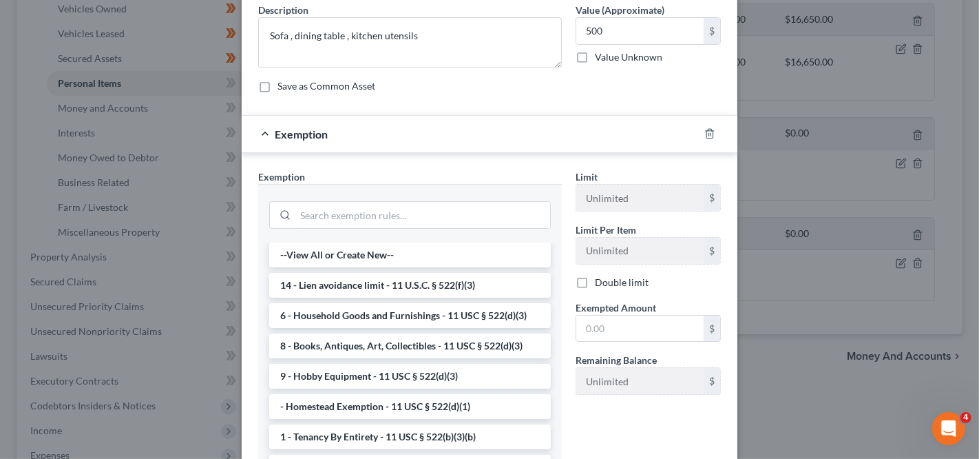
click at [488, 314] on li "6 - Household Goods and Furnishings - 11 USC § 522(d)(3)" at bounding box center [410, 315] width 282 height 25
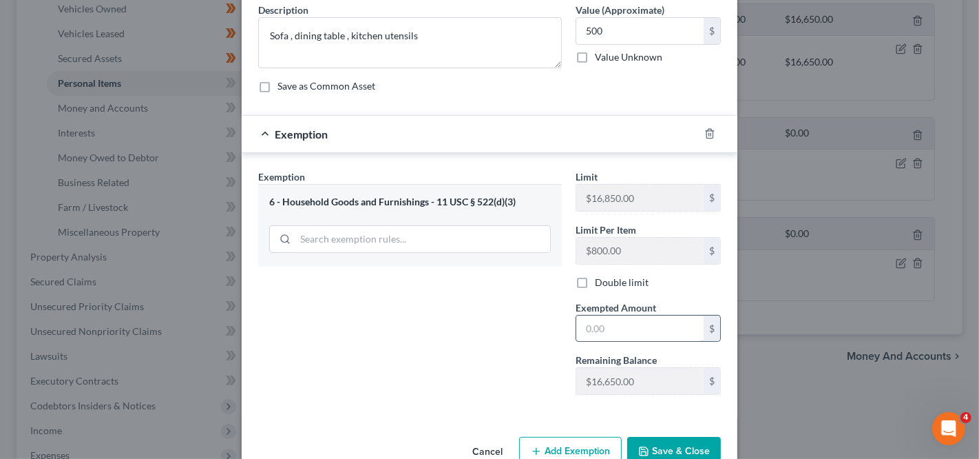
click at [603, 322] on input "text" at bounding box center [639, 328] width 127 height 26
type input "500"
click at [649, 438] on button "Save & Close" at bounding box center [674, 451] width 94 height 29
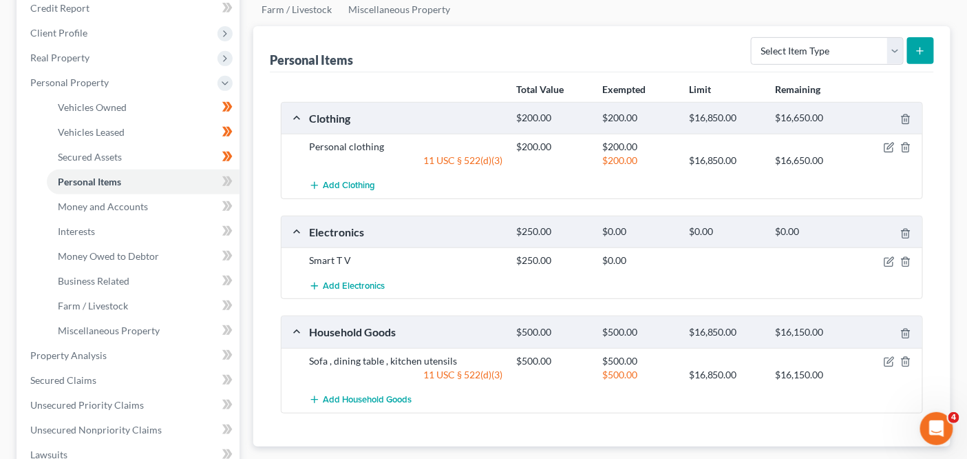
scroll to position [158, 0]
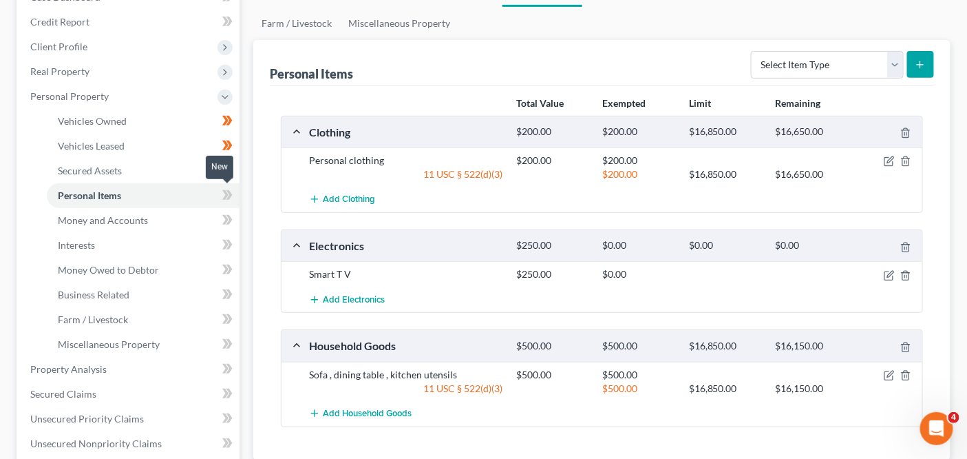
click at [222, 199] on icon at bounding box center [227, 195] width 10 height 17
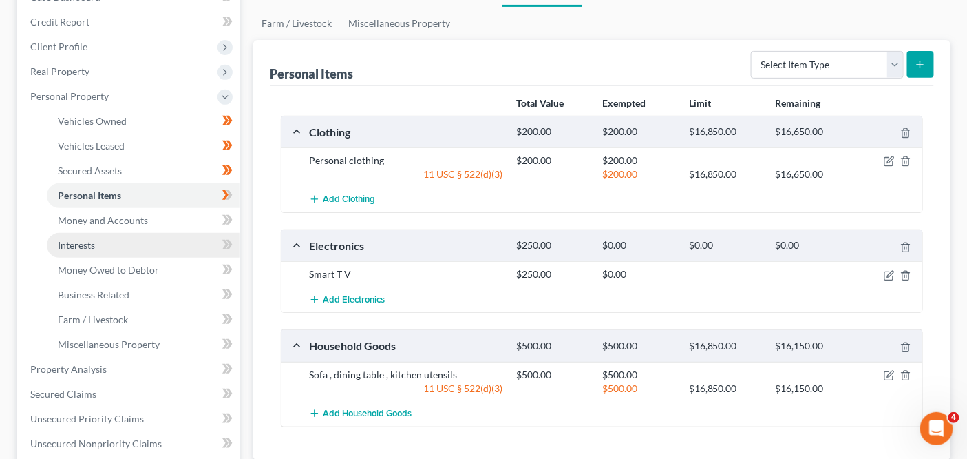
click at [171, 233] on link "Interests" at bounding box center [143, 245] width 193 height 25
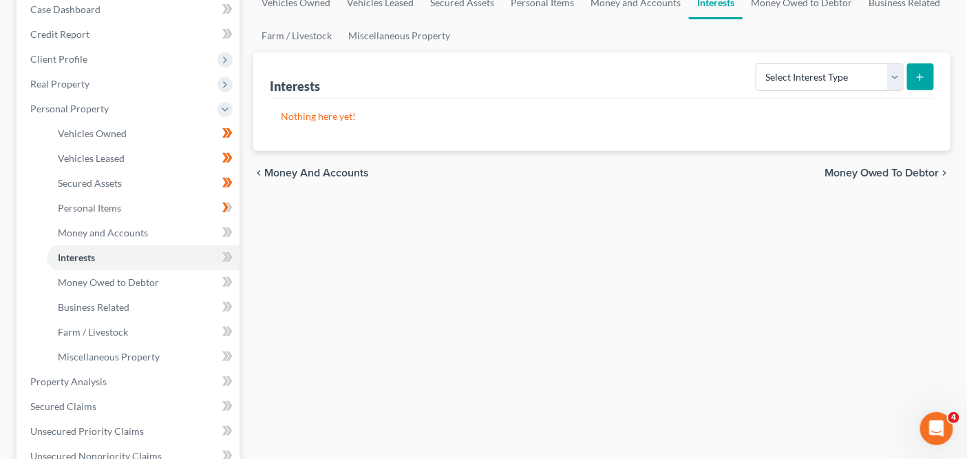
scroll to position [205, 0]
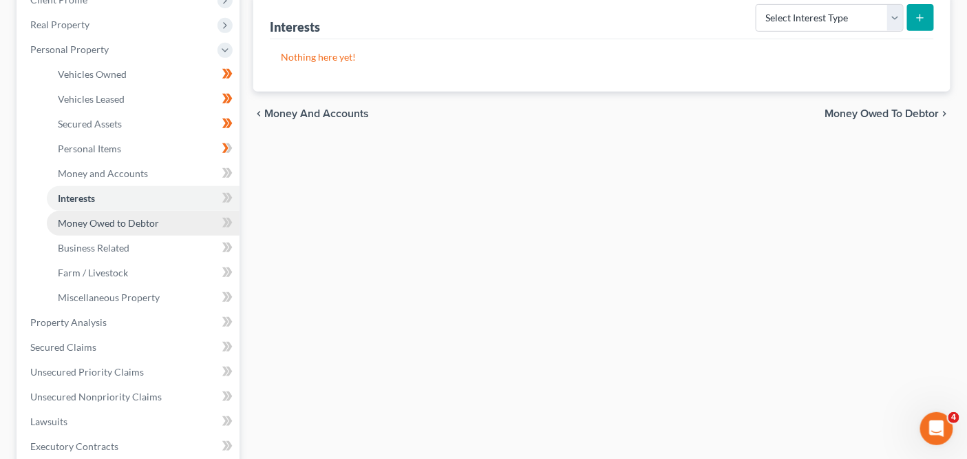
click at [182, 224] on link "Money Owed to Debtor" at bounding box center [143, 223] width 193 height 25
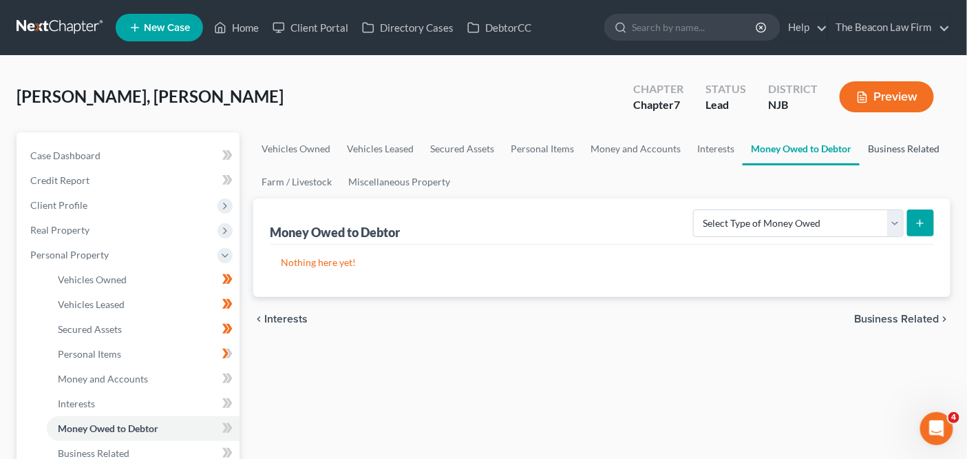
click at [875, 153] on link "Business Related" at bounding box center [904, 148] width 88 height 33
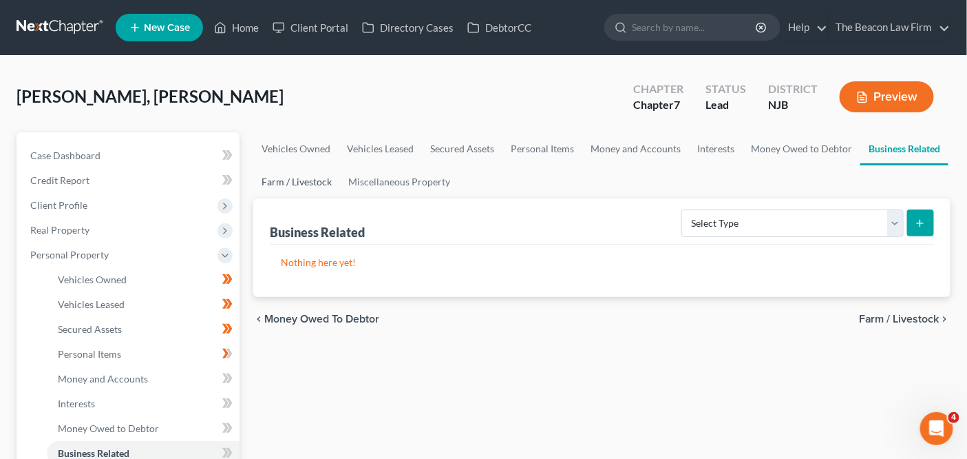
click at [314, 176] on link "Farm / Livestock" at bounding box center [296, 181] width 87 height 33
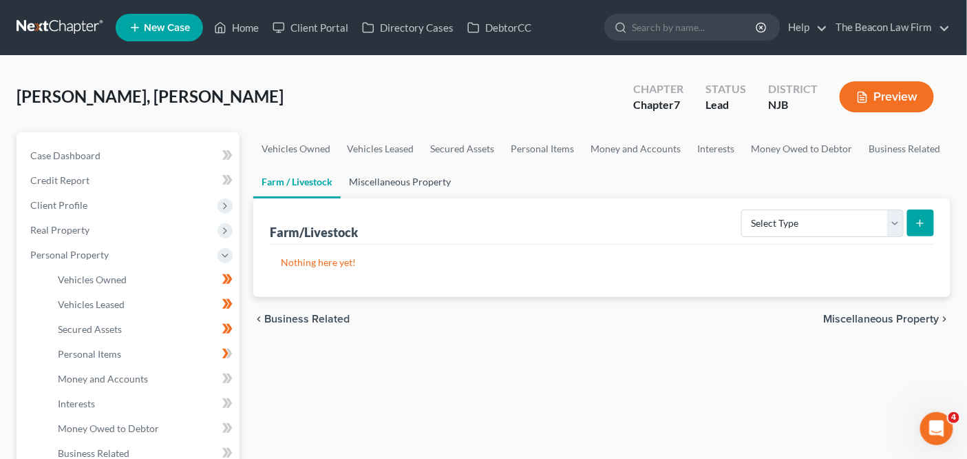
click at [364, 178] on link "Miscellaneous Property" at bounding box center [400, 181] width 118 height 33
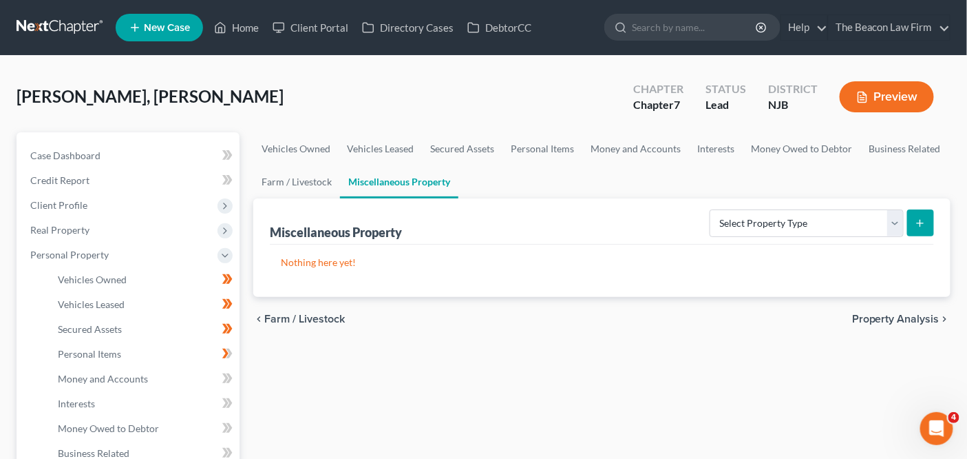
scroll to position [443, 0]
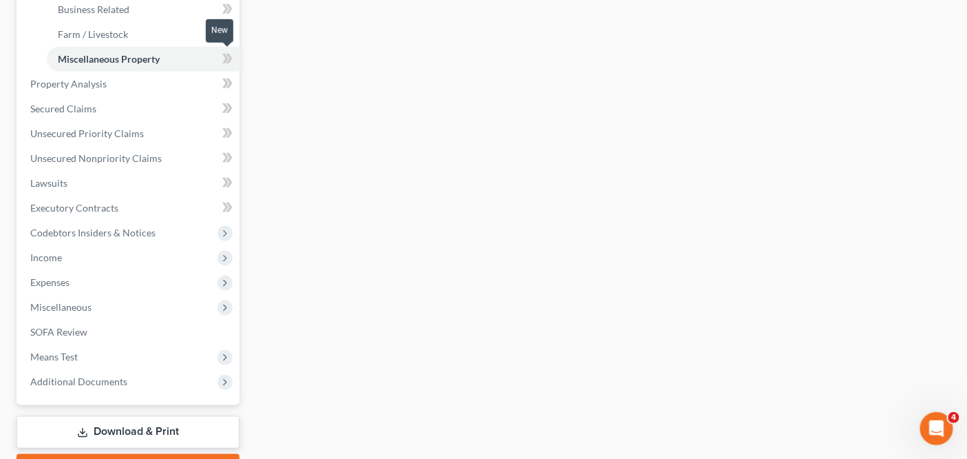
click at [229, 64] on icon at bounding box center [227, 58] width 10 height 17
drag, startPoint x: 229, startPoint y: 64, endPoint x: 229, endPoint y: 56, distance: 8.3
click at [229, 64] on icon at bounding box center [227, 58] width 10 height 17
click at [229, 39] on div "New" at bounding box center [220, 48] width 28 height 23
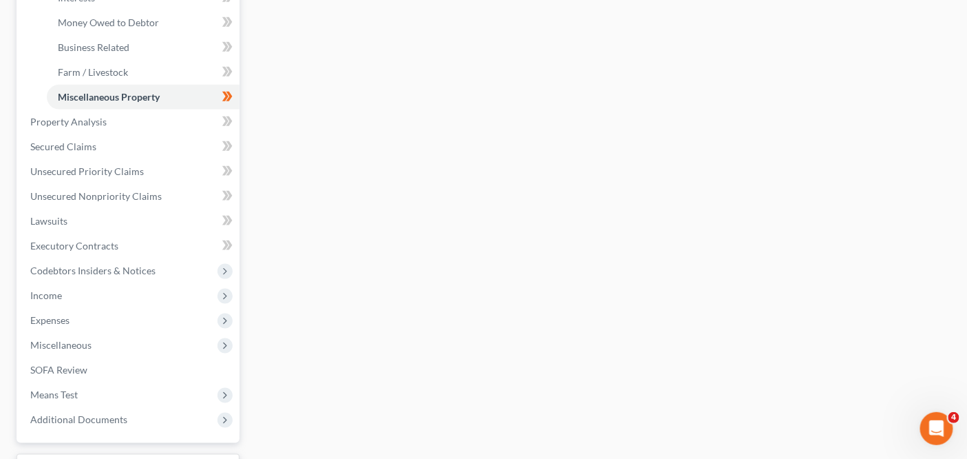
scroll to position [257, 0]
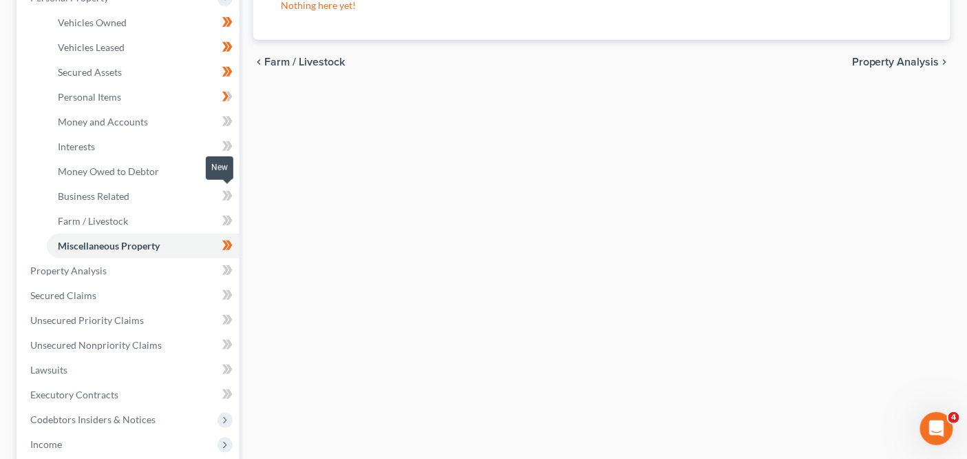
click at [231, 193] on icon at bounding box center [230, 196] width 6 height 10
click at [229, 224] on icon at bounding box center [227, 220] width 10 height 17
click at [229, 167] on icon at bounding box center [230, 171] width 6 height 10
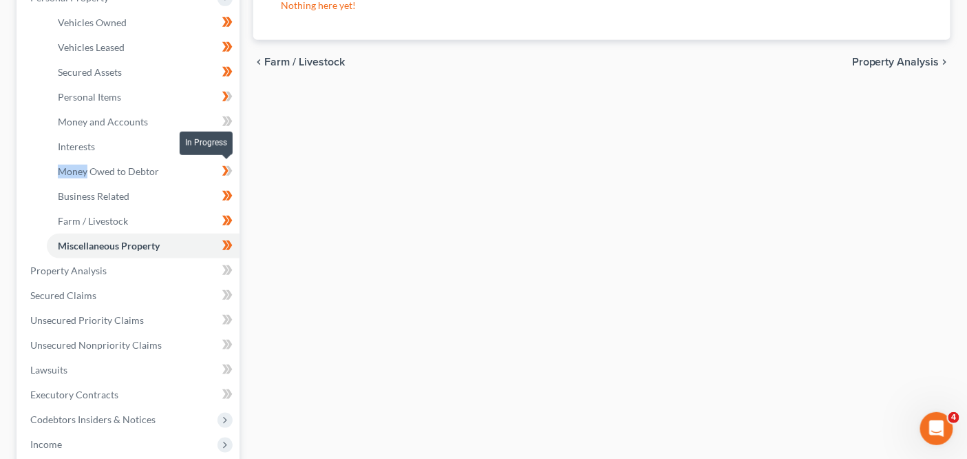
click at [229, 167] on icon at bounding box center [230, 171] width 6 height 10
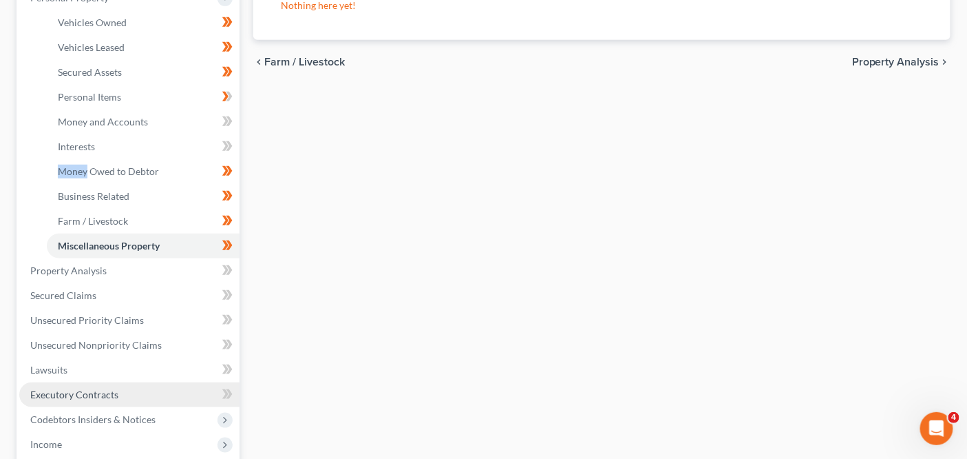
click at [152, 382] on link "Executory Contracts" at bounding box center [129, 394] width 220 height 25
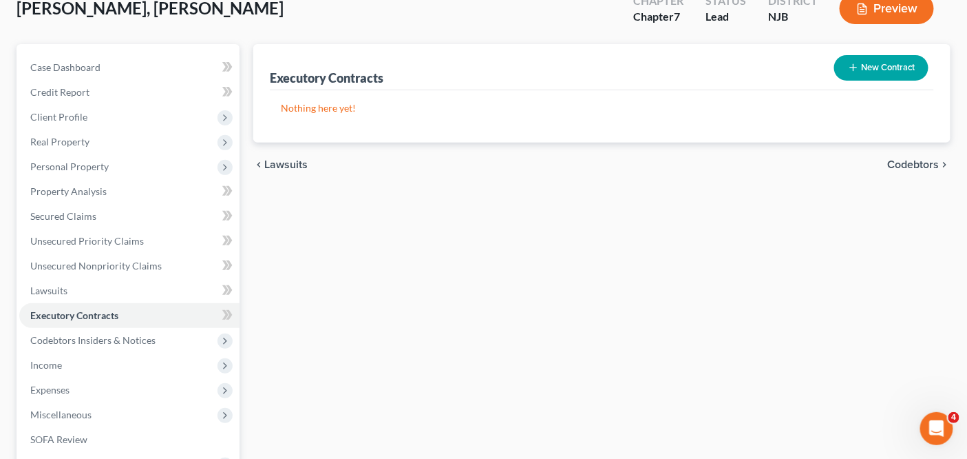
scroll to position [264, 0]
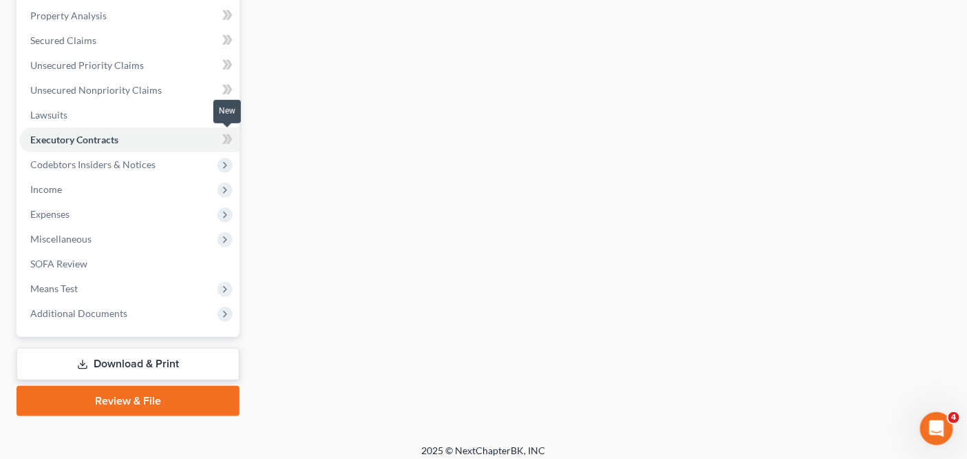
click at [227, 132] on icon at bounding box center [227, 139] width 10 height 17
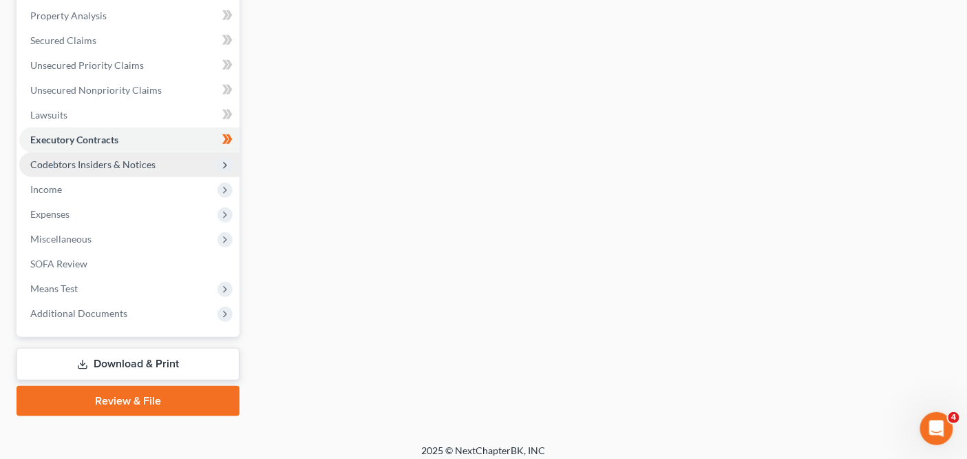
click at [150, 160] on span "Codebtors Insiders & Notices" at bounding box center [92, 164] width 125 height 12
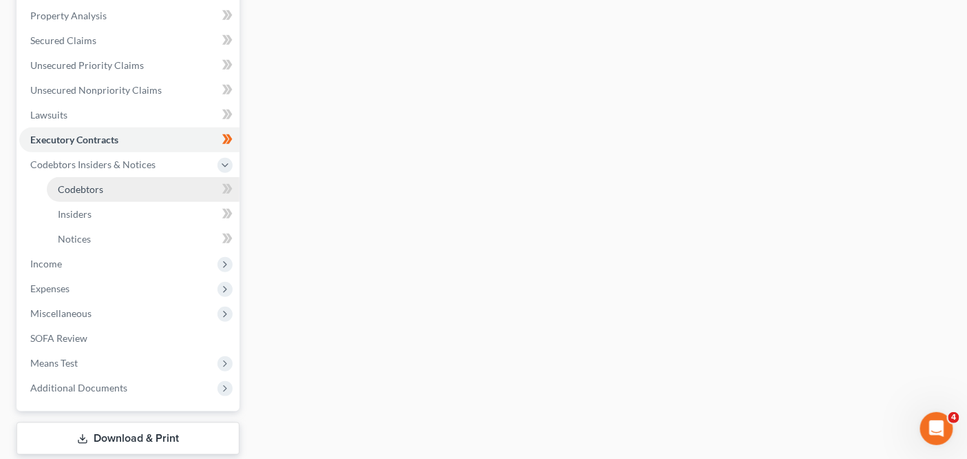
click at [147, 181] on link "Codebtors" at bounding box center [143, 189] width 193 height 25
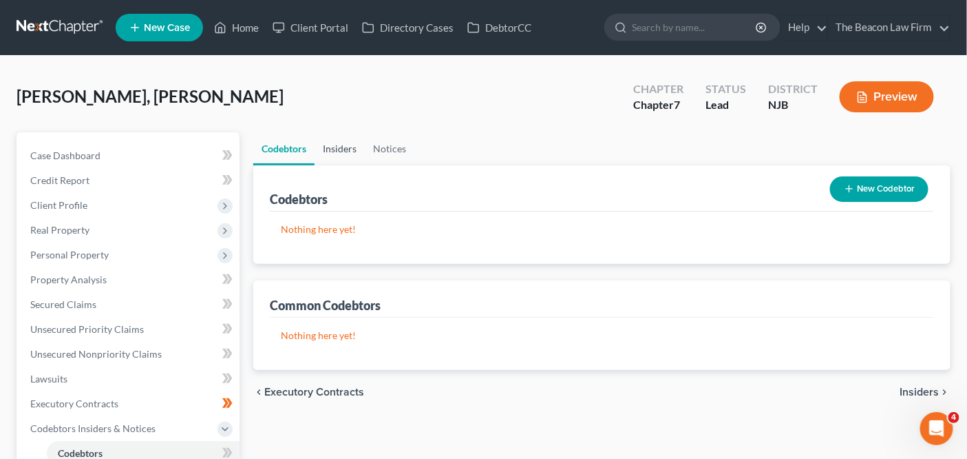
click at [322, 158] on link "Insiders" at bounding box center [340, 148] width 50 height 33
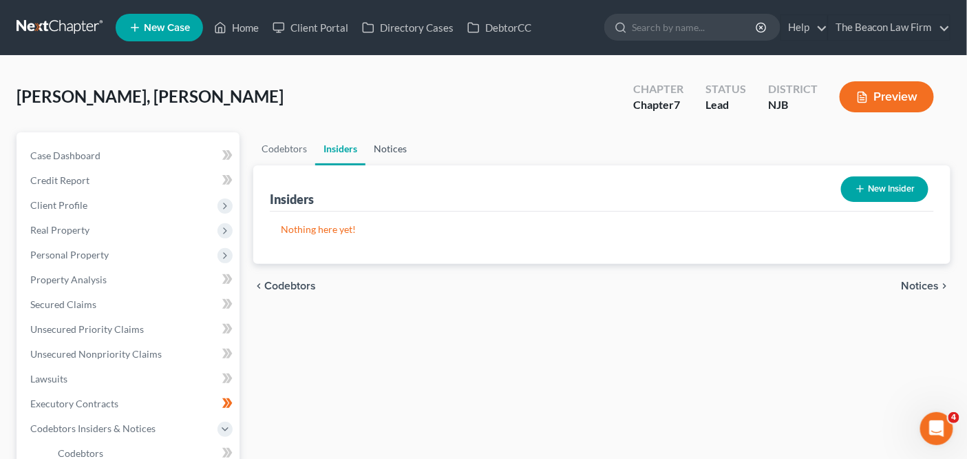
click at [386, 155] on link "Notices" at bounding box center [391, 148] width 50 height 33
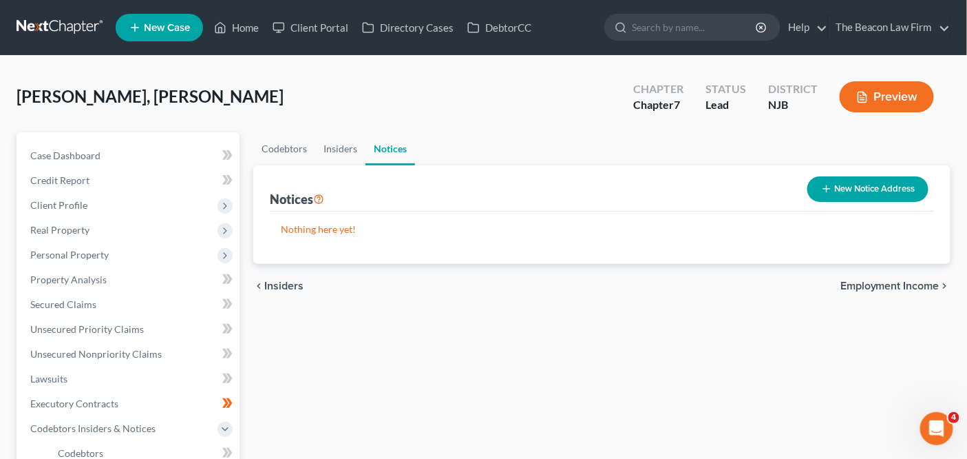
scroll to position [345, 0]
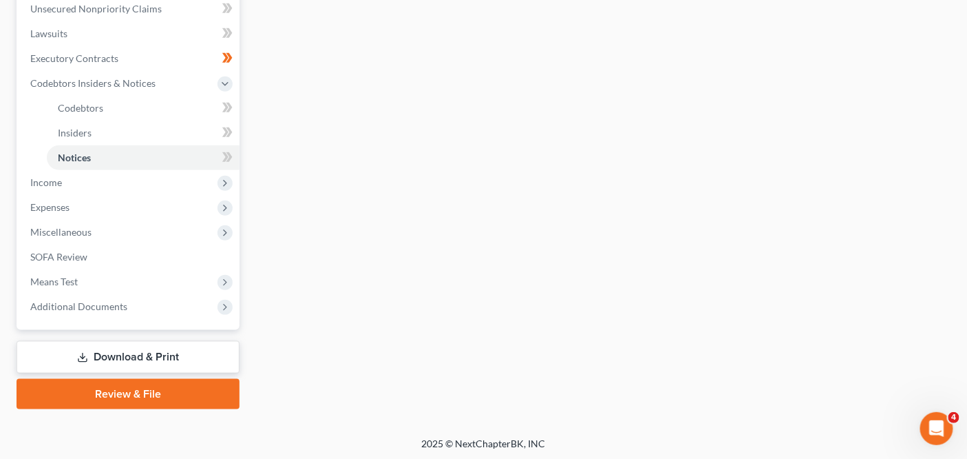
click at [230, 136] on div "New" at bounding box center [220, 147] width 28 height 23
click at [230, 129] on icon at bounding box center [230, 132] width 6 height 10
click at [229, 154] on icon at bounding box center [230, 157] width 6 height 10
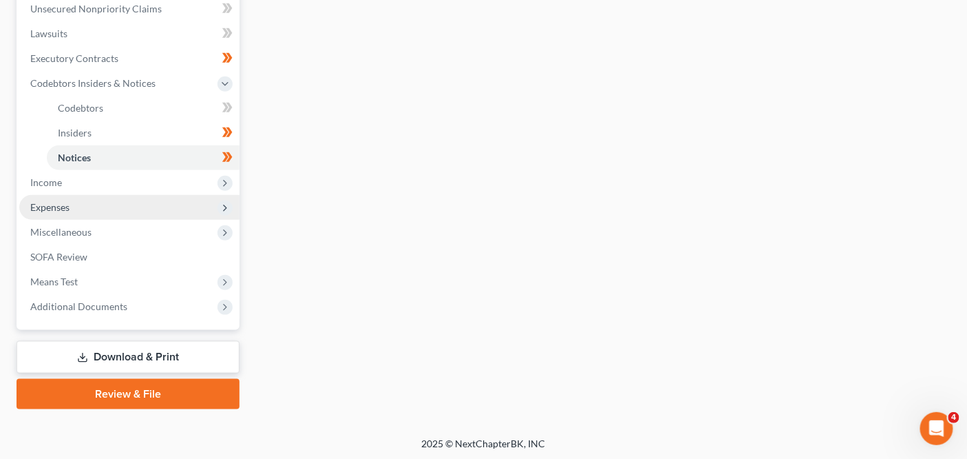
click at [167, 195] on span "Expenses" at bounding box center [129, 207] width 220 height 25
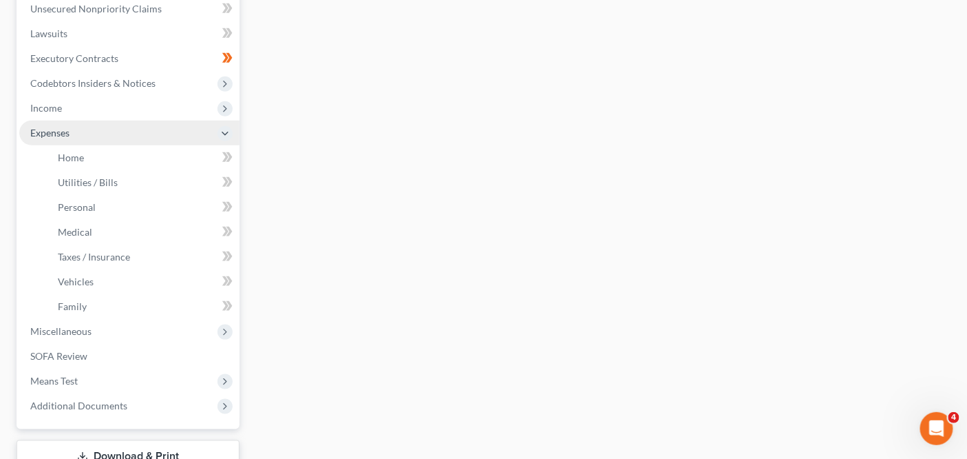
click at [169, 132] on span "Expenses" at bounding box center [129, 133] width 220 height 25
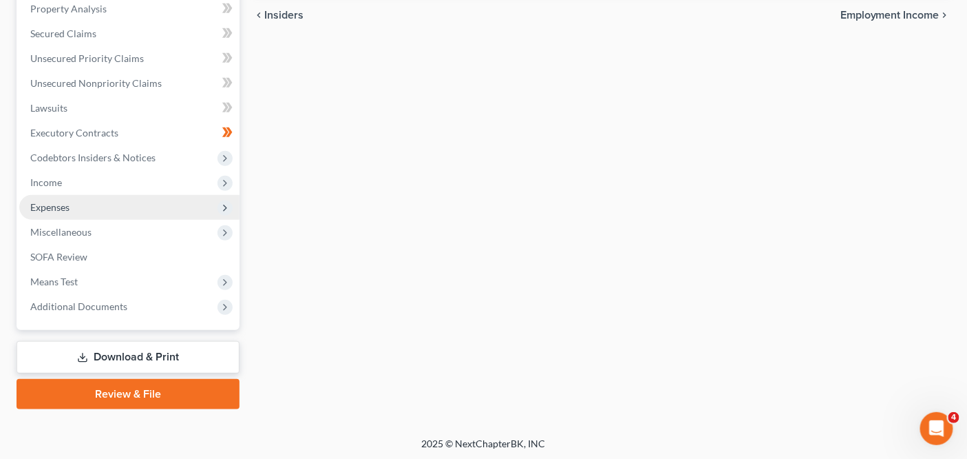
click at [163, 217] on span "Expenses" at bounding box center [129, 207] width 220 height 25
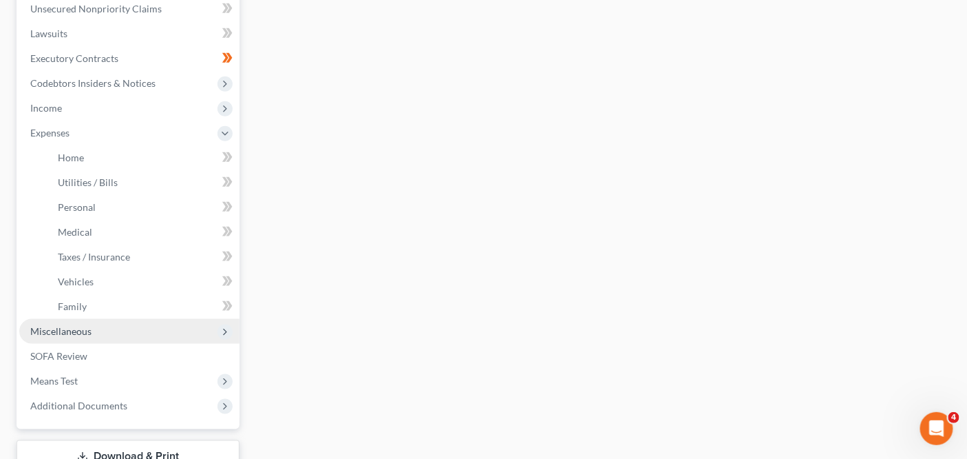
click at [145, 327] on span "Miscellaneous" at bounding box center [129, 331] width 220 height 25
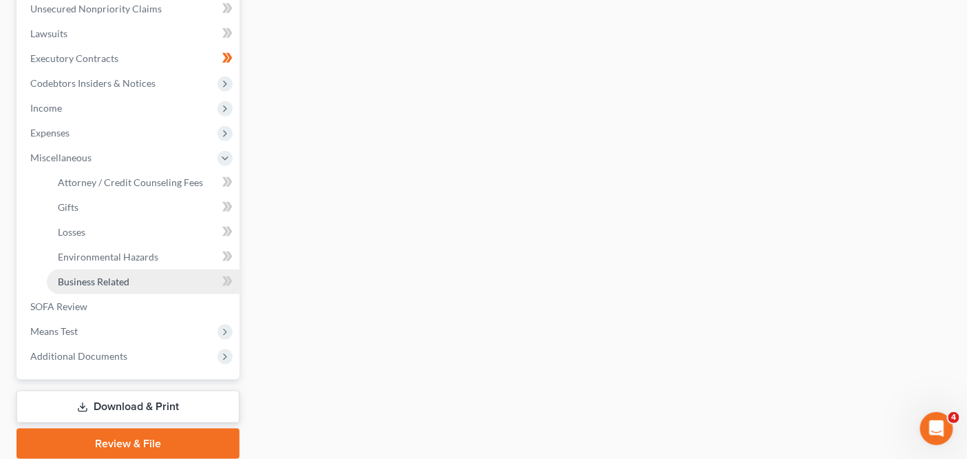
click at [155, 278] on link "Business Related" at bounding box center [143, 281] width 193 height 25
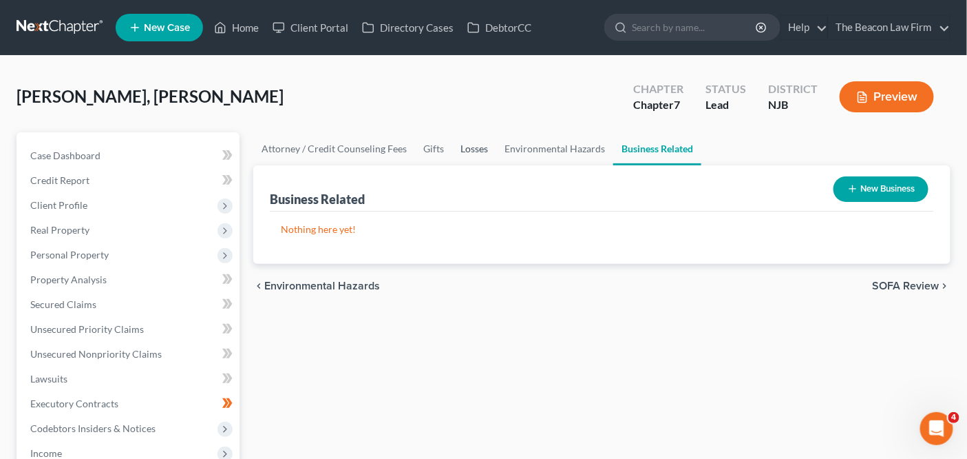
click at [481, 154] on link "Losses" at bounding box center [474, 148] width 44 height 33
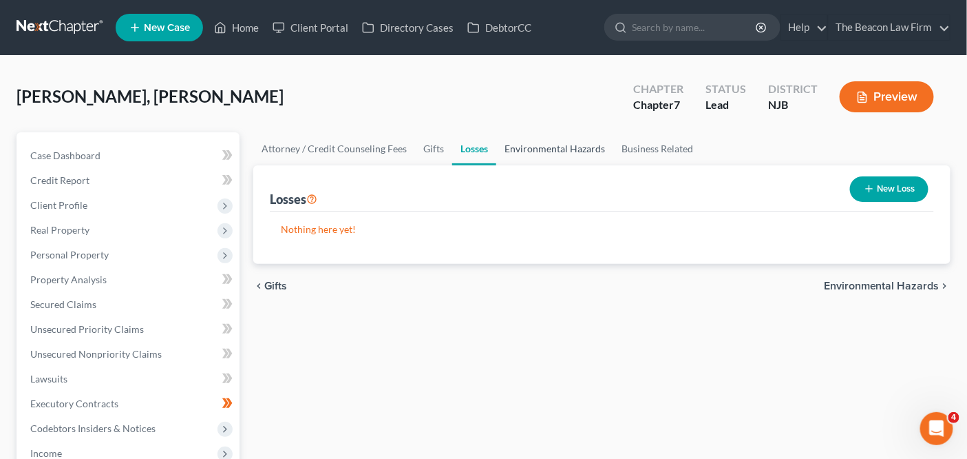
click at [537, 152] on link "Environmental Hazards" at bounding box center [554, 148] width 117 height 33
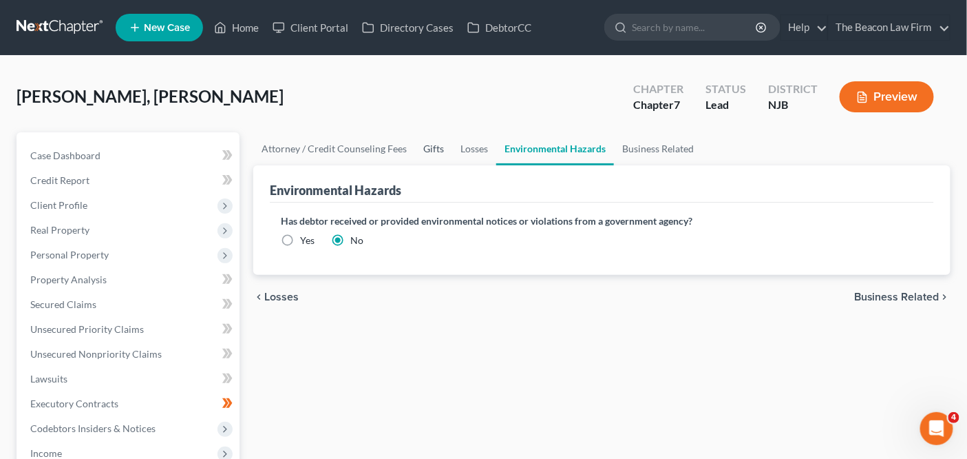
click at [437, 147] on link "Gifts" at bounding box center [433, 148] width 37 height 33
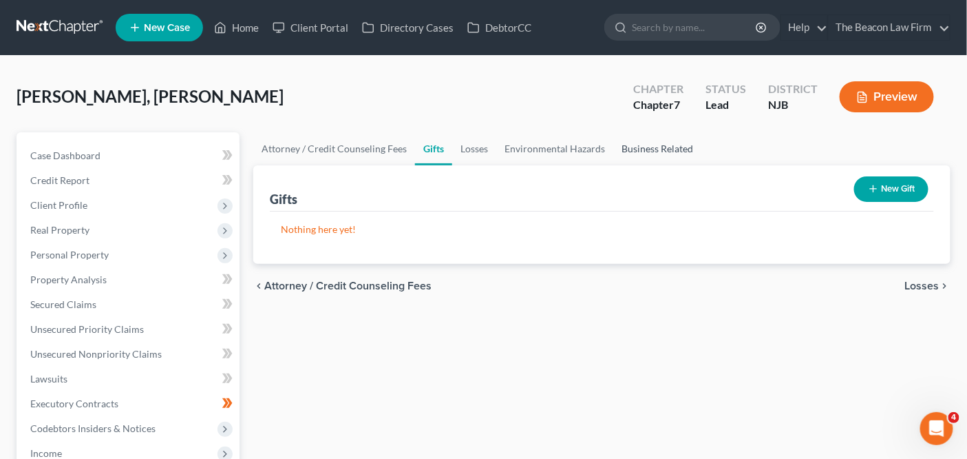
click at [650, 151] on link "Business Related" at bounding box center [658, 148] width 88 height 33
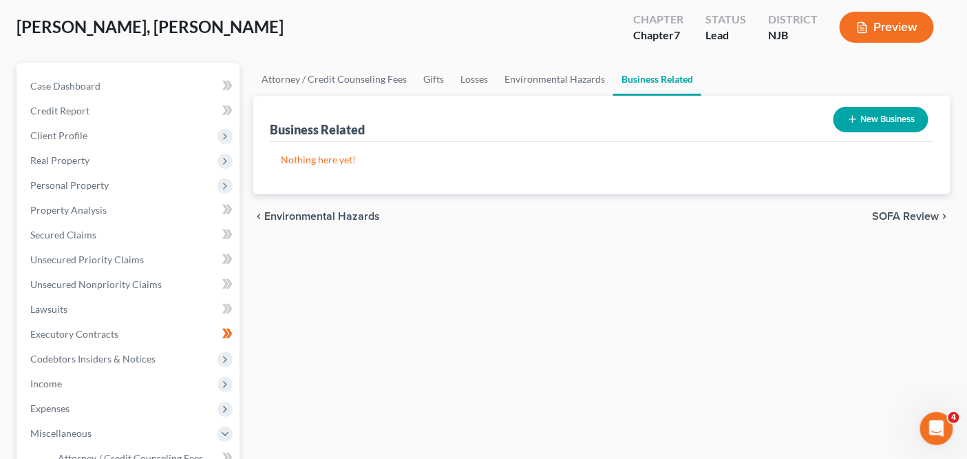
scroll to position [297, 0]
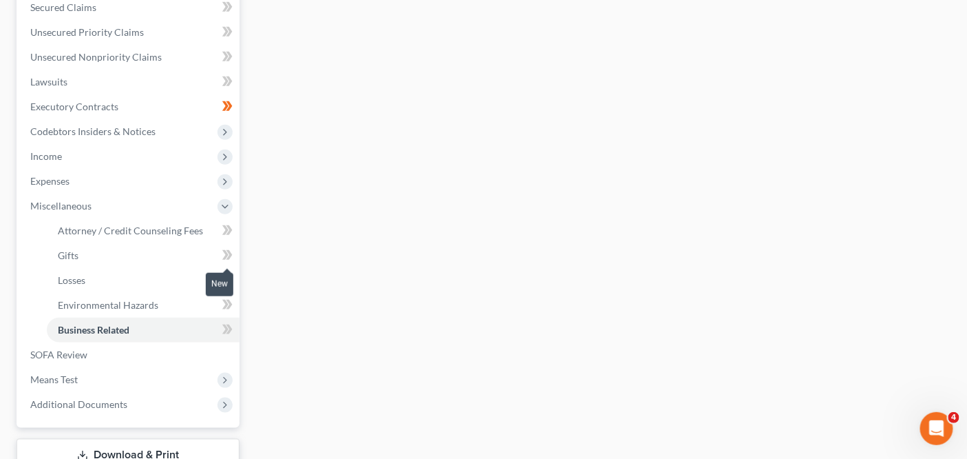
click at [227, 254] on icon at bounding box center [225, 255] width 6 height 10
click at [225, 281] on icon at bounding box center [225, 280] width 6 height 10
click at [224, 312] on icon at bounding box center [227, 304] width 10 height 17
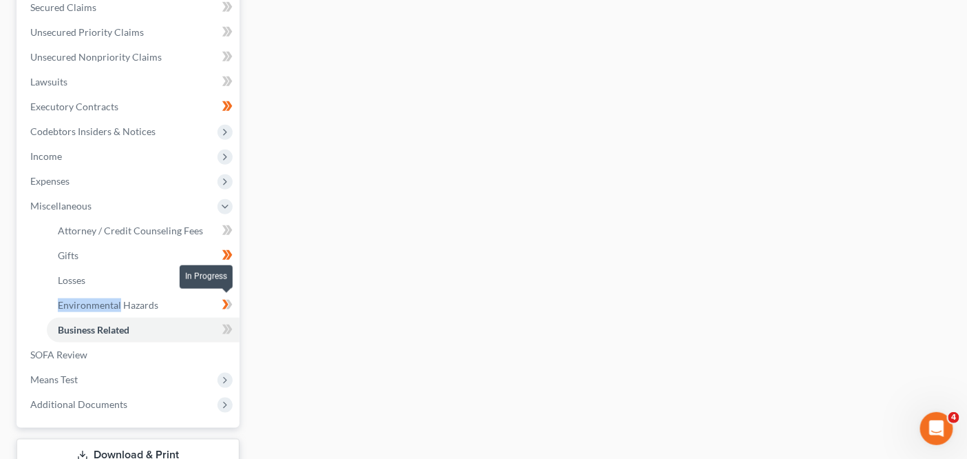
click at [224, 311] on icon at bounding box center [227, 304] width 10 height 17
click at [223, 324] on icon at bounding box center [225, 329] width 6 height 10
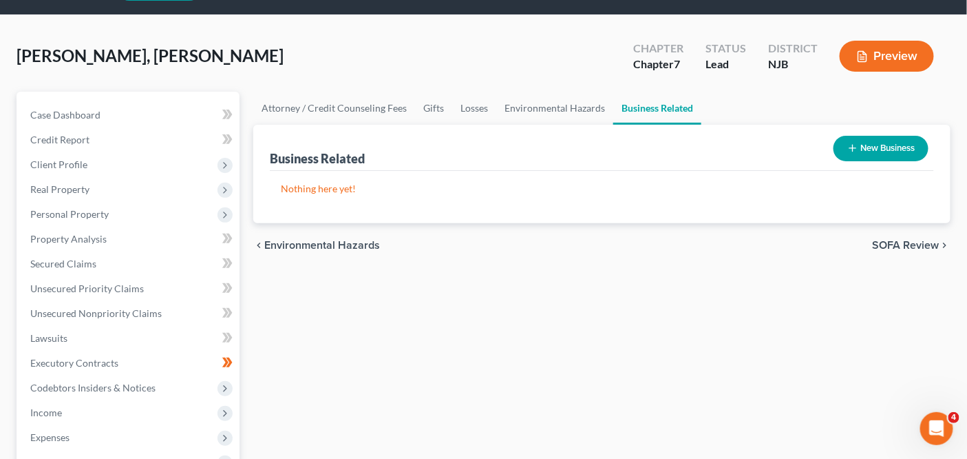
scroll to position [39, 0]
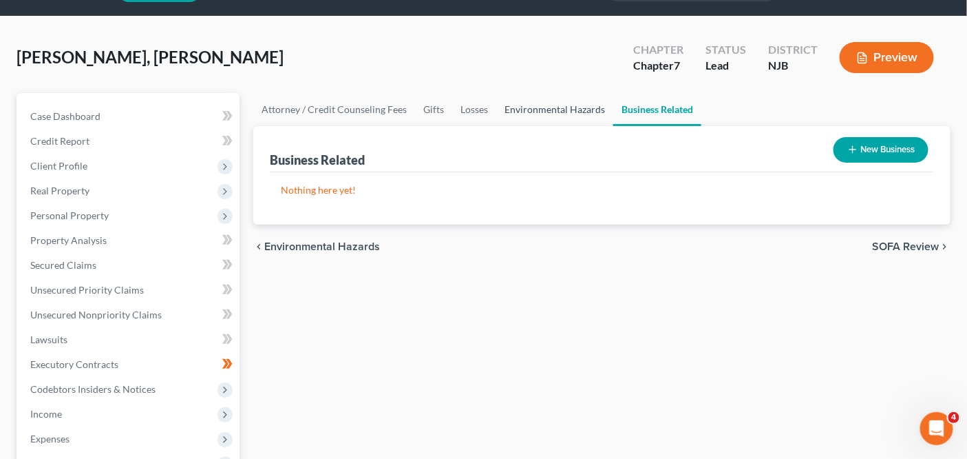
click at [575, 112] on link "Environmental Hazards" at bounding box center [554, 109] width 117 height 33
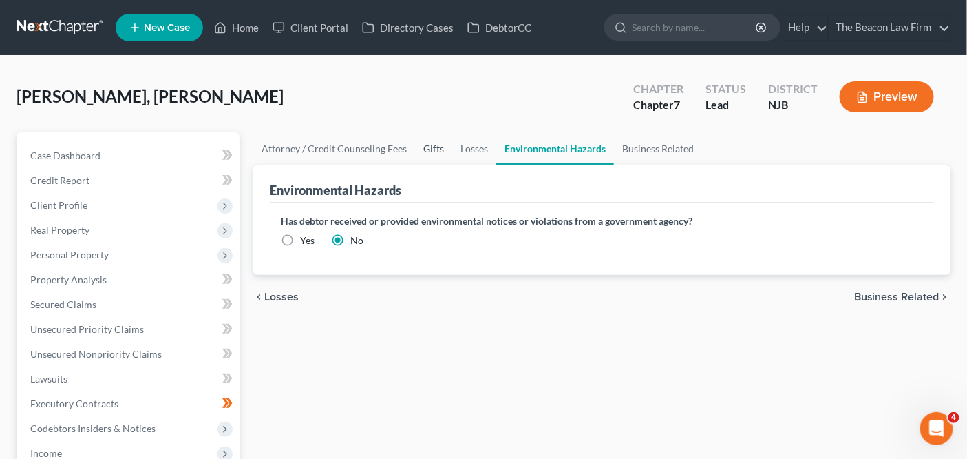
click at [447, 143] on link "Gifts" at bounding box center [433, 148] width 37 height 33
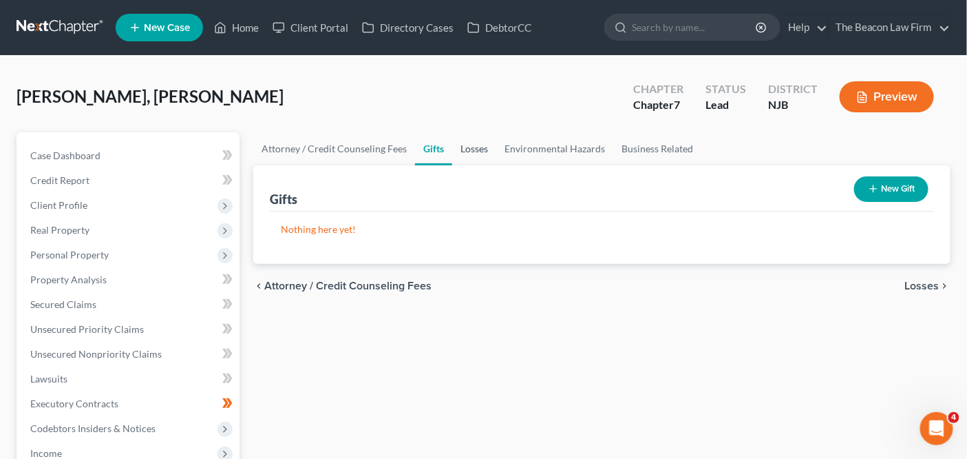
click at [454, 149] on link "Losses" at bounding box center [474, 148] width 44 height 33
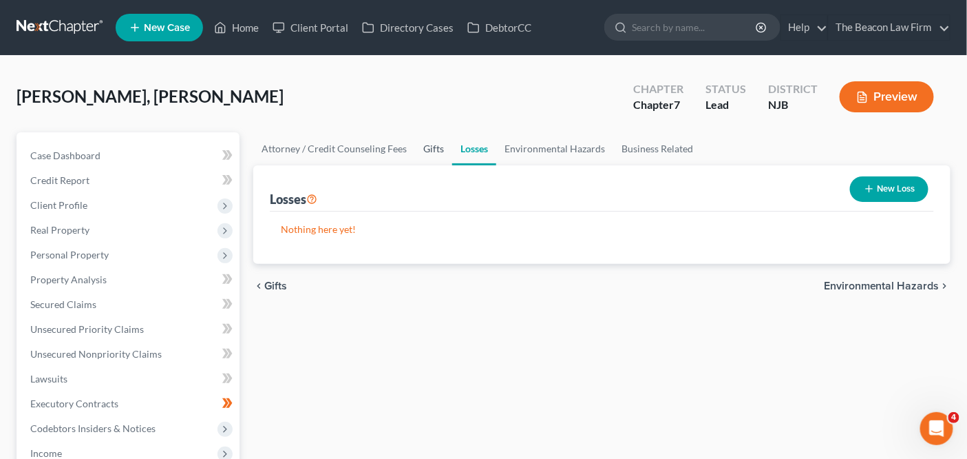
click at [447, 150] on link "Gifts" at bounding box center [433, 148] width 37 height 33
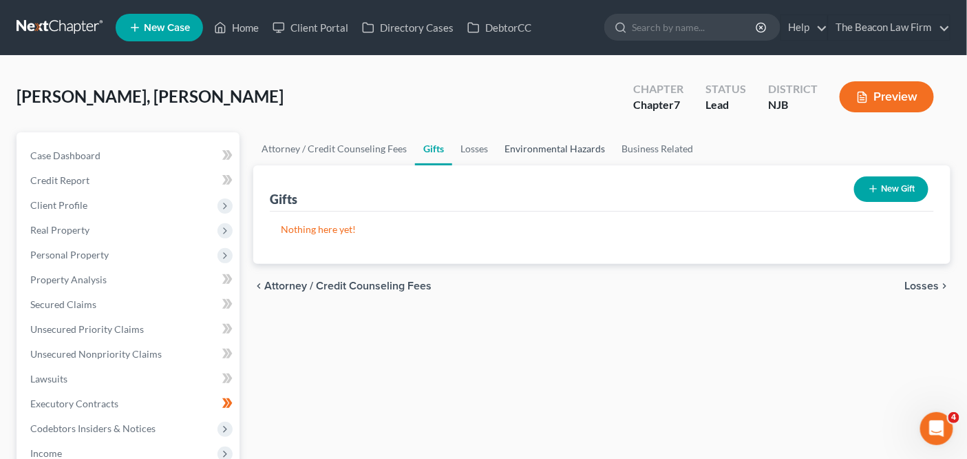
click at [508, 150] on link "Environmental Hazards" at bounding box center [554, 148] width 117 height 33
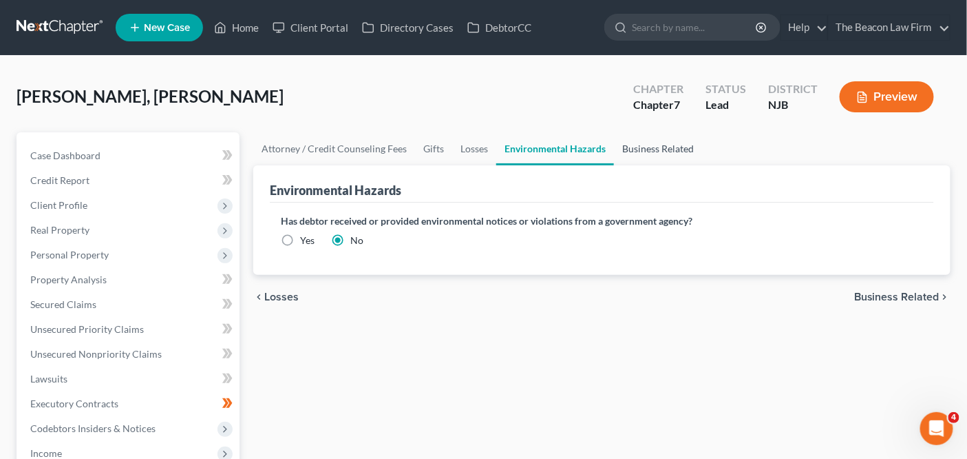
click at [633, 151] on link "Business Related" at bounding box center [658, 148] width 88 height 33
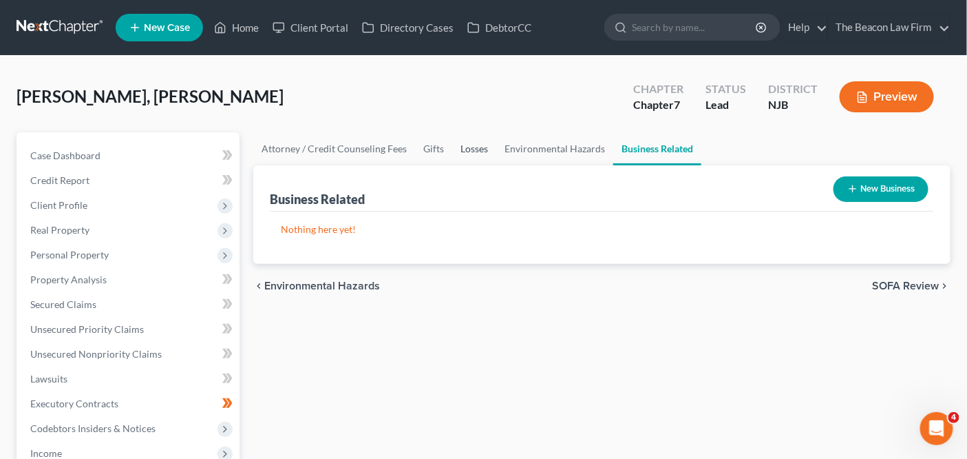
click at [491, 143] on link "Losses" at bounding box center [474, 148] width 44 height 33
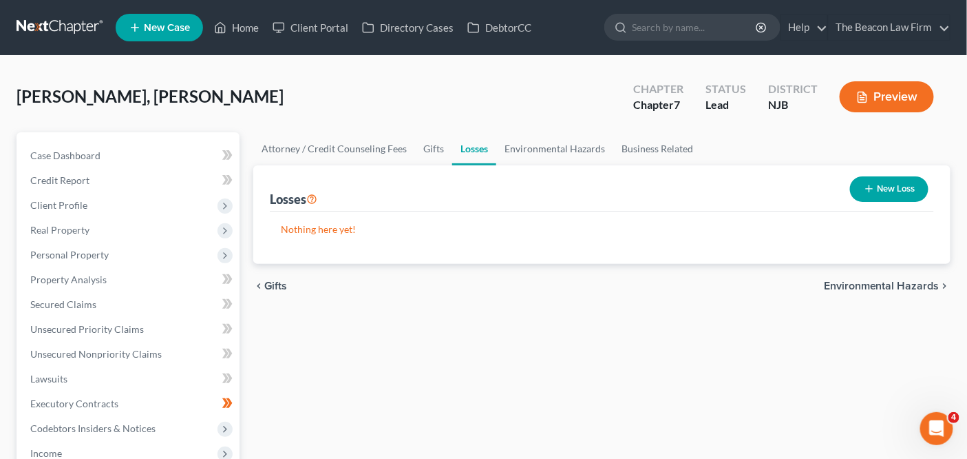
scroll to position [395, 0]
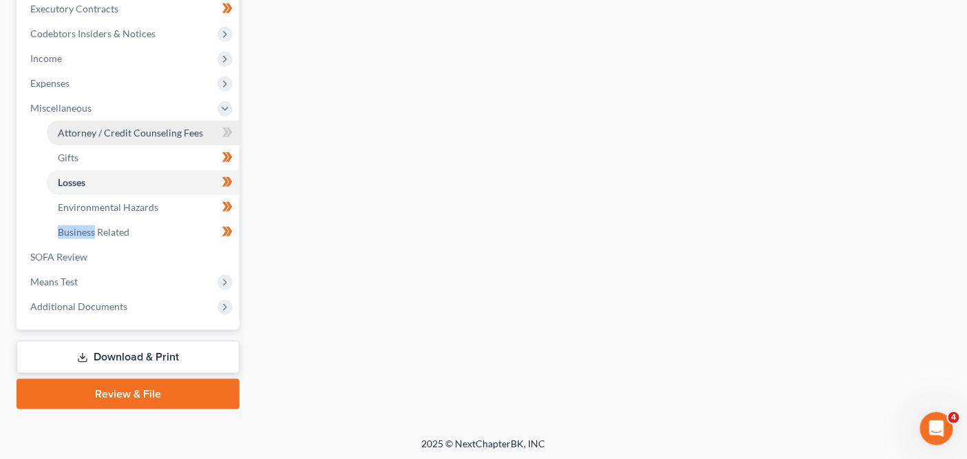
click at [191, 129] on span "Attorney / Credit Counseling Fees" at bounding box center [130, 133] width 145 height 12
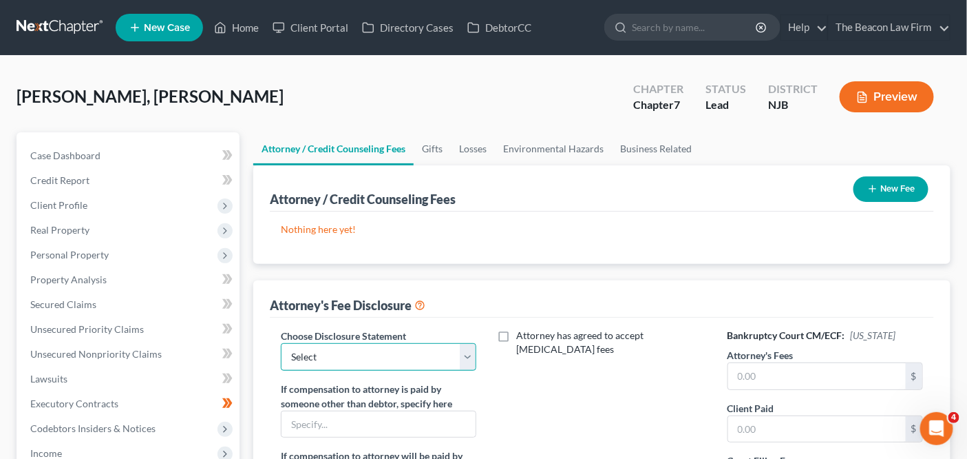
click at [393, 344] on select "Select WDPa - [PERSON_NAME] [GEOGRAPHIC_DATA] Eastern [DATE] - [PERSON_NAME] (C…" at bounding box center [379, 357] width 196 height 28
select select "4"
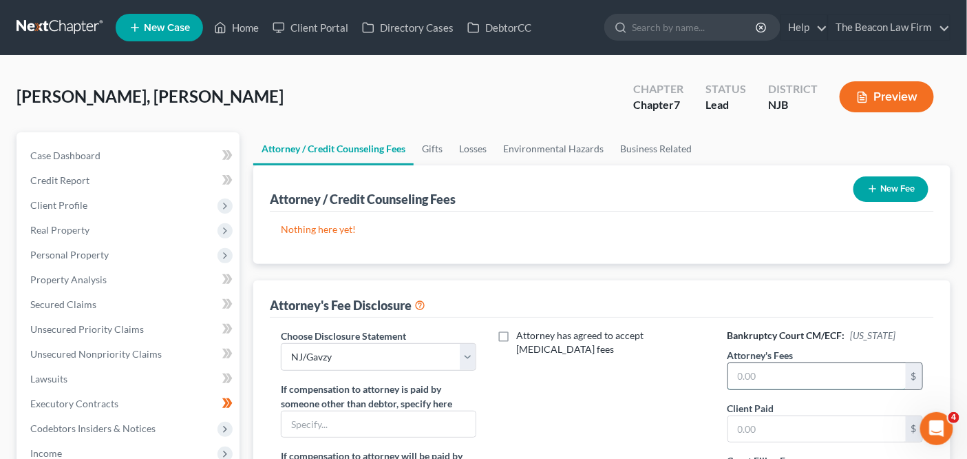
click at [819, 379] on input "text" at bounding box center [818, 376] width 178 height 26
type input "1,800"
type input "8"
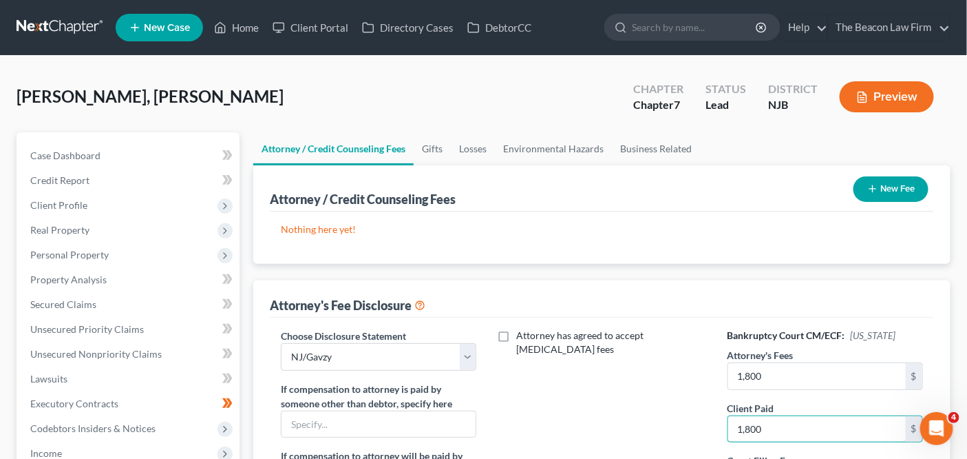
type input "1,800"
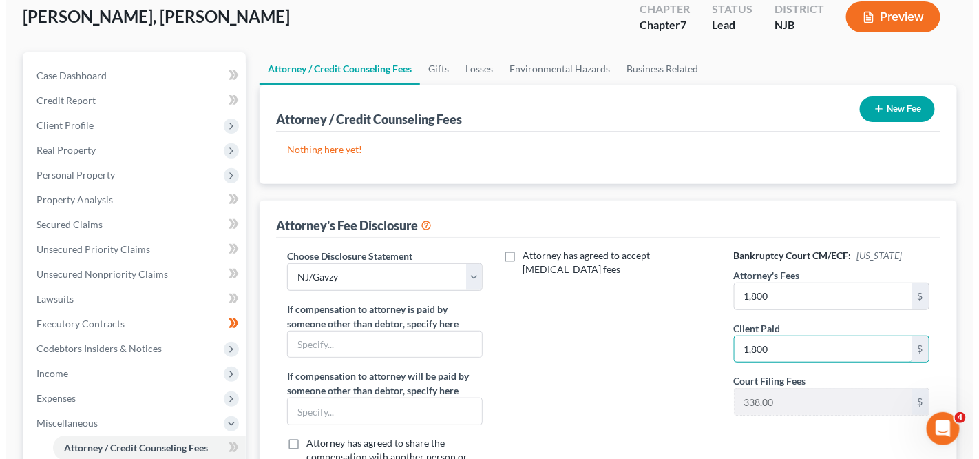
scroll to position [94, 0]
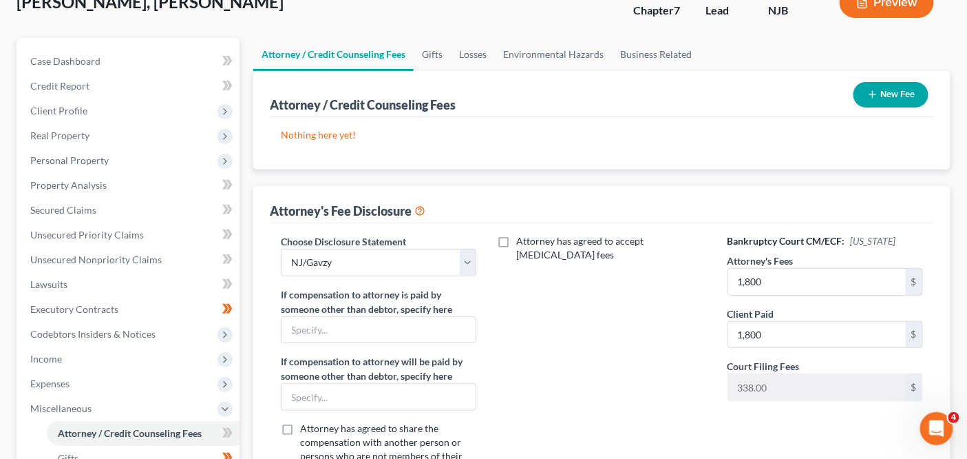
click at [658, 331] on div "Attorney has agreed to accept [MEDICAL_DATA] fees" at bounding box center [601, 361] width 223 height 255
click at [908, 107] on div "New Fee" at bounding box center [891, 94] width 86 height 36
click at [907, 102] on button "New Fee" at bounding box center [891, 94] width 75 height 25
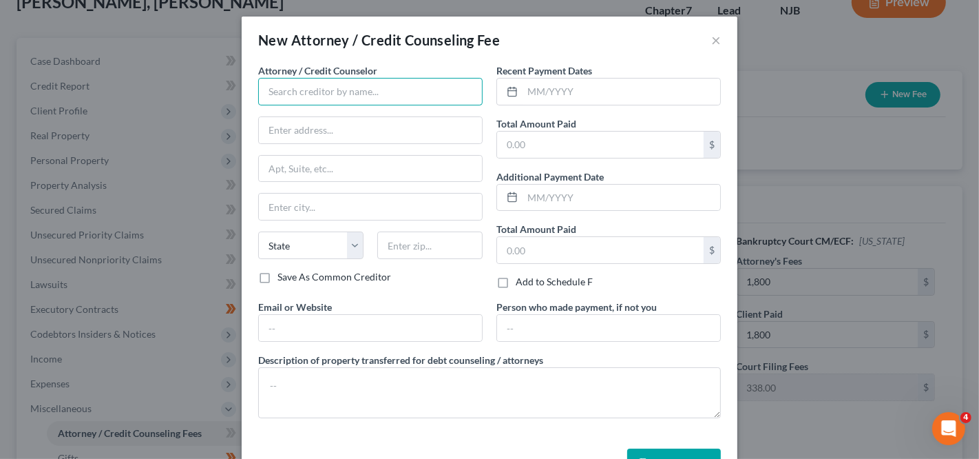
click at [289, 92] on input "text" at bounding box center [370, 92] width 224 height 28
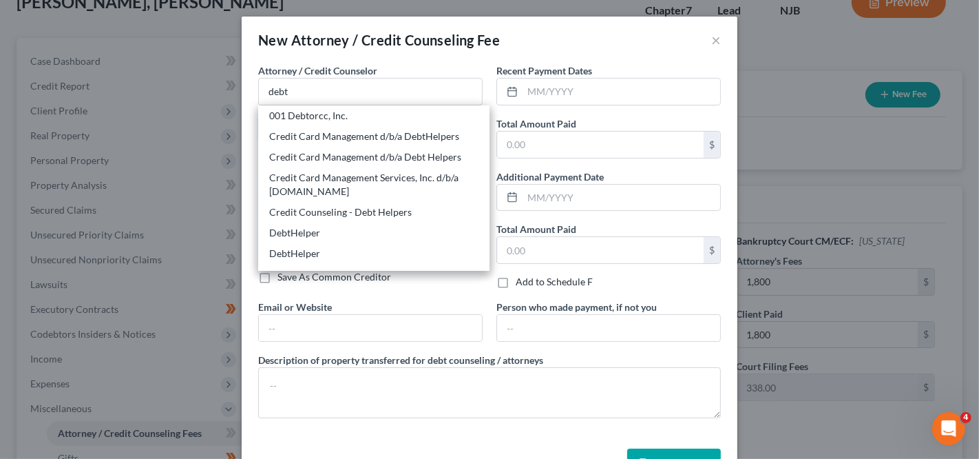
click at [298, 119] on div "001 Debtorcc, Inc." at bounding box center [373, 116] width 209 height 14
type input "001 Debtorcc, Inc."
type input "[STREET_ADDRESS]"
type input "[GEOGRAPHIC_DATA]"
select select "33"
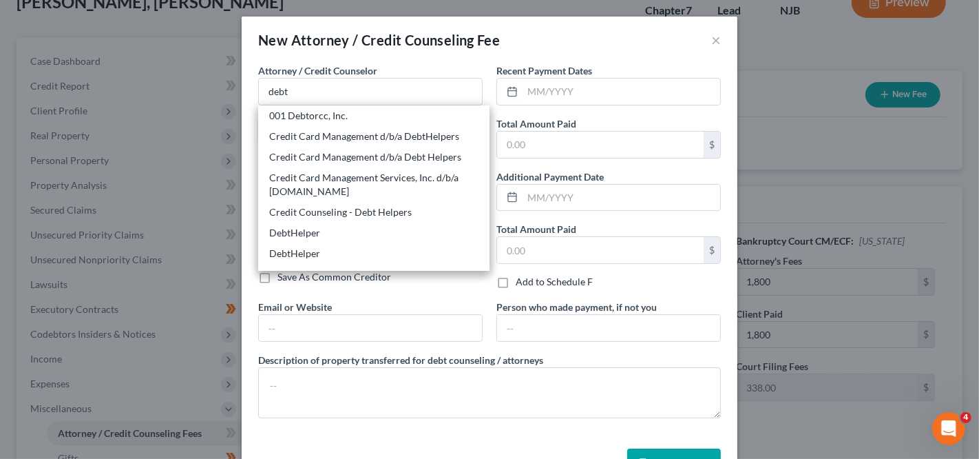
type input "07306"
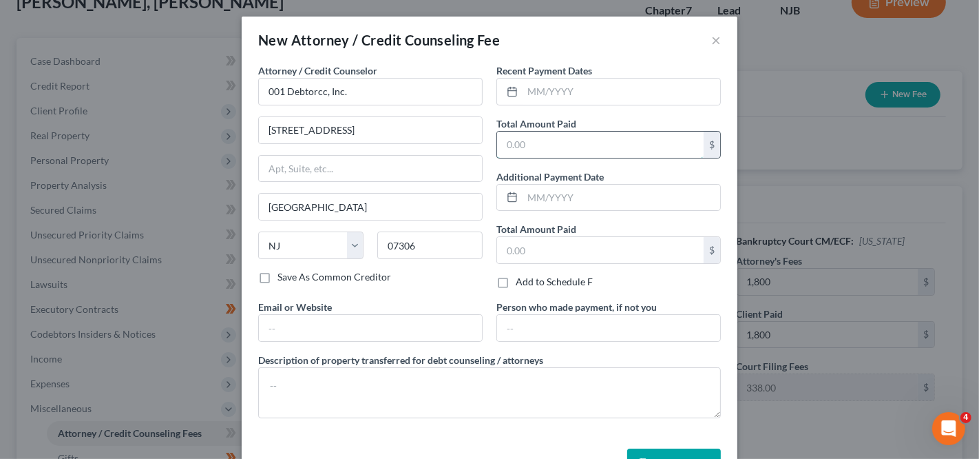
click at [573, 142] on input "text" at bounding box center [600, 145] width 207 height 26
type input "19.95"
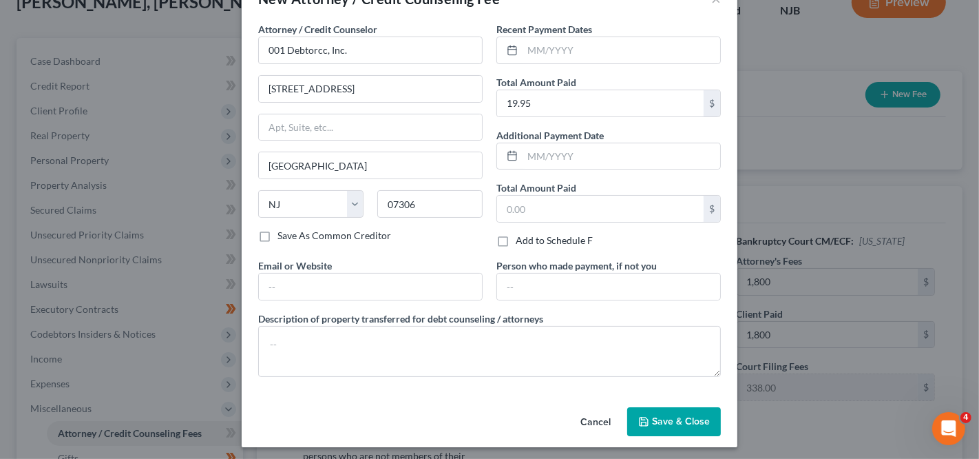
click at [662, 415] on span "Save & Close" at bounding box center [681, 421] width 58 height 12
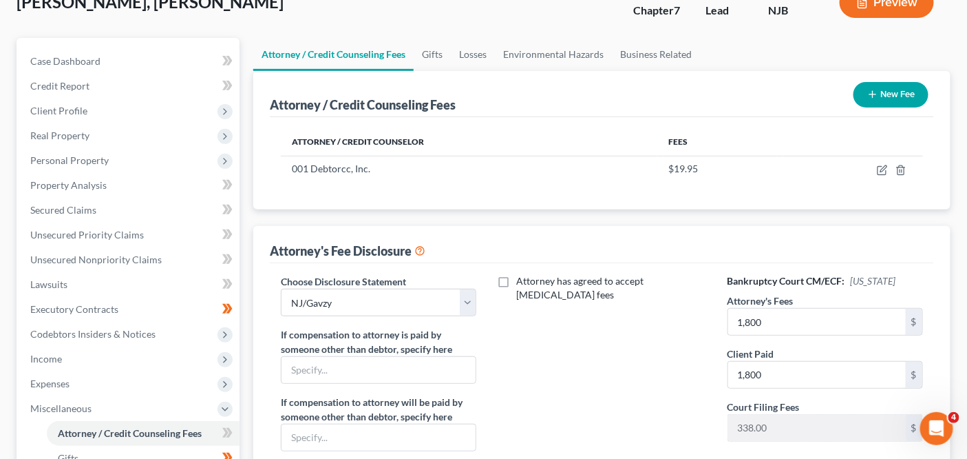
click at [899, 87] on button "New Fee" at bounding box center [891, 94] width 75 height 25
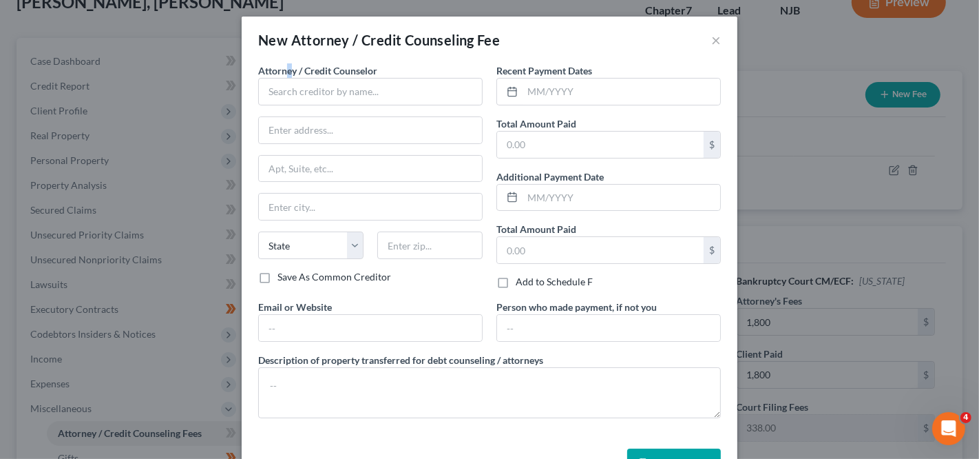
click at [284, 74] on span "Attorney / Credit Counselor" at bounding box center [317, 71] width 119 height 12
click at [286, 79] on input "text" at bounding box center [370, 92] width 224 height 28
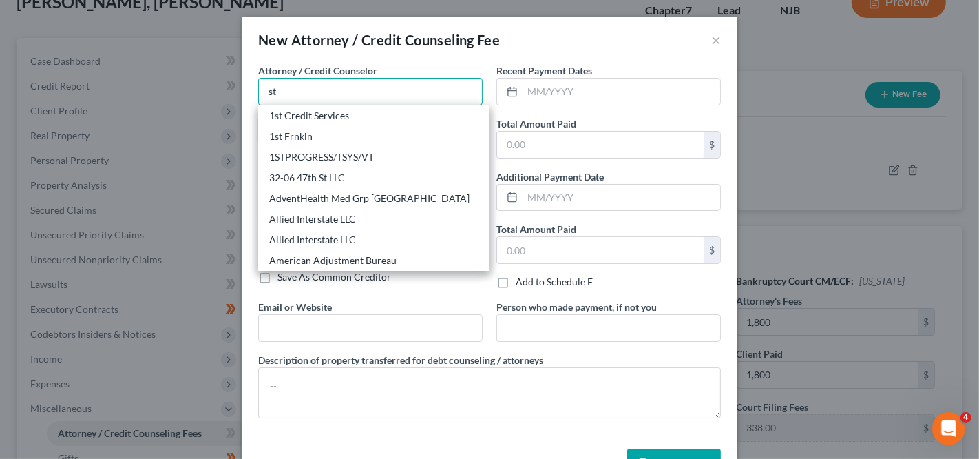
type input "s"
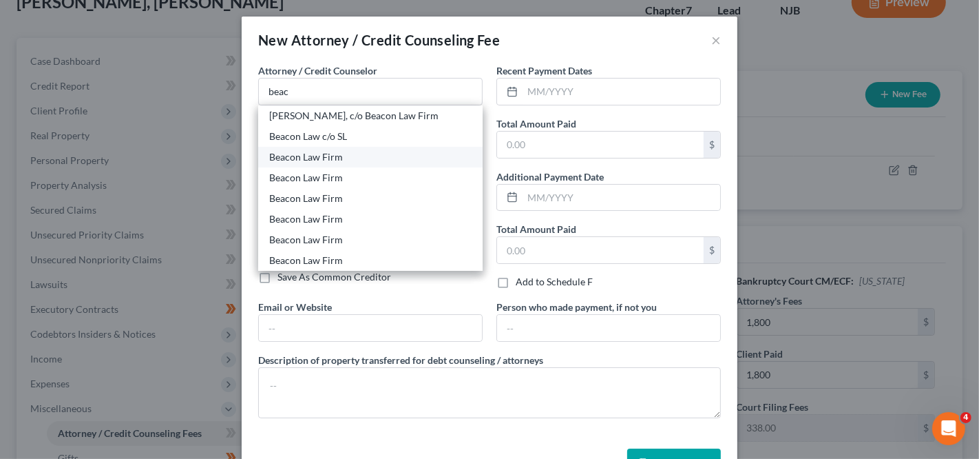
click at [310, 151] on div "Beacon Law Firm" at bounding box center [370, 157] width 202 height 14
type input "Beacon Law Firm"
type input "[STREET_ADDRESS]"
type input "[GEOGRAPHIC_DATA]"
select select "4"
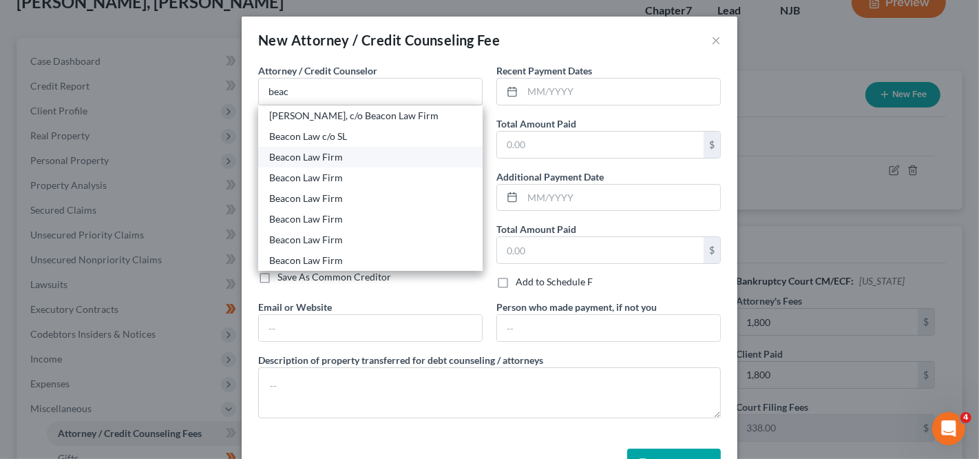
type input "95624"
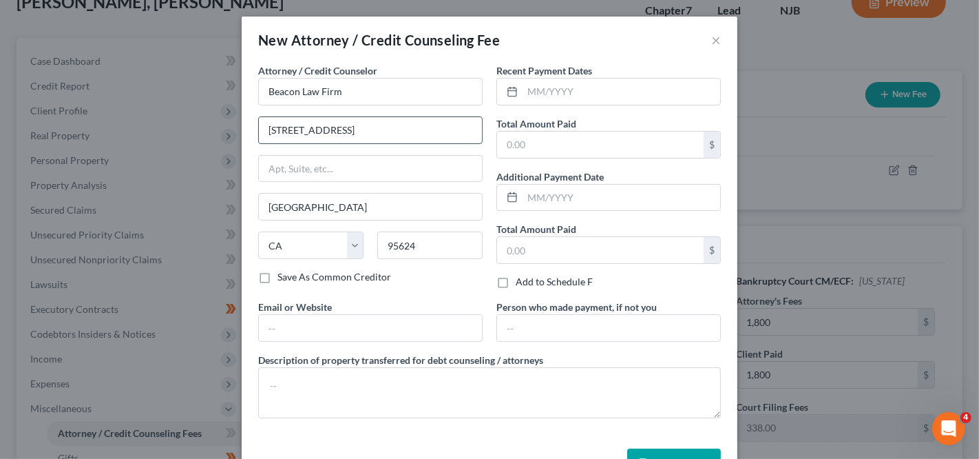
click at [401, 121] on input "[STREET_ADDRESS]" at bounding box center [370, 130] width 223 height 26
click at [401, 120] on input "[STREET_ADDRESS]" at bounding box center [370, 130] width 223 height 26
click at [401, 123] on input "[STREET_ADDRESS]" at bounding box center [370, 130] width 223 height 26
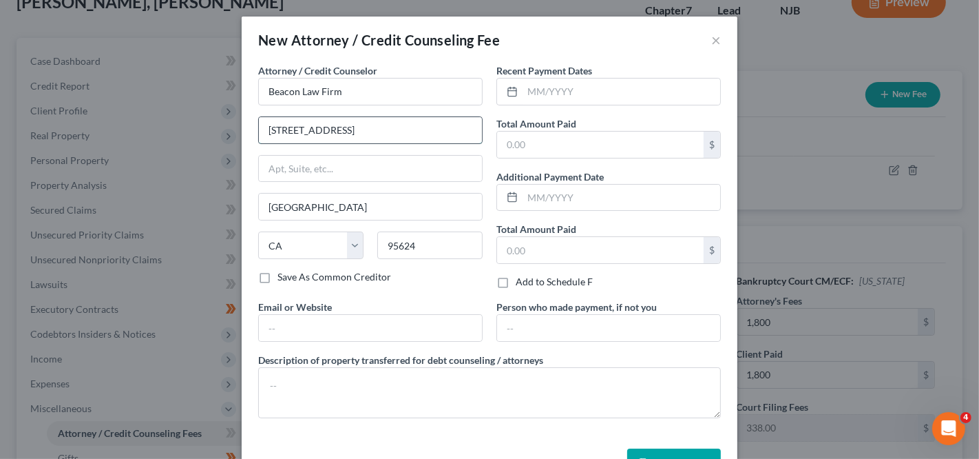
click at [401, 123] on input "[STREET_ADDRESS]" at bounding box center [370, 130] width 223 height 26
paste input "[STREET_ADDRESS][PERSON_NAME]"
type input "[STREET_ADDRESS][PERSON_NAME]"
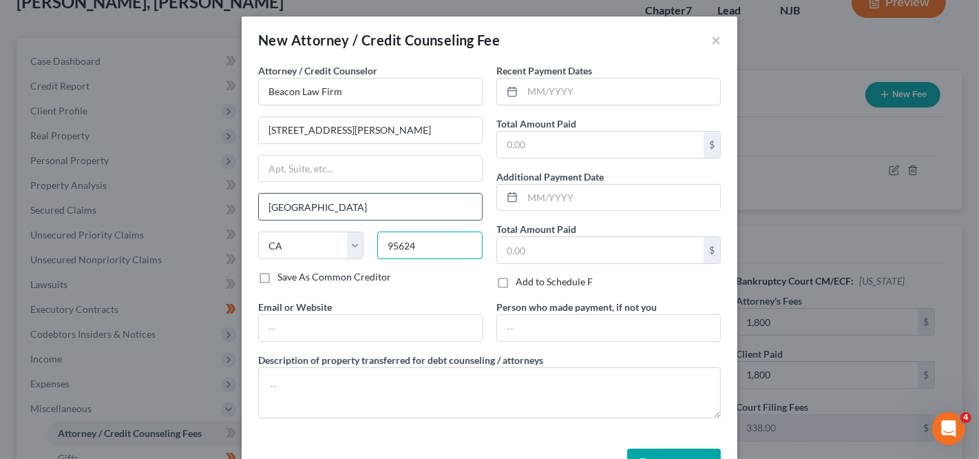
paste input "85258"
type input "85258"
click at [405, 174] on input "text" at bounding box center [370, 169] width 223 height 26
type input "Scottsdale"
select select "3"
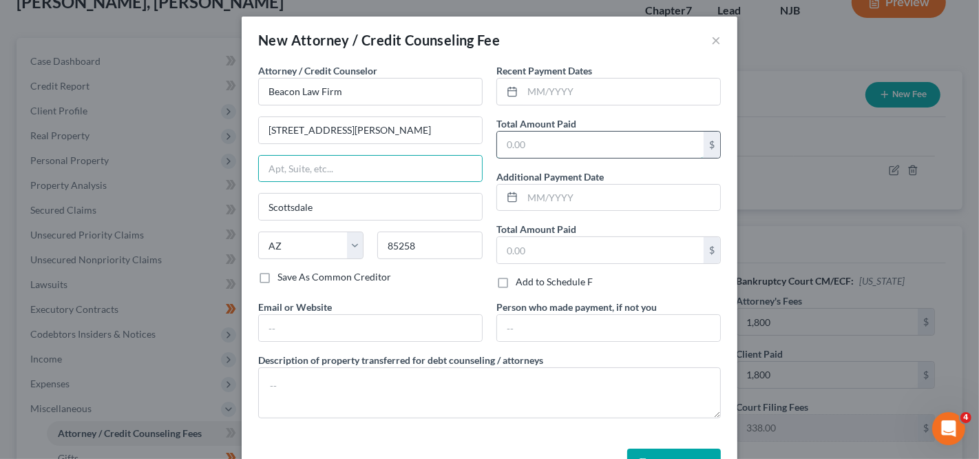
click at [523, 143] on input "text" at bounding box center [600, 145] width 207 height 26
type input "1,800"
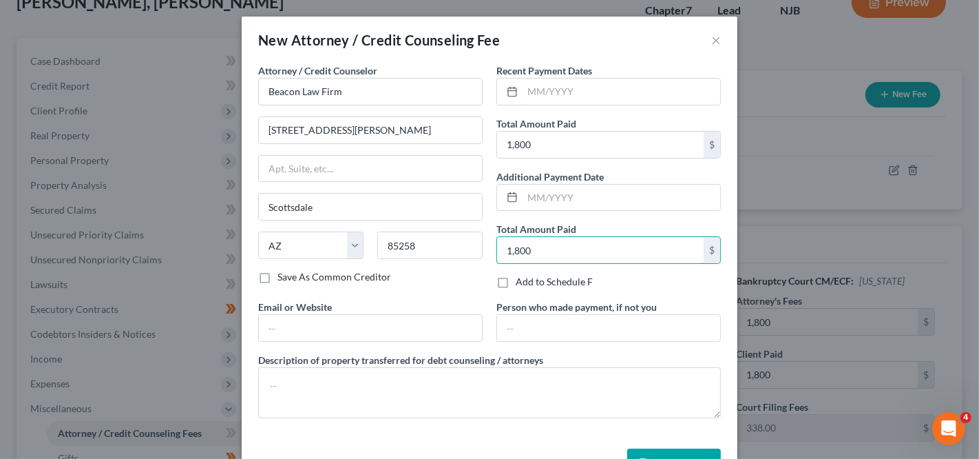
type input "1,800"
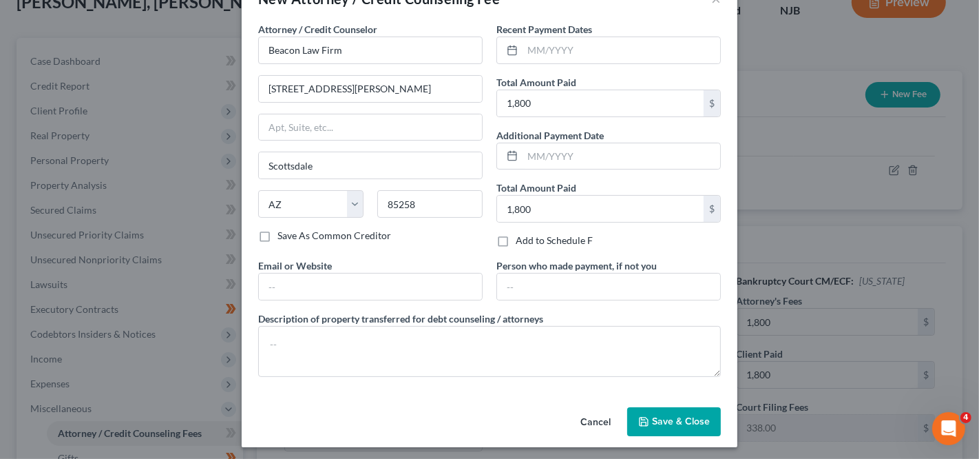
click at [699, 415] on span "Save & Close" at bounding box center [681, 421] width 58 height 12
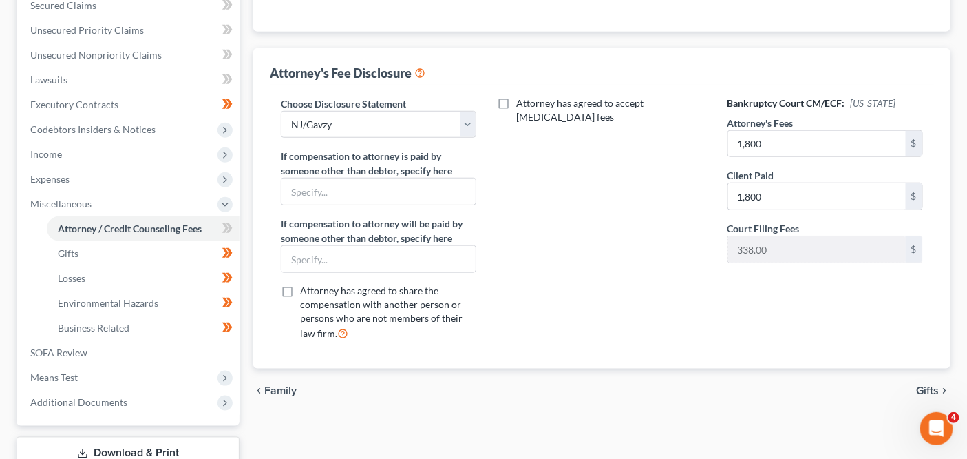
scroll to position [303, 0]
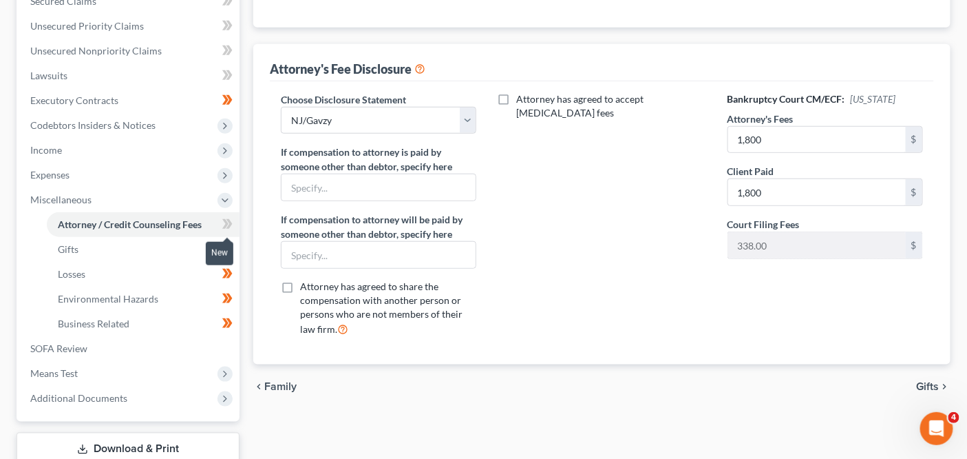
click at [240, 222] on span at bounding box center [228, 226] width 24 height 21
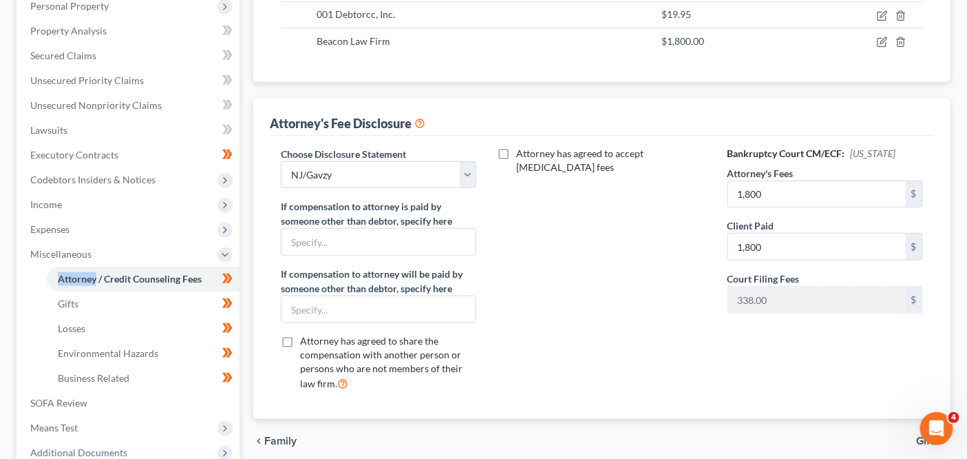
scroll to position [260, 0]
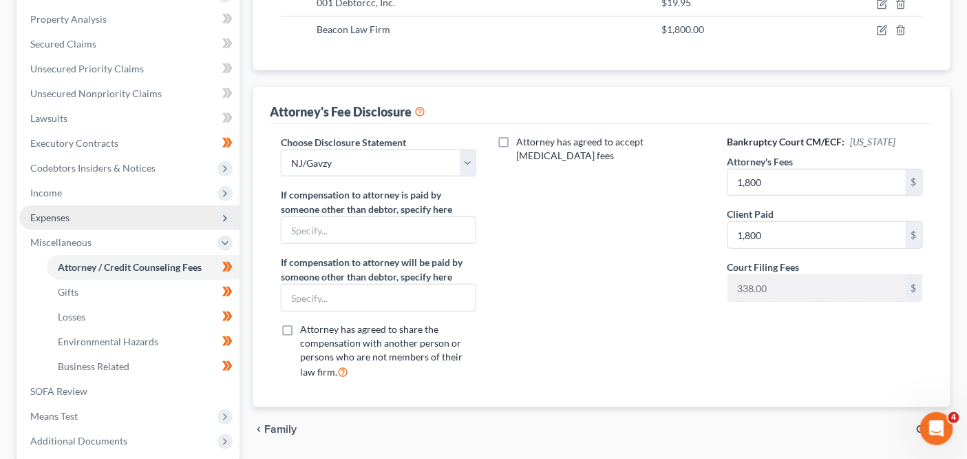
click at [198, 209] on span "Expenses" at bounding box center [129, 217] width 220 height 25
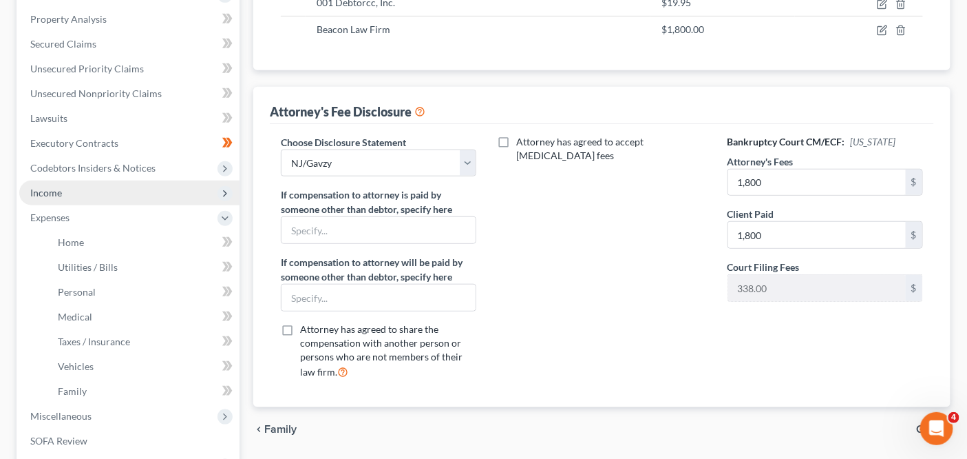
click at [191, 193] on span "Income" at bounding box center [129, 192] width 220 height 25
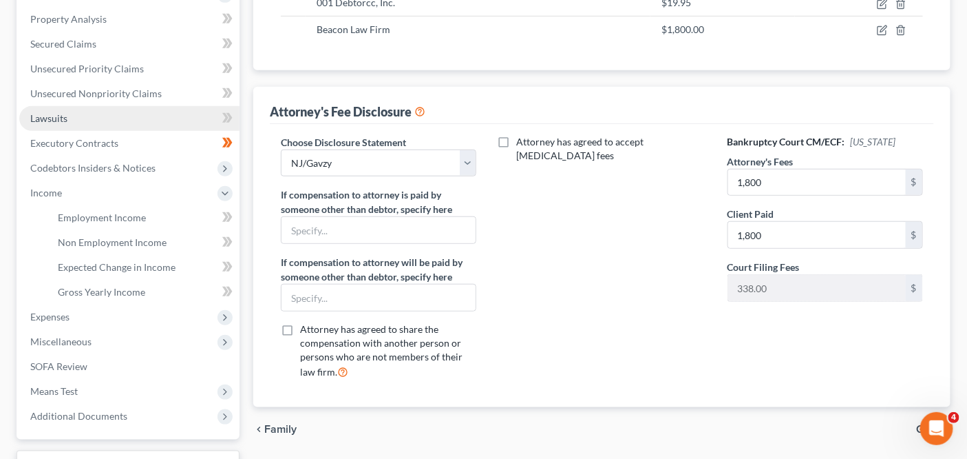
click at [180, 115] on link "Lawsuits" at bounding box center [129, 118] width 220 height 25
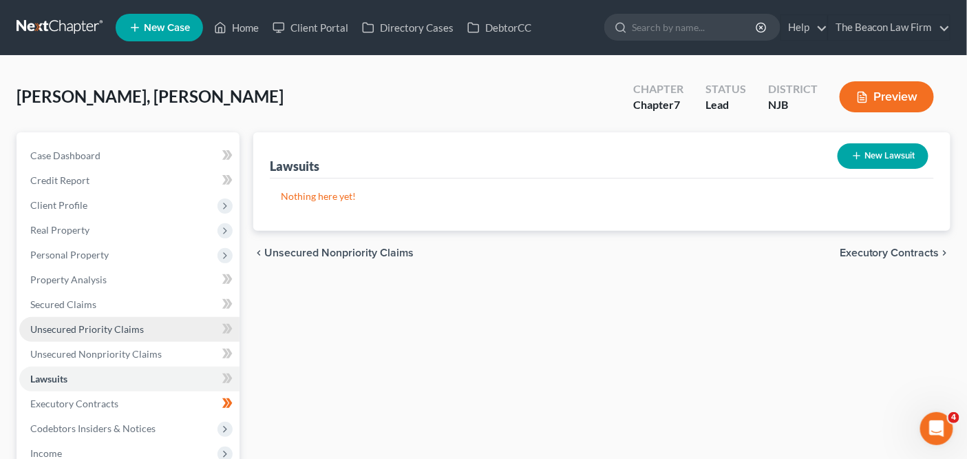
click at [162, 322] on link "Unsecured Priority Claims" at bounding box center [129, 329] width 220 height 25
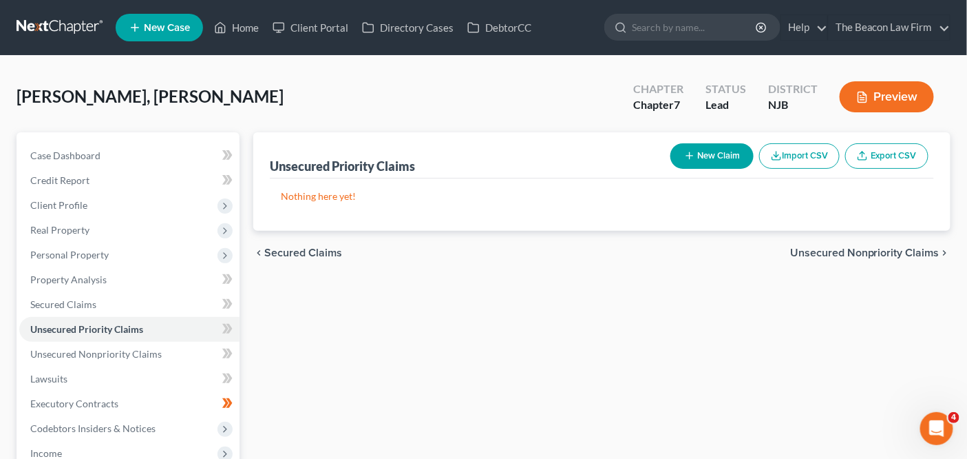
click at [98, 23] on link at bounding box center [61, 27] width 88 height 25
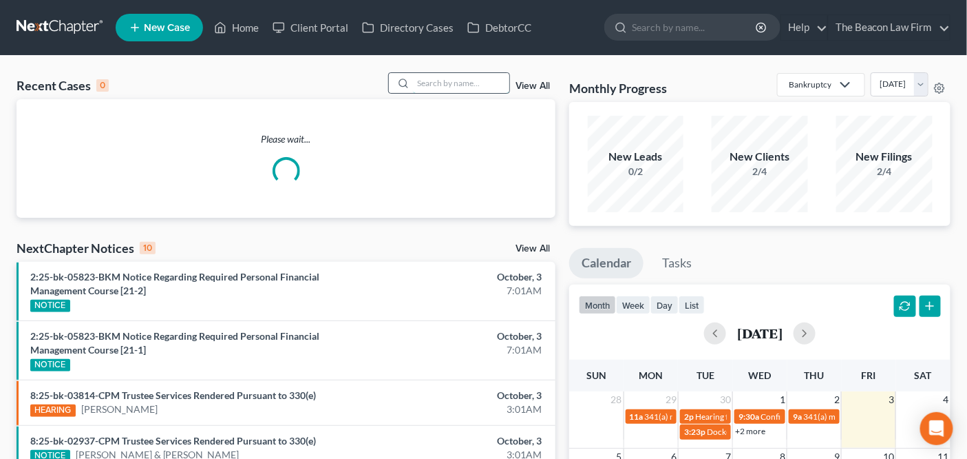
click at [438, 81] on input "search" at bounding box center [461, 83] width 96 height 20
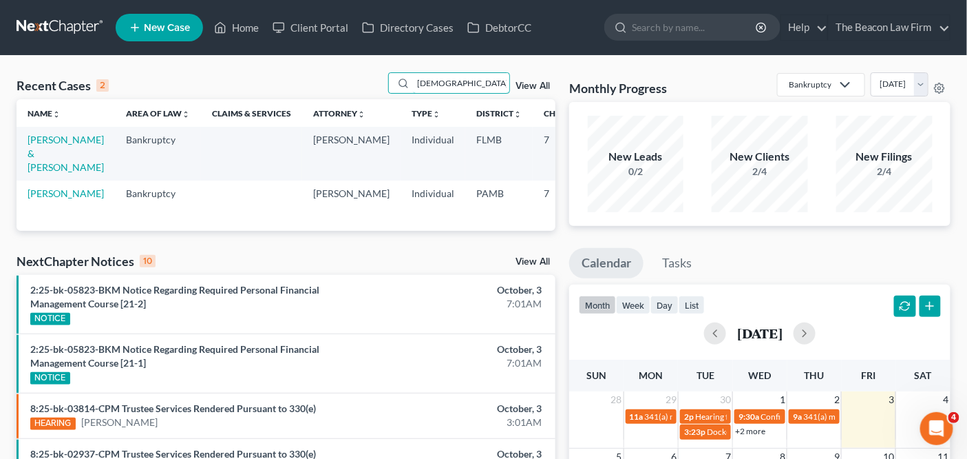
type input "[DEMOGRAPHIC_DATA]"
click at [60, 143] on td "[PERSON_NAME] & [PERSON_NAME]" at bounding box center [66, 153] width 98 height 53
click at [59, 148] on link "Pagan, Christian & Santiago, Ivonne" at bounding box center [66, 153] width 76 height 39
select select "2"
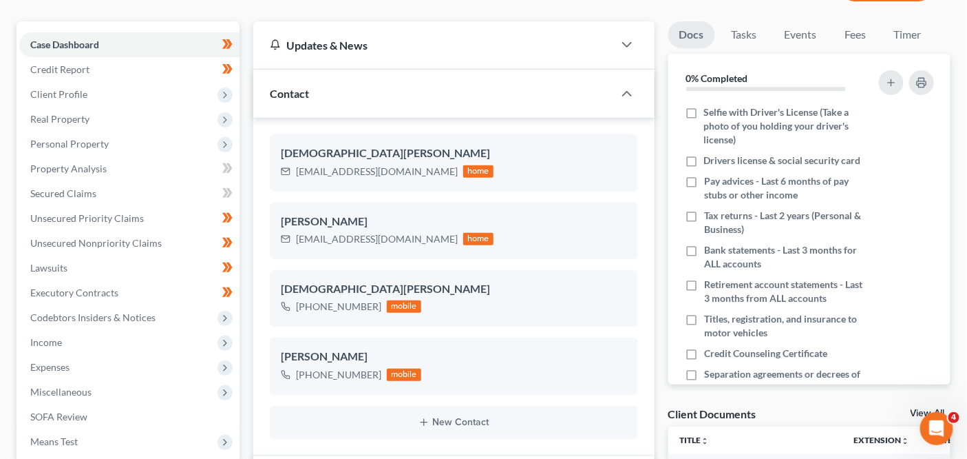
scroll to position [286, 0]
click at [129, 92] on span "Client Profile" at bounding box center [129, 94] width 220 height 25
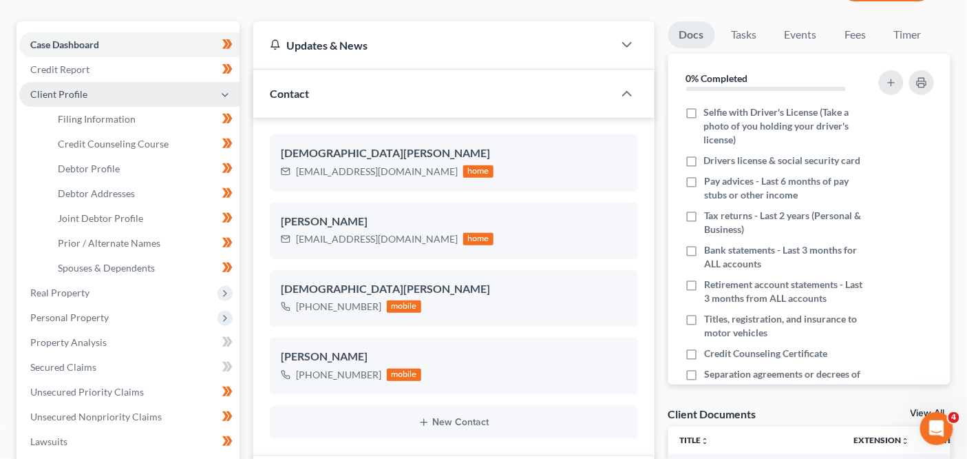
click at [128, 99] on span "Client Profile" at bounding box center [129, 94] width 220 height 25
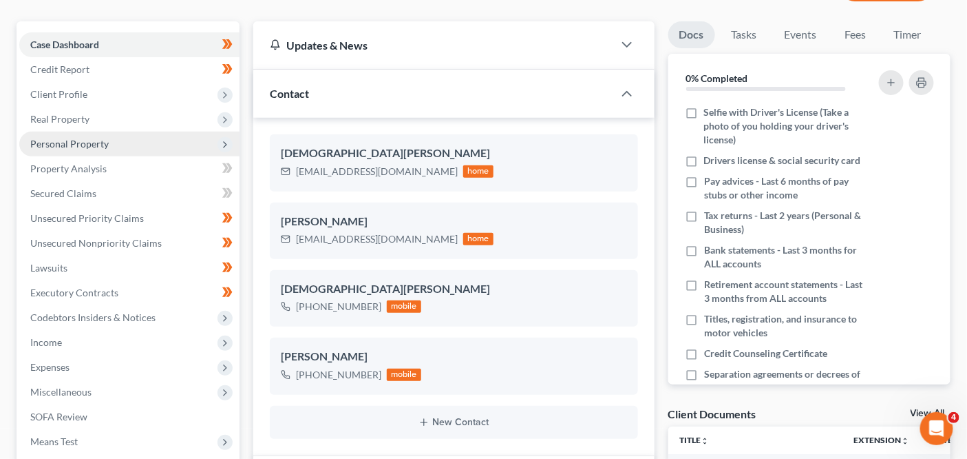
click at [135, 147] on span "Personal Property" at bounding box center [129, 144] width 220 height 25
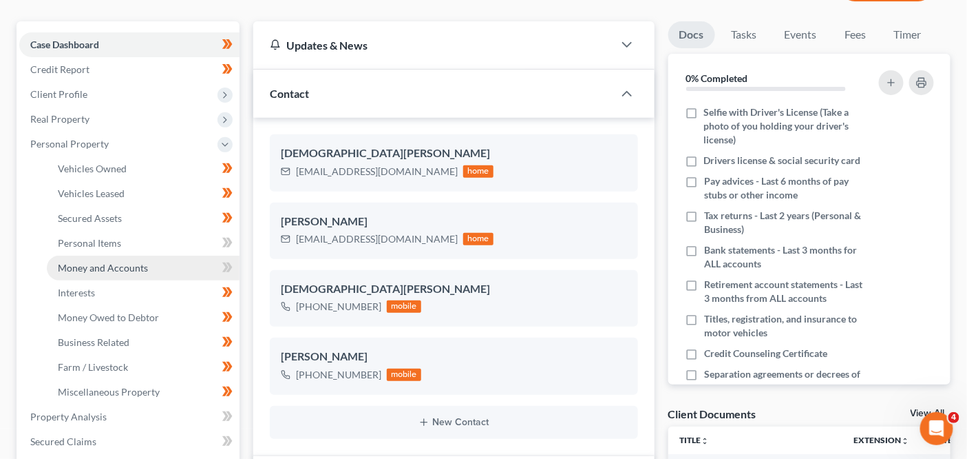
click at [125, 256] on link "Money and Accounts" at bounding box center [143, 267] width 193 height 25
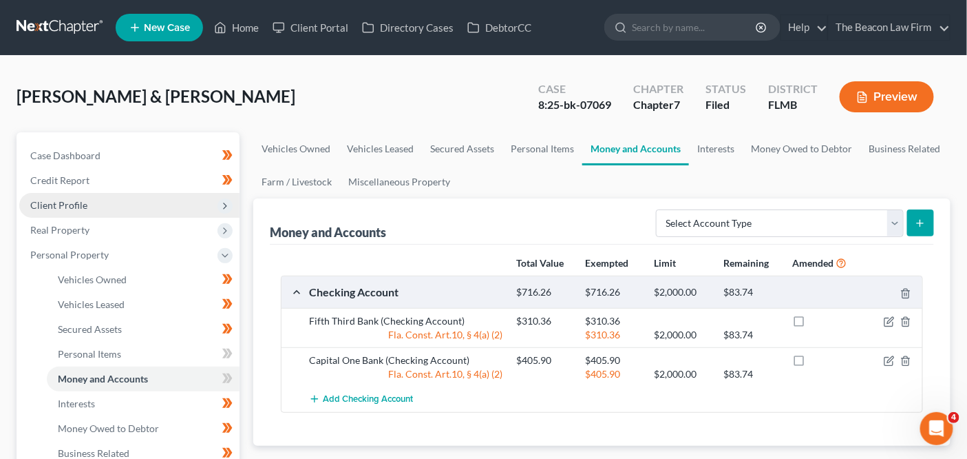
click at [151, 209] on span "Client Profile" at bounding box center [129, 205] width 220 height 25
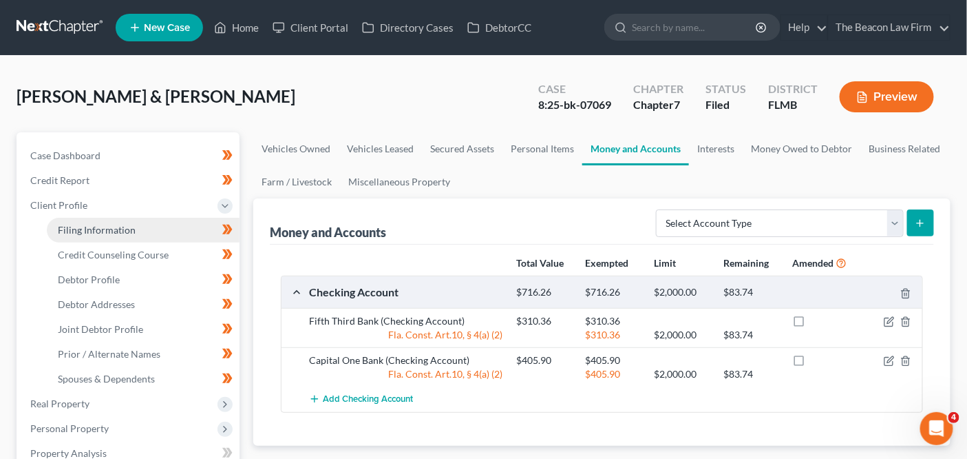
click at [150, 233] on link "Filing Information" at bounding box center [143, 230] width 193 height 25
select select "1"
select select "0"
select select "15"
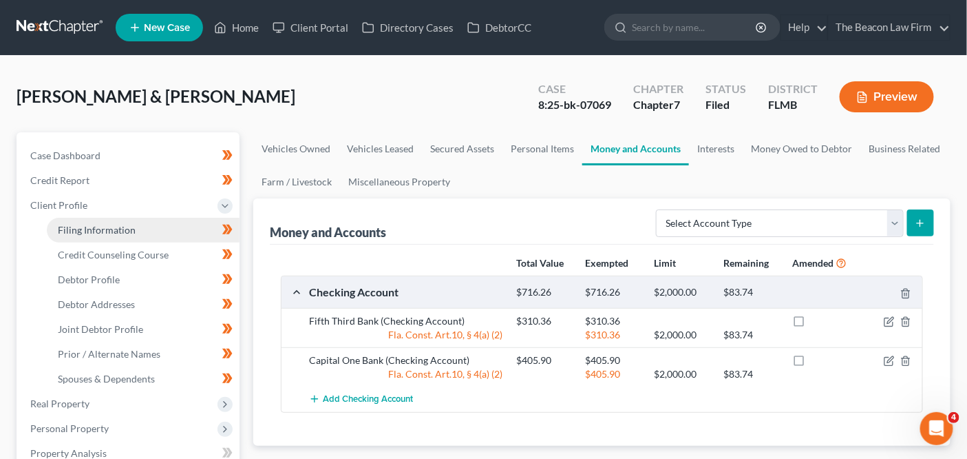
select select "9"
